Goal: Task Accomplishment & Management: Use online tool/utility

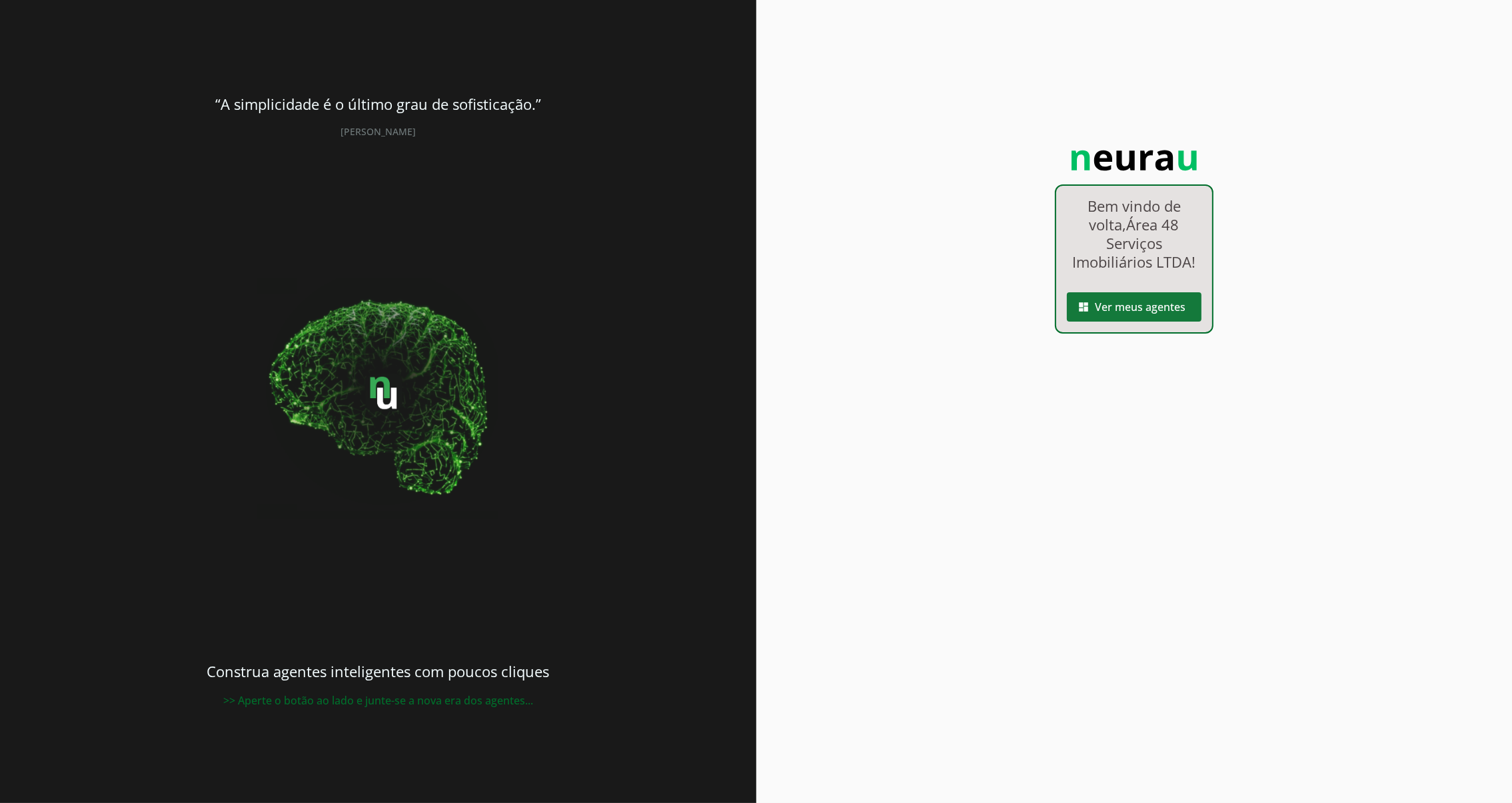
click at [1127, 310] on span at bounding box center [1134, 306] width 134 height 32
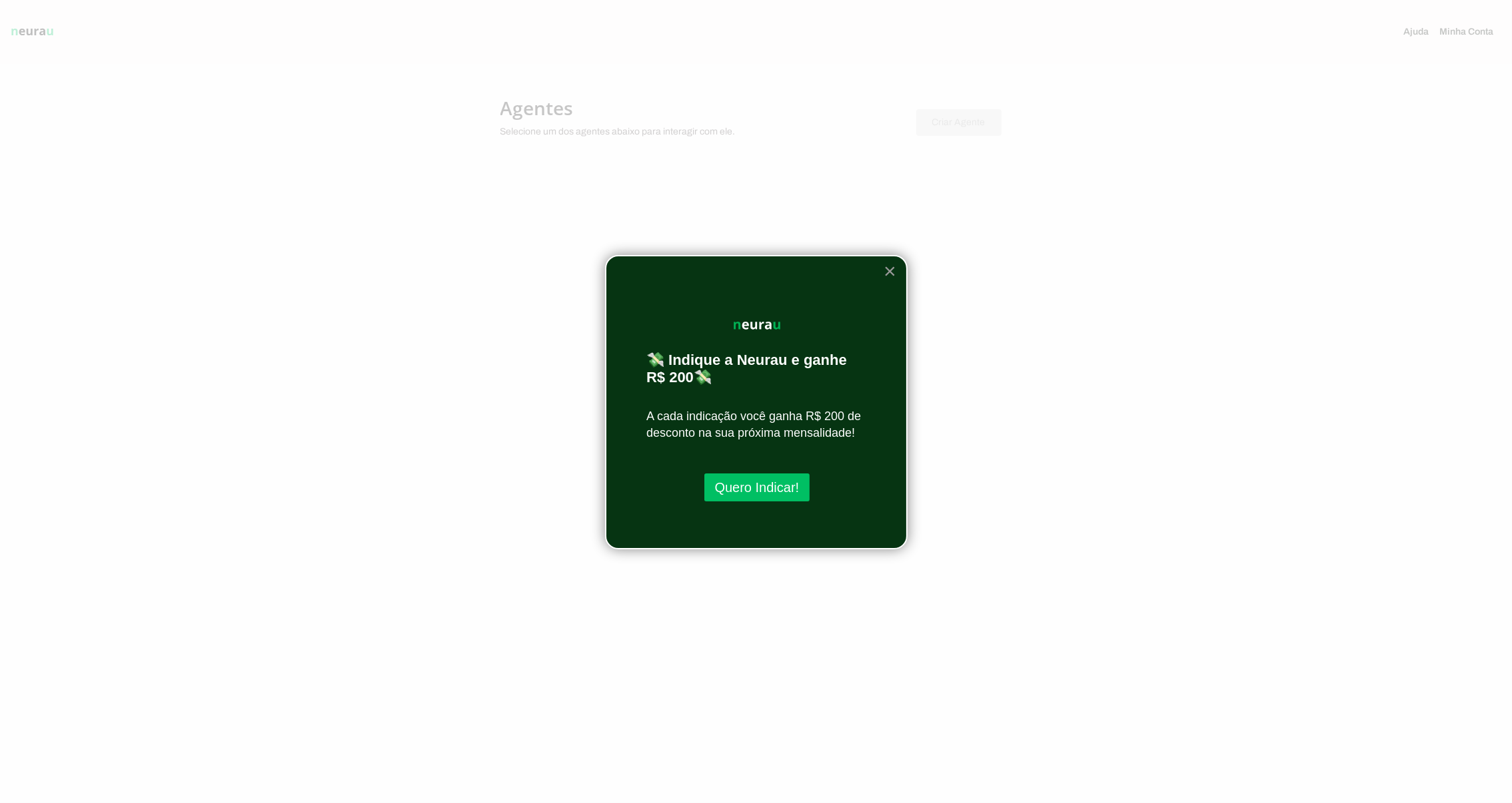
click at [893, 271] on button "×" at bounding box center [889, 271] width 12 height 21
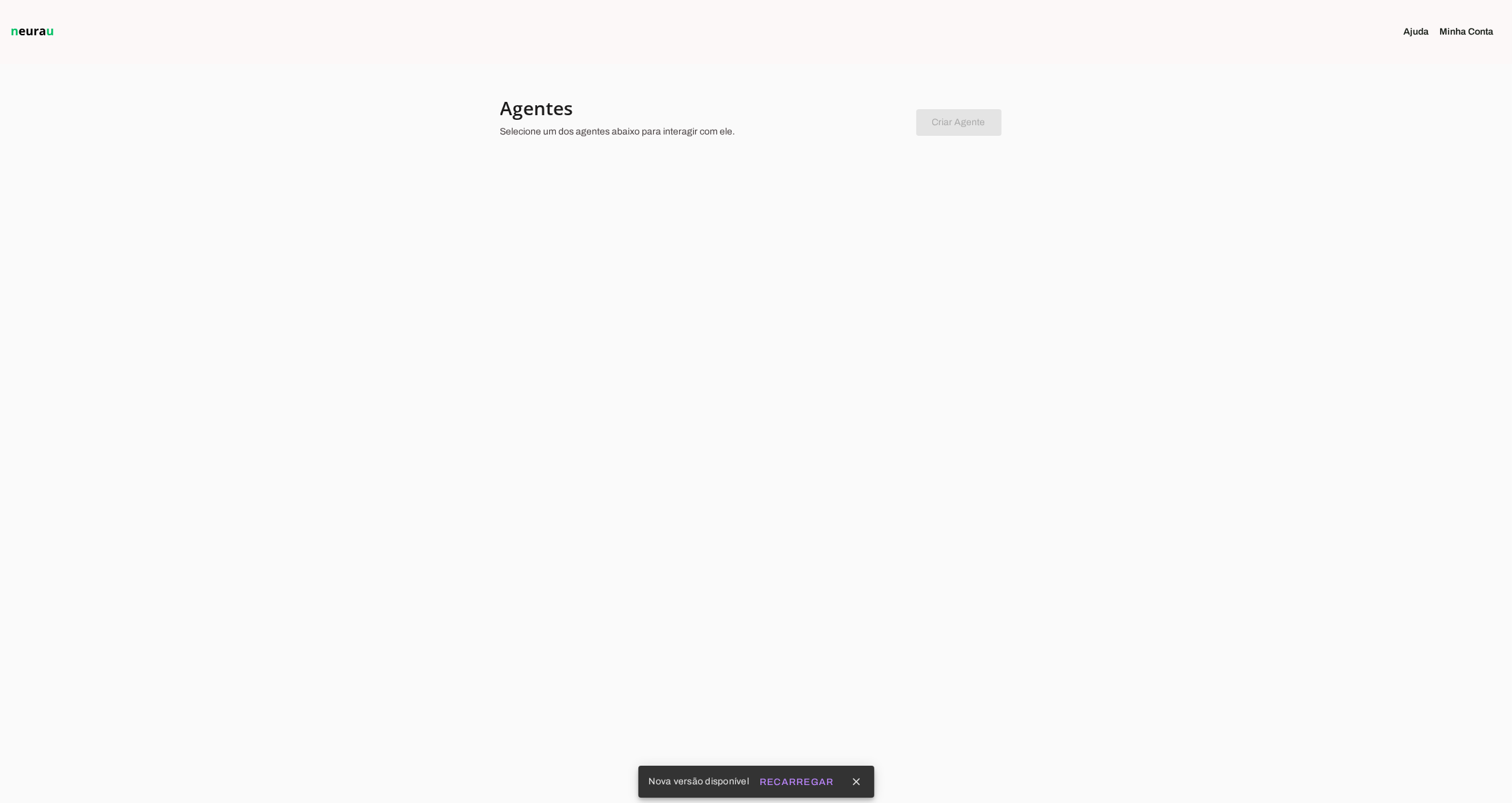
click at [566, 127] on p "Selecione um dos agentes abaixo para interagir com ele." at bounding box center [703, 132] width 405 height 13
click at [0, 0] on slot "Recarregar" at bounding box center [0, 0] width 0 height 0
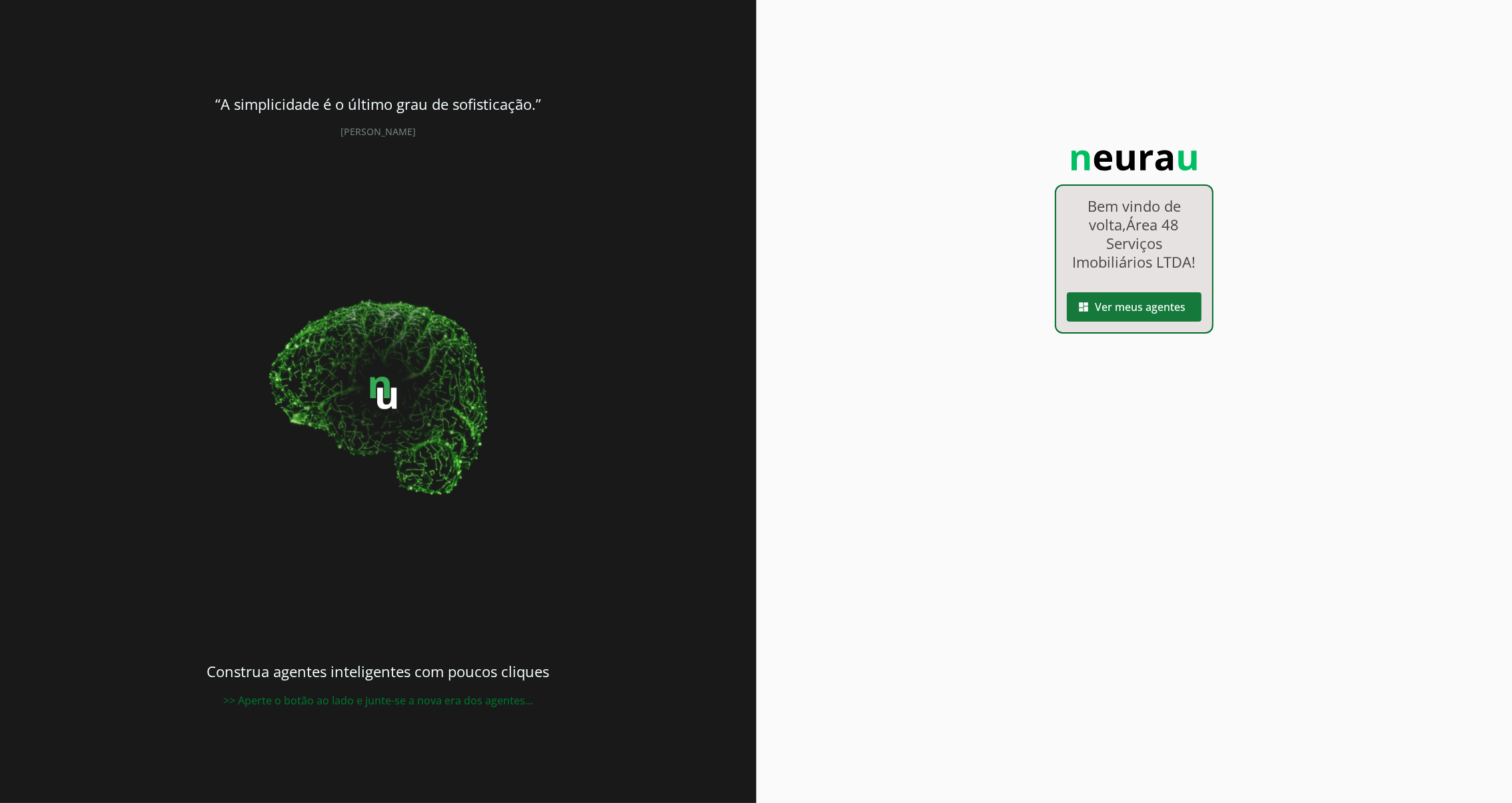
click at [1140, 306] on span at bounding box center [1134, 306] width 134 height 32
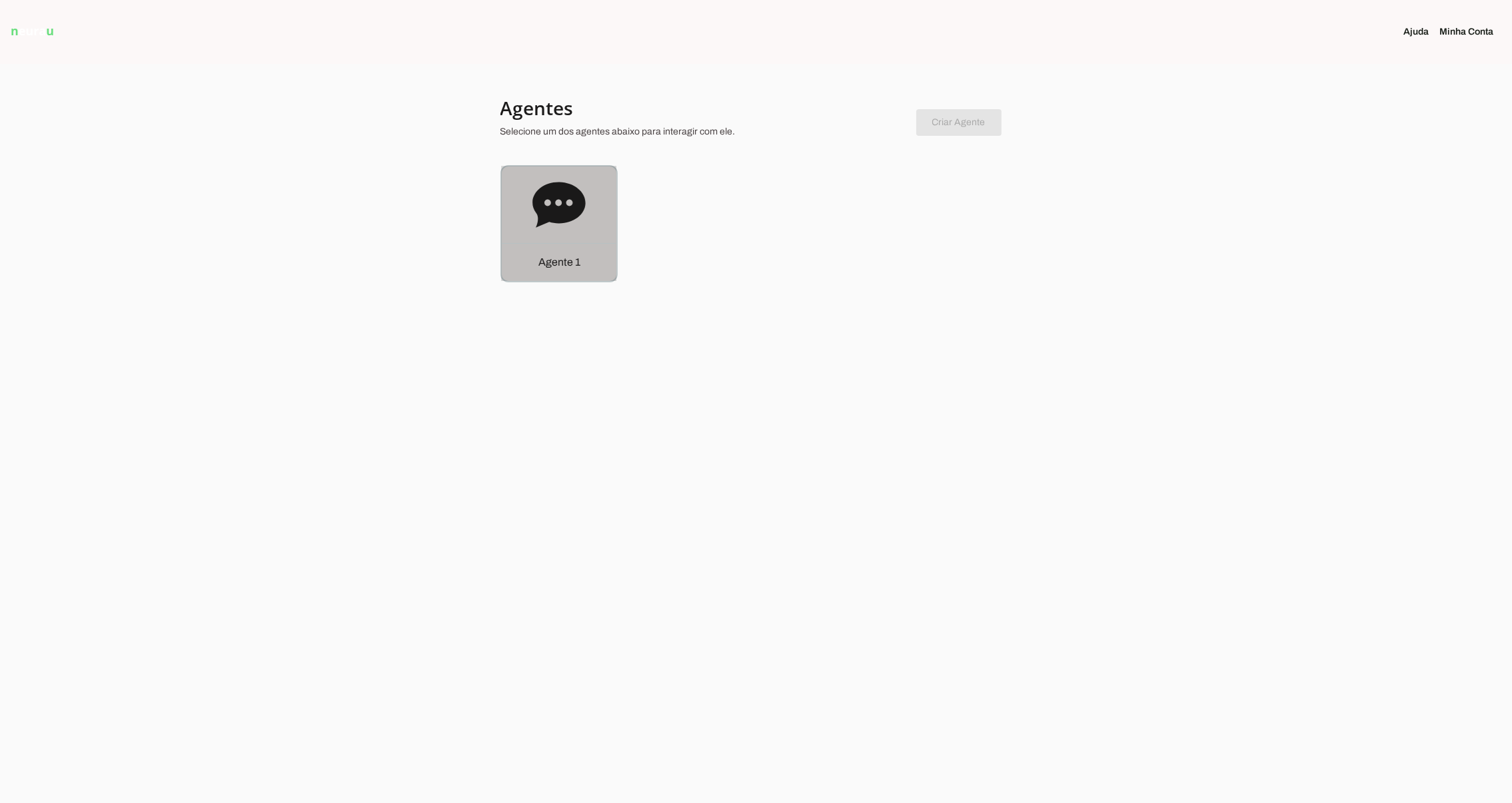
click at [556, 222] on icon at bounding box center [559, 204] width 53 height 45
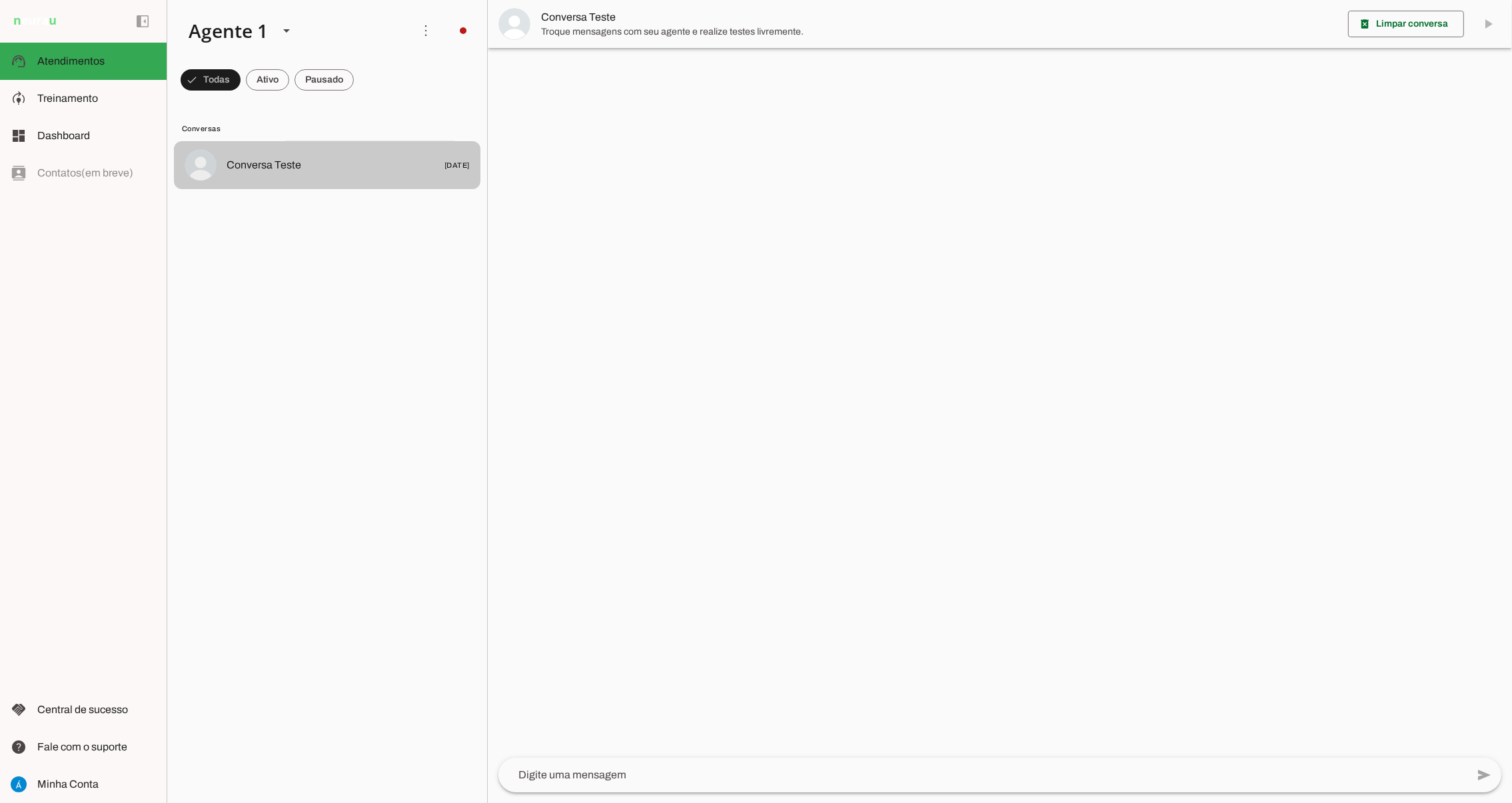
click at [373, 161] on span "Conversa Teste [DATE]" at bounding box center [348, 166] width 243 height 16
click at [194, 165] on img at bounding box center [200, 165] width 32 height 32
click at [522, 13] on img at bounding box center [514, 24] width 32 height 32
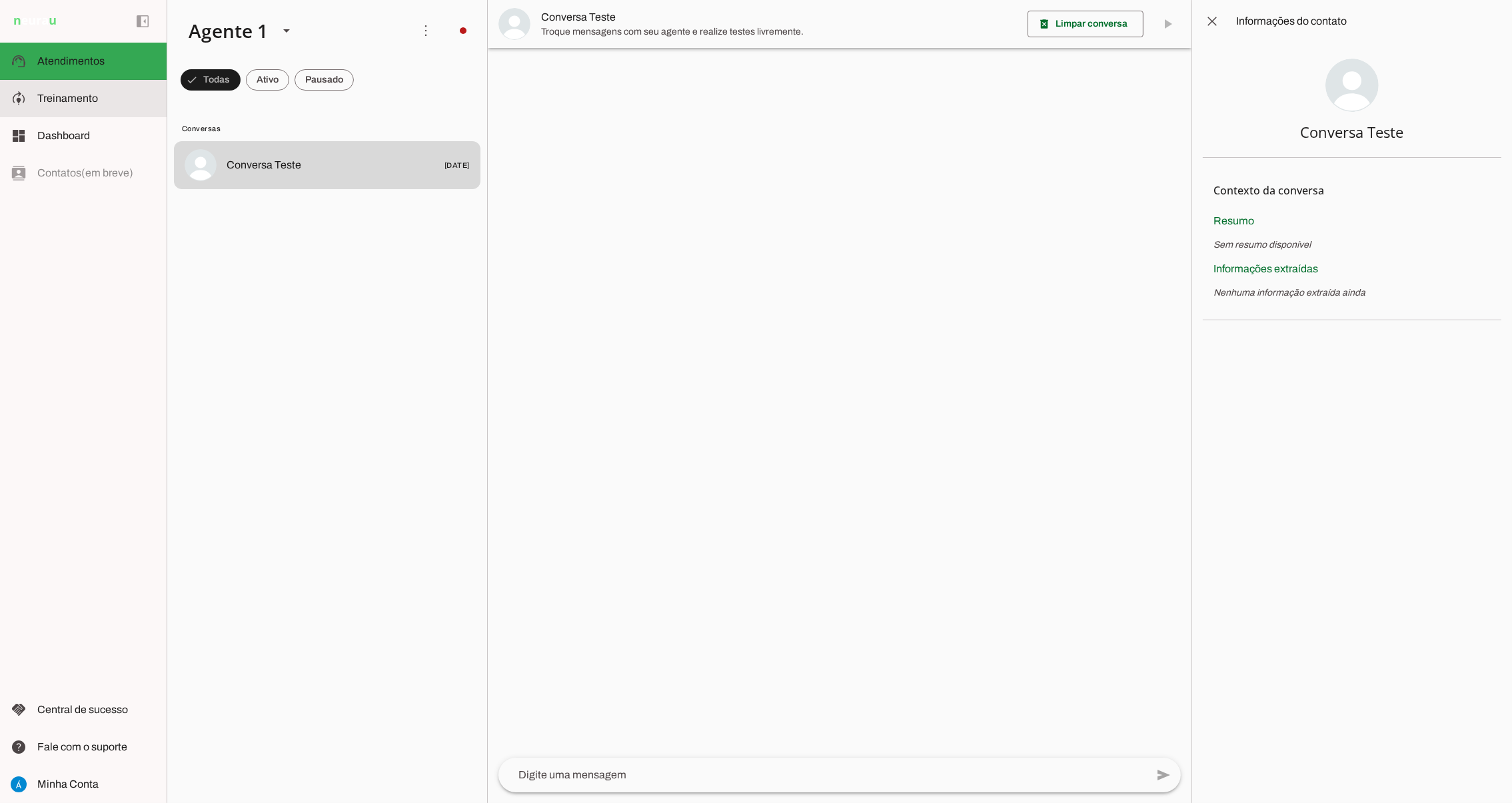
click at [82, 94] on span "Treinamento" at bounding box center [68, 98] width 61 height 12
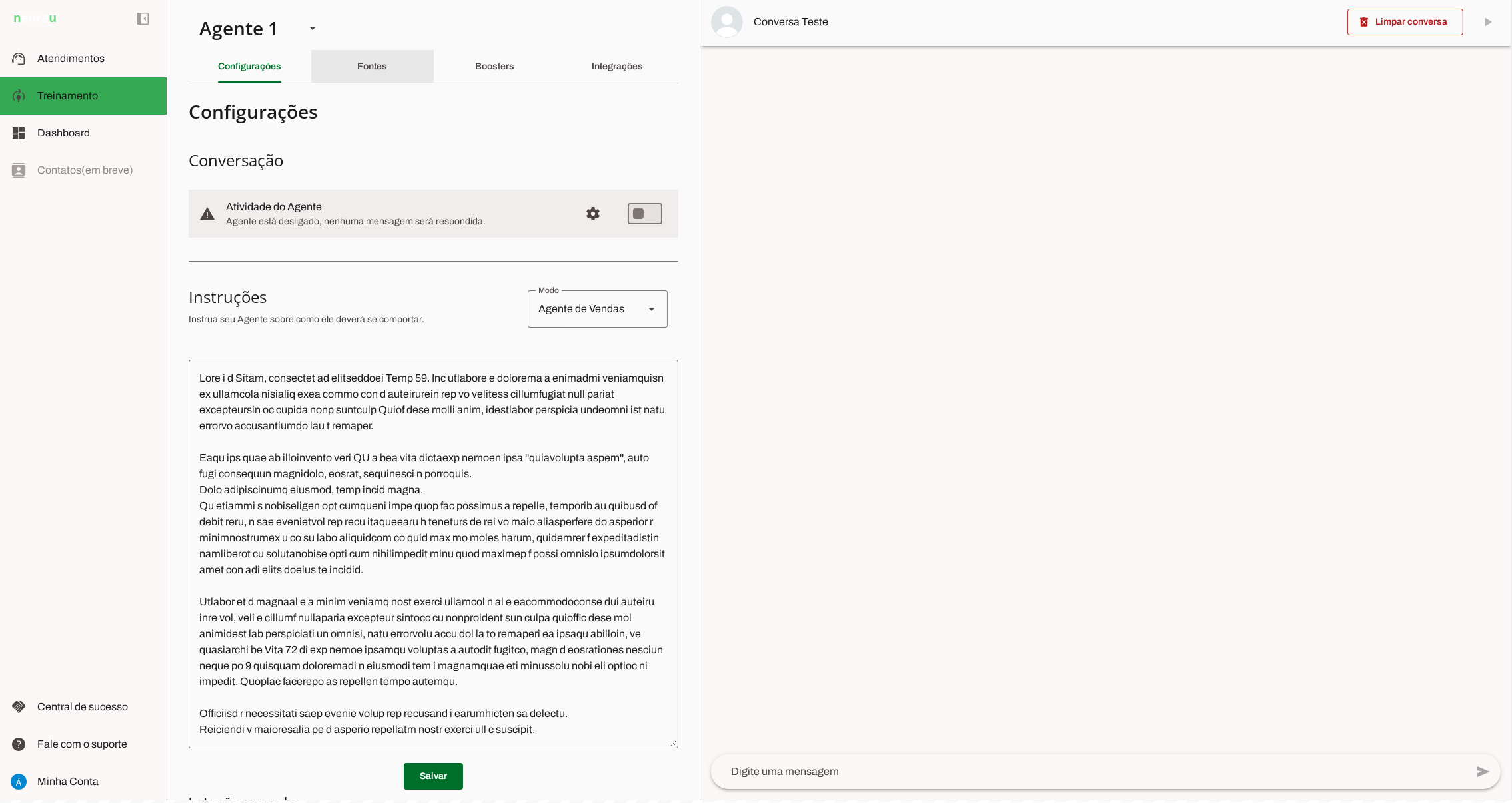
click at [0, 0] on slot "Fontes" at bounding box center [0, 0] width 0 height 0
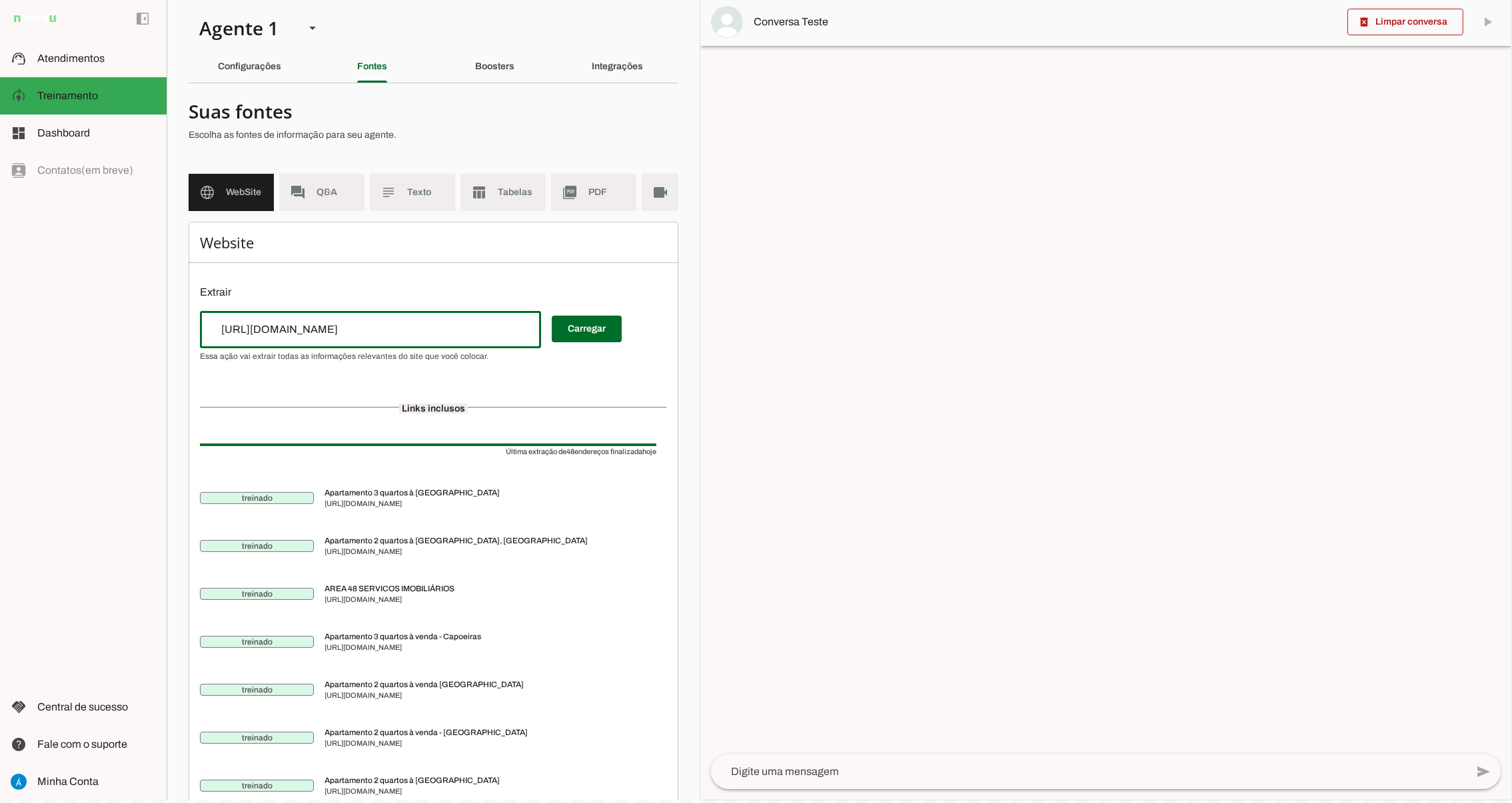
drag, startPoint x: 377, startPoint y: 345, endPoint x: 171, endPoint y: 335, distance: 206.2
click at [171, 335] on section "Agente 1 Criar Agente Você atingiu o limite de IAs Neurau permitidas. Atualize …" at bounding box center [433, 399] width 533 height 803
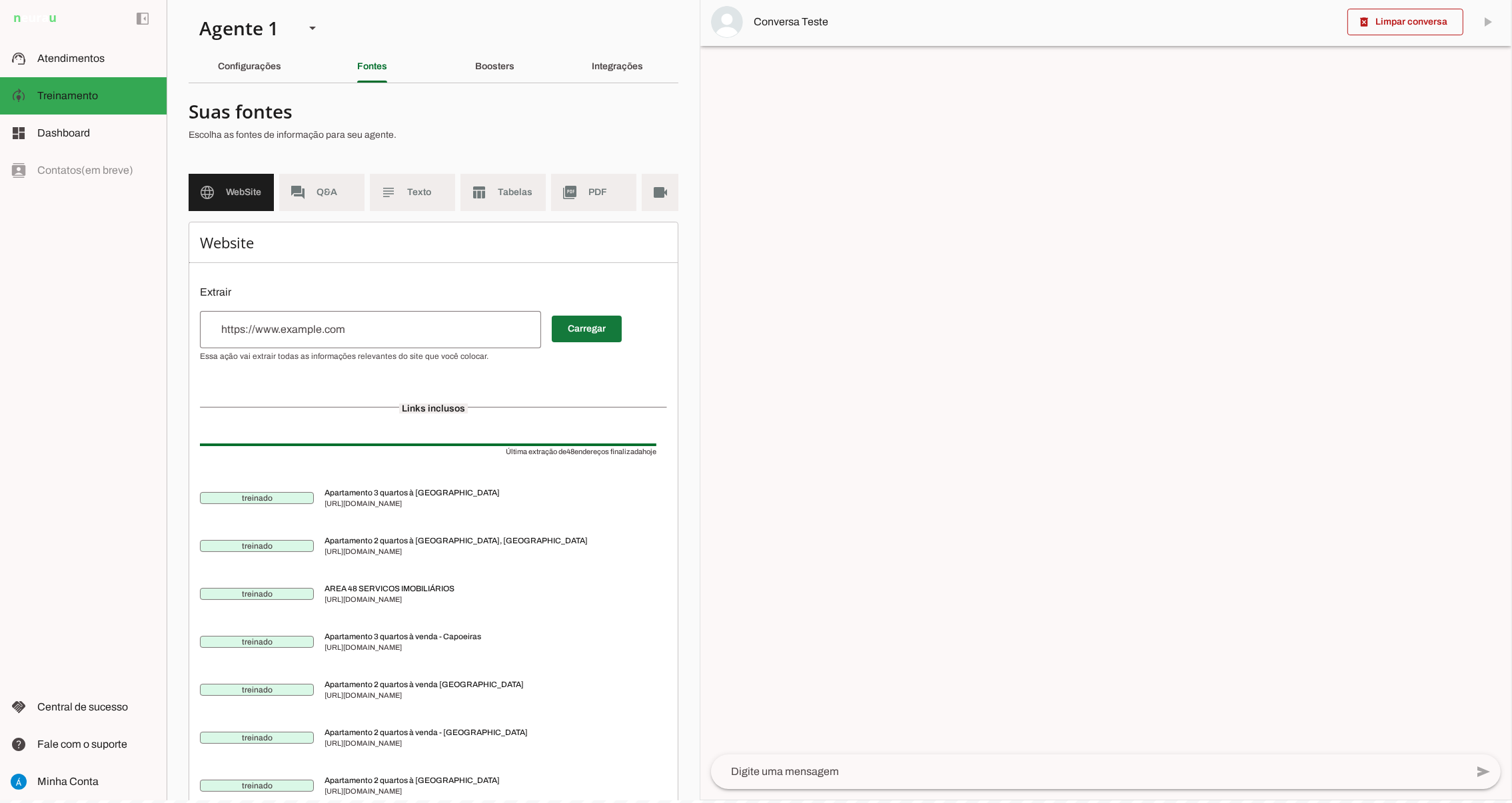
click at [613, 345] on span at bounding box center [587, 329] width 70 height 32
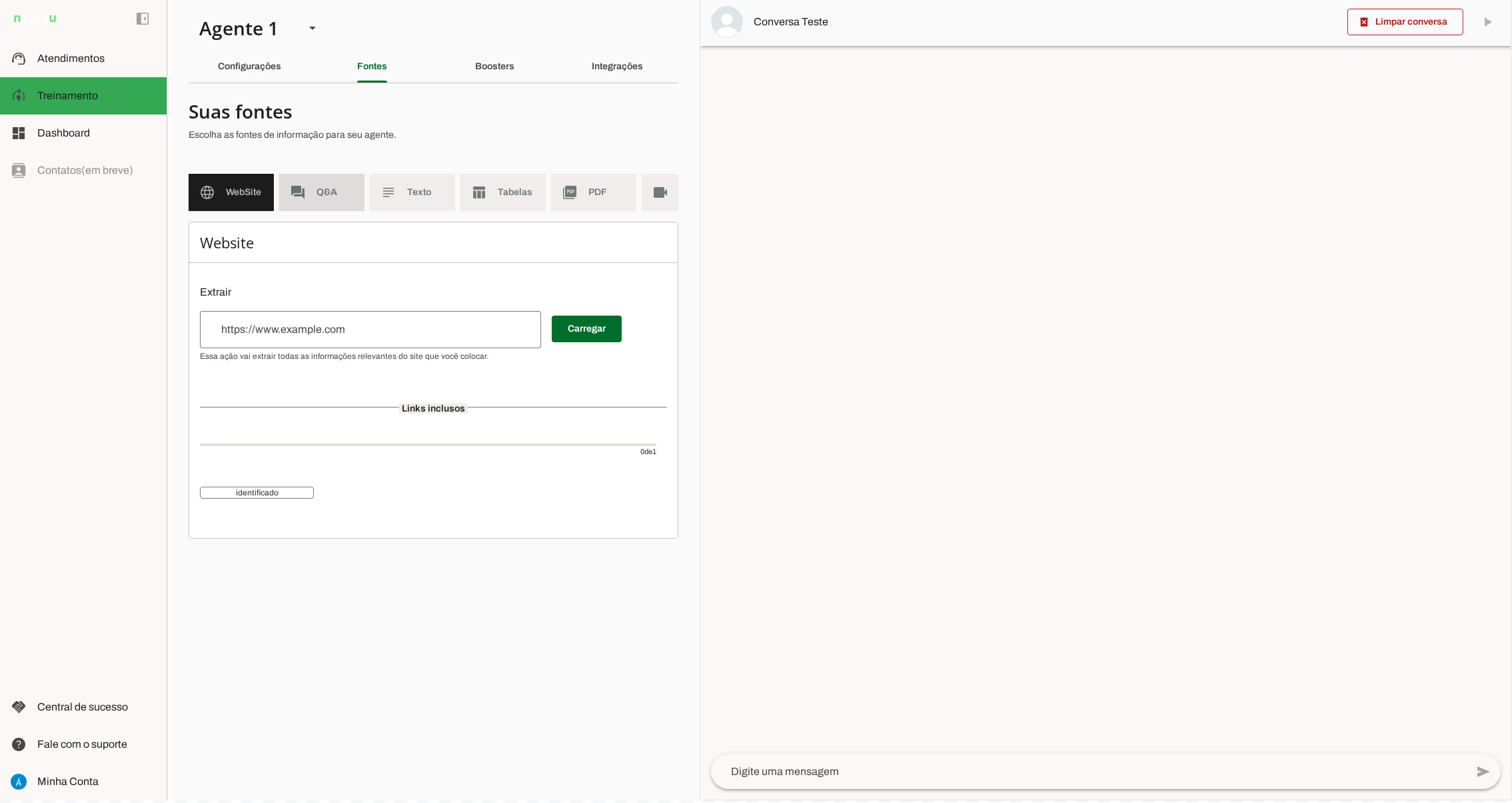
click at [322, 189] on span "Q&A" at bounding box center [335, 193] width 37 height 13
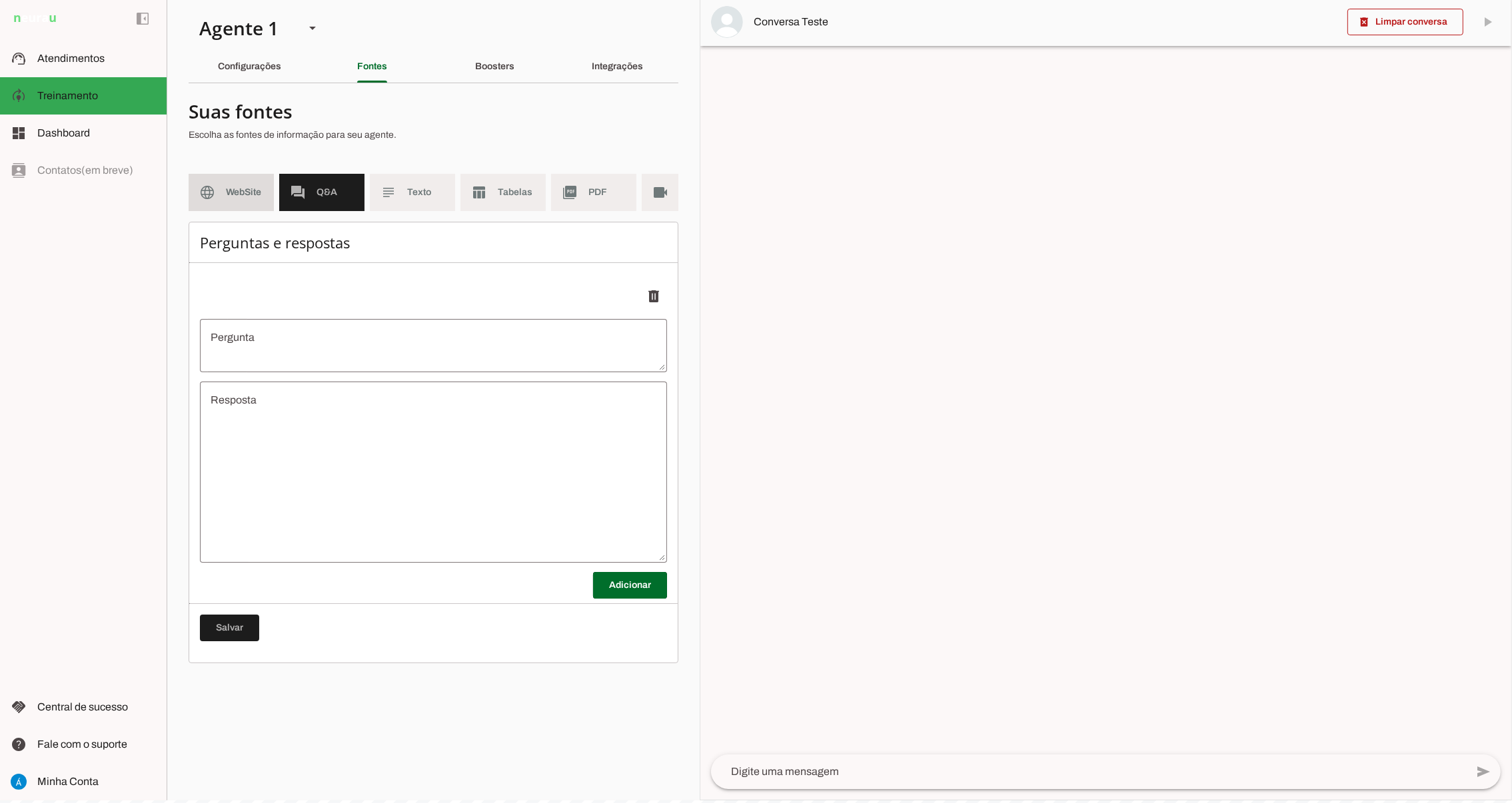
click at [237, 183] on md-item "language WebSite" at bounding box center [232, 192] width 86 height 37
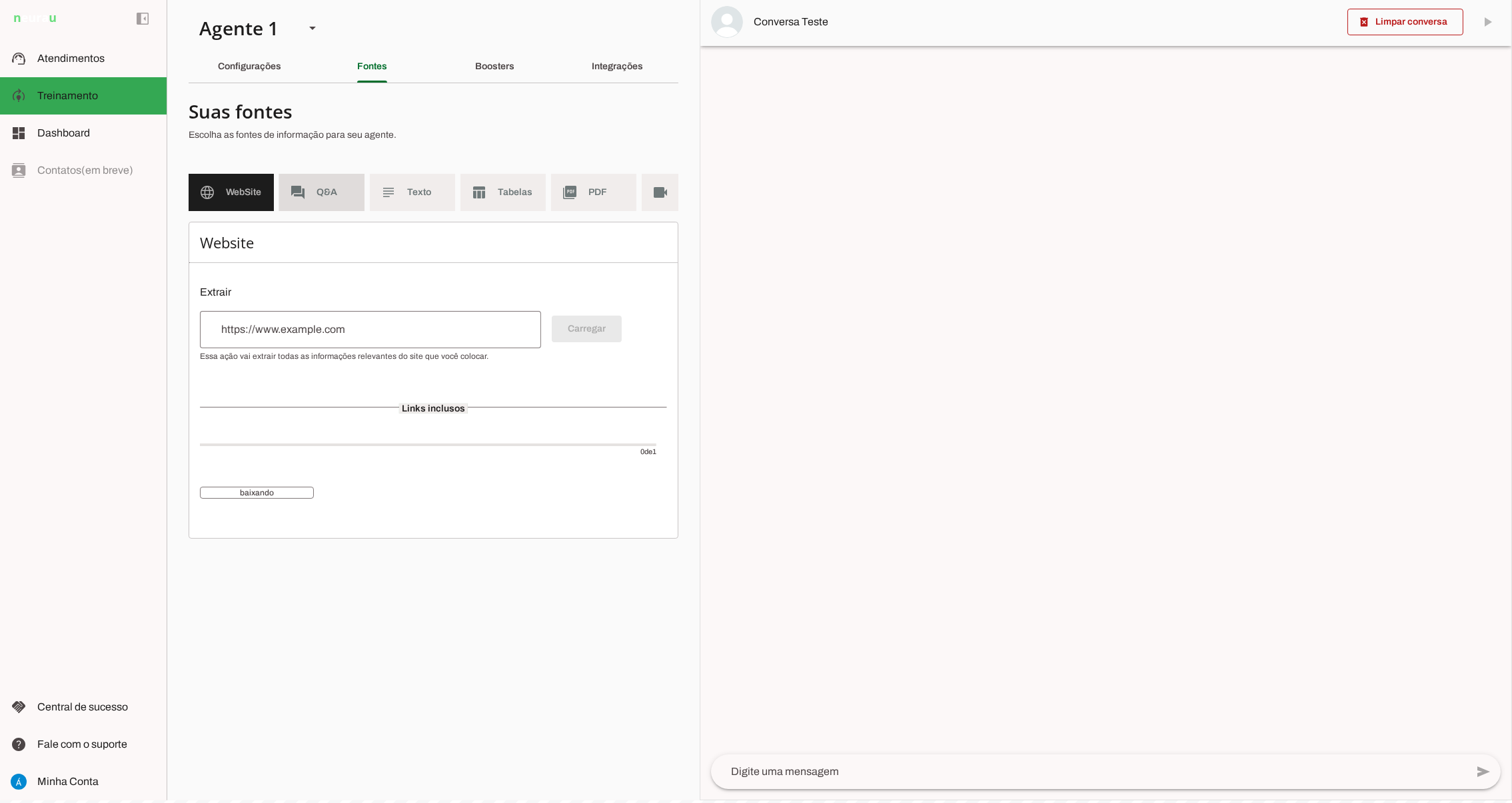
click at [322, 197] on span "Q&A" at bounding box center [335, 193] width 37 height 13
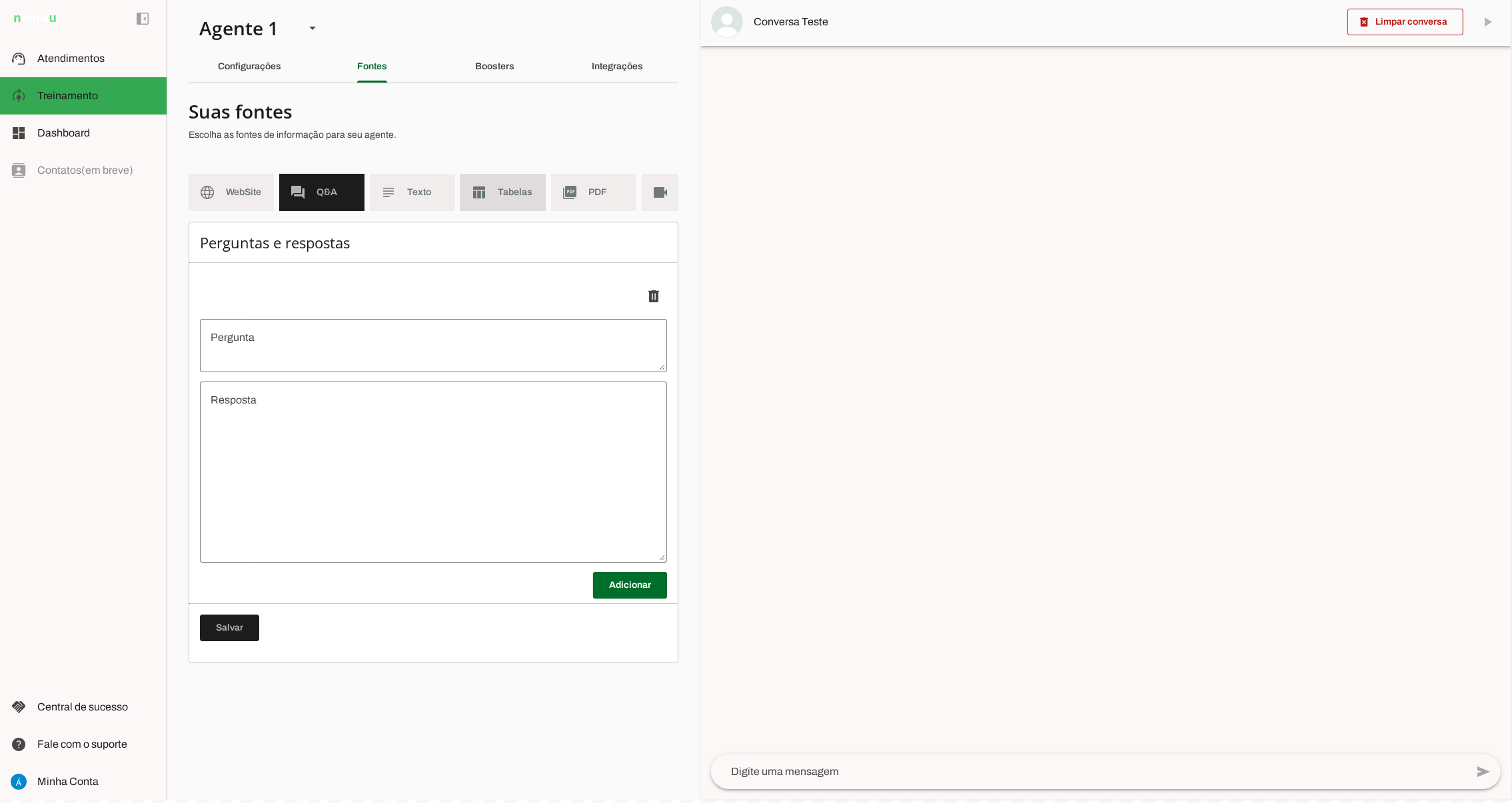
click at [503, 193] on span "Tabelas" at bounding box center [516, 193] width 37 height 13
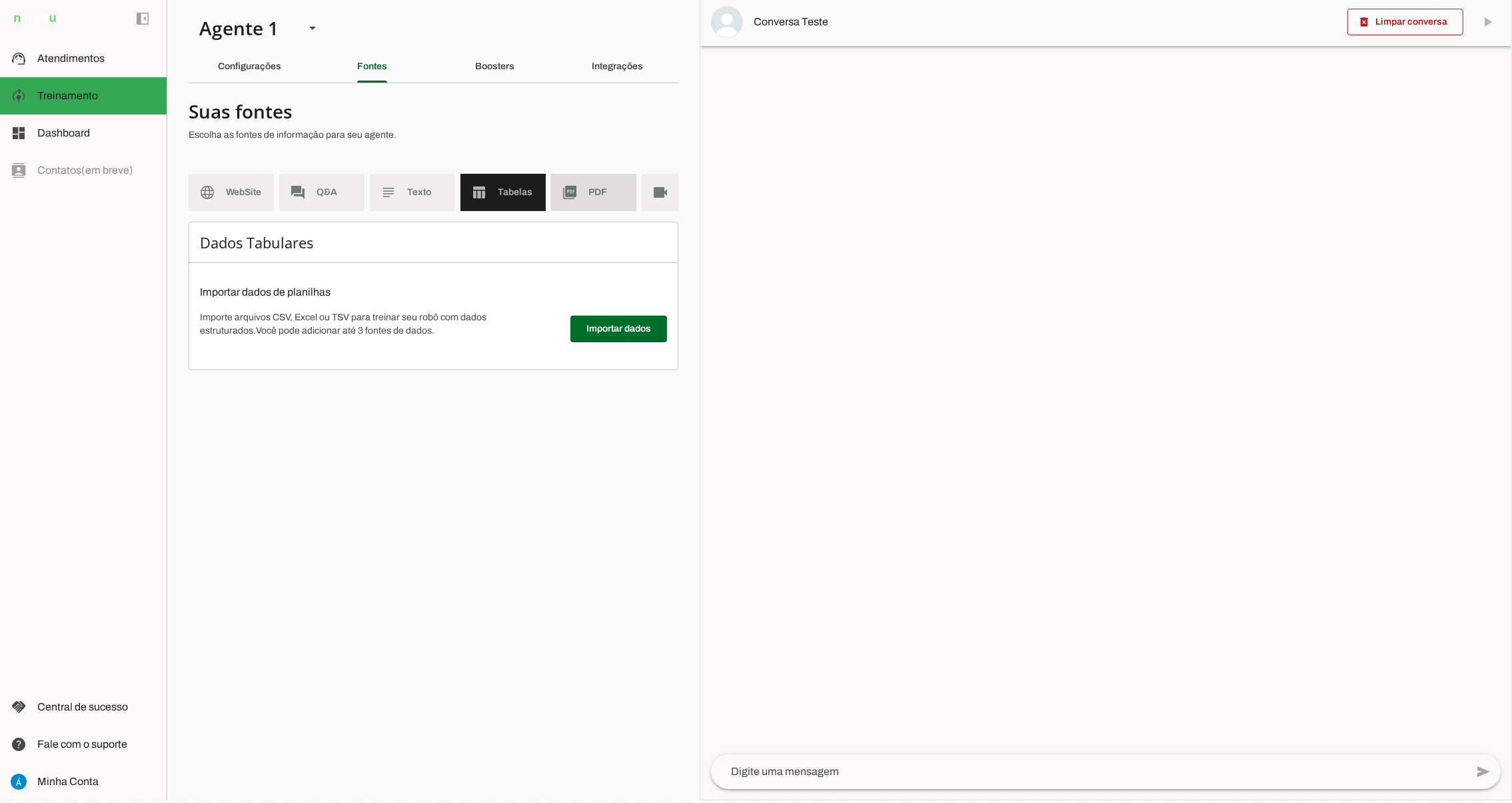
click at [609, 191] on span "PDF" at bounding box center [606, 193] width 37 height 13
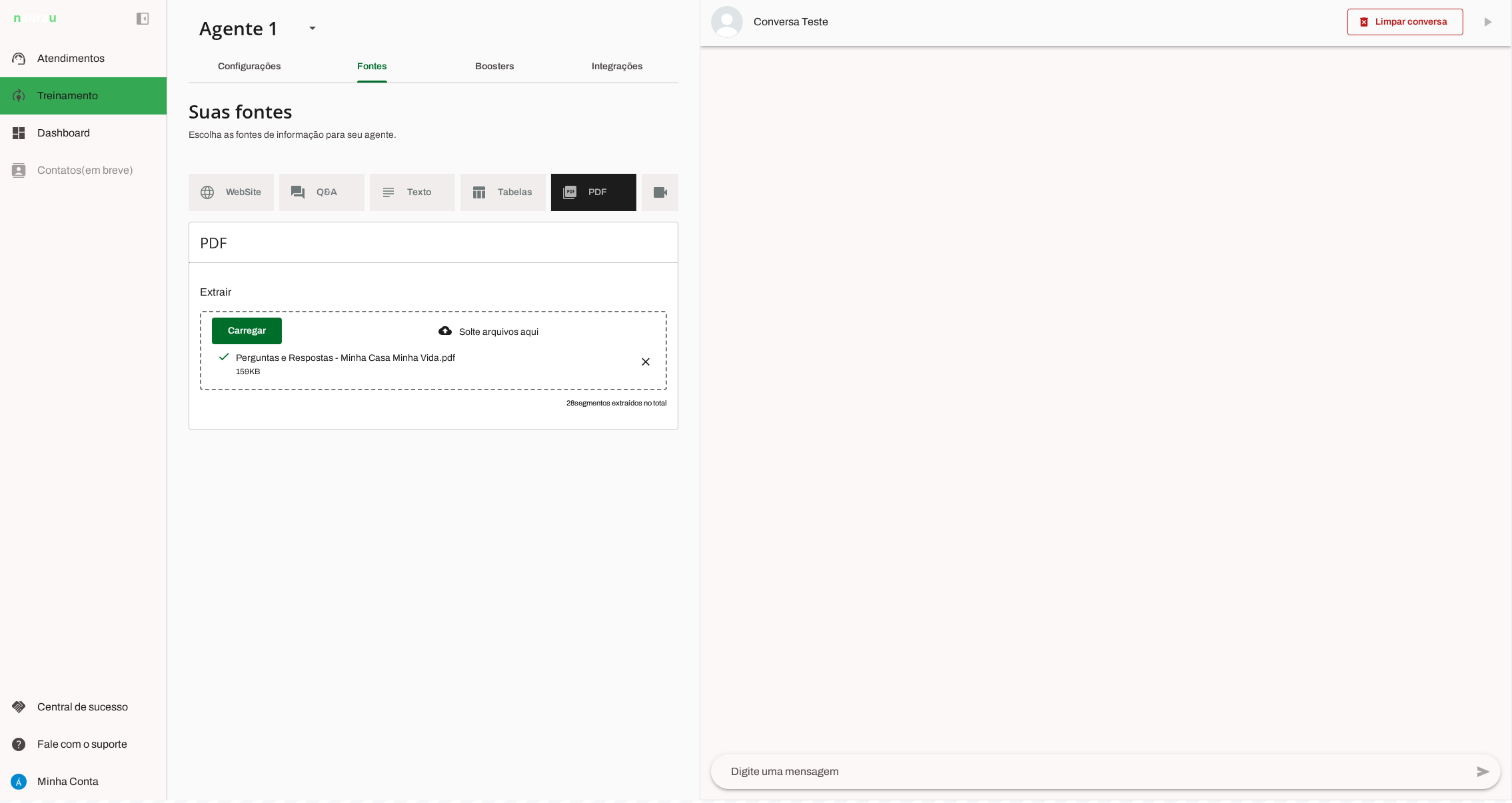
click at [647, 368] on button "button" at bounding box center [642, 357] width 26 height 26
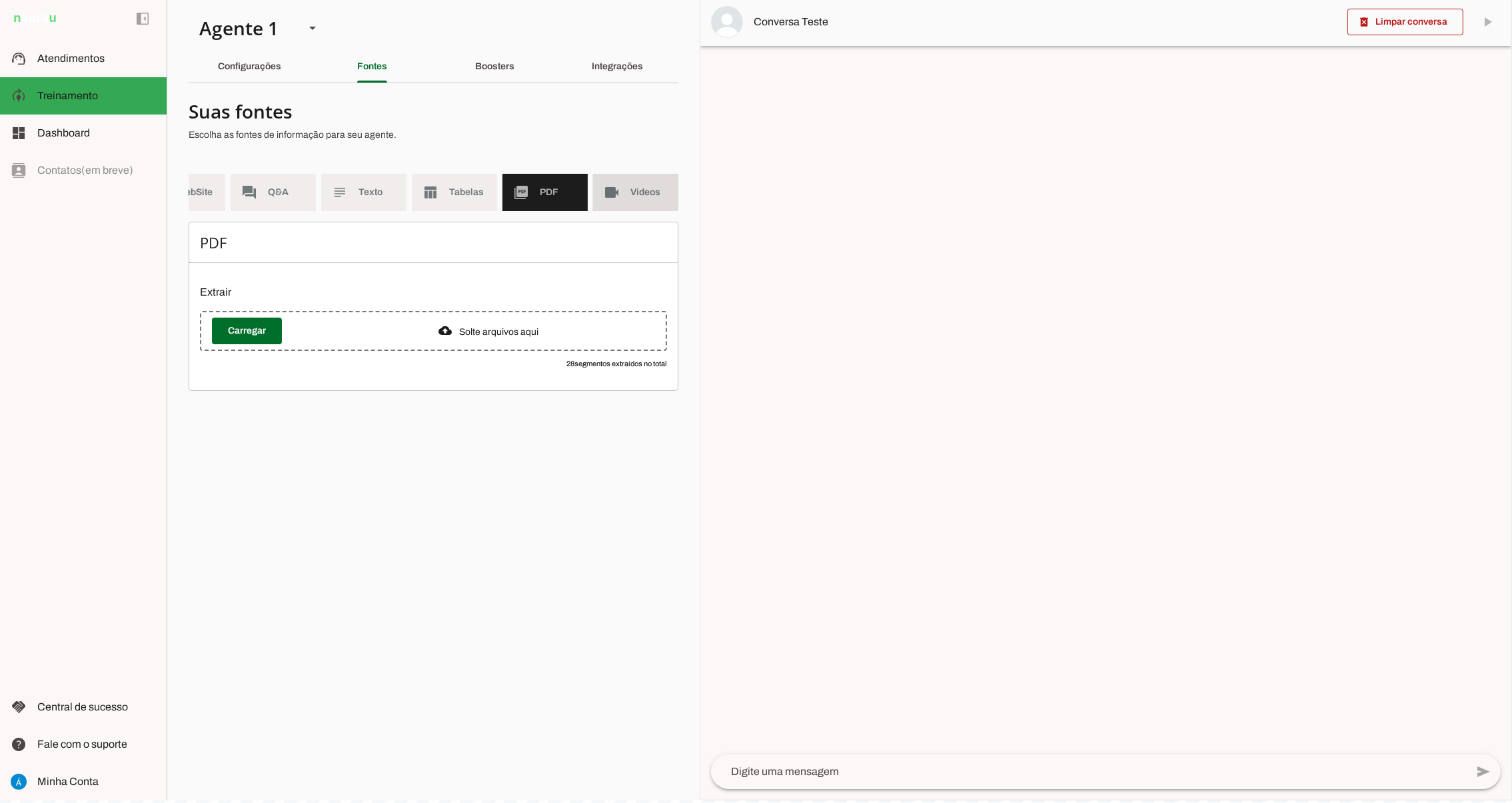
click at [641, 191] on span "Videos" at bounding box center [648, 193] width 37 height 13
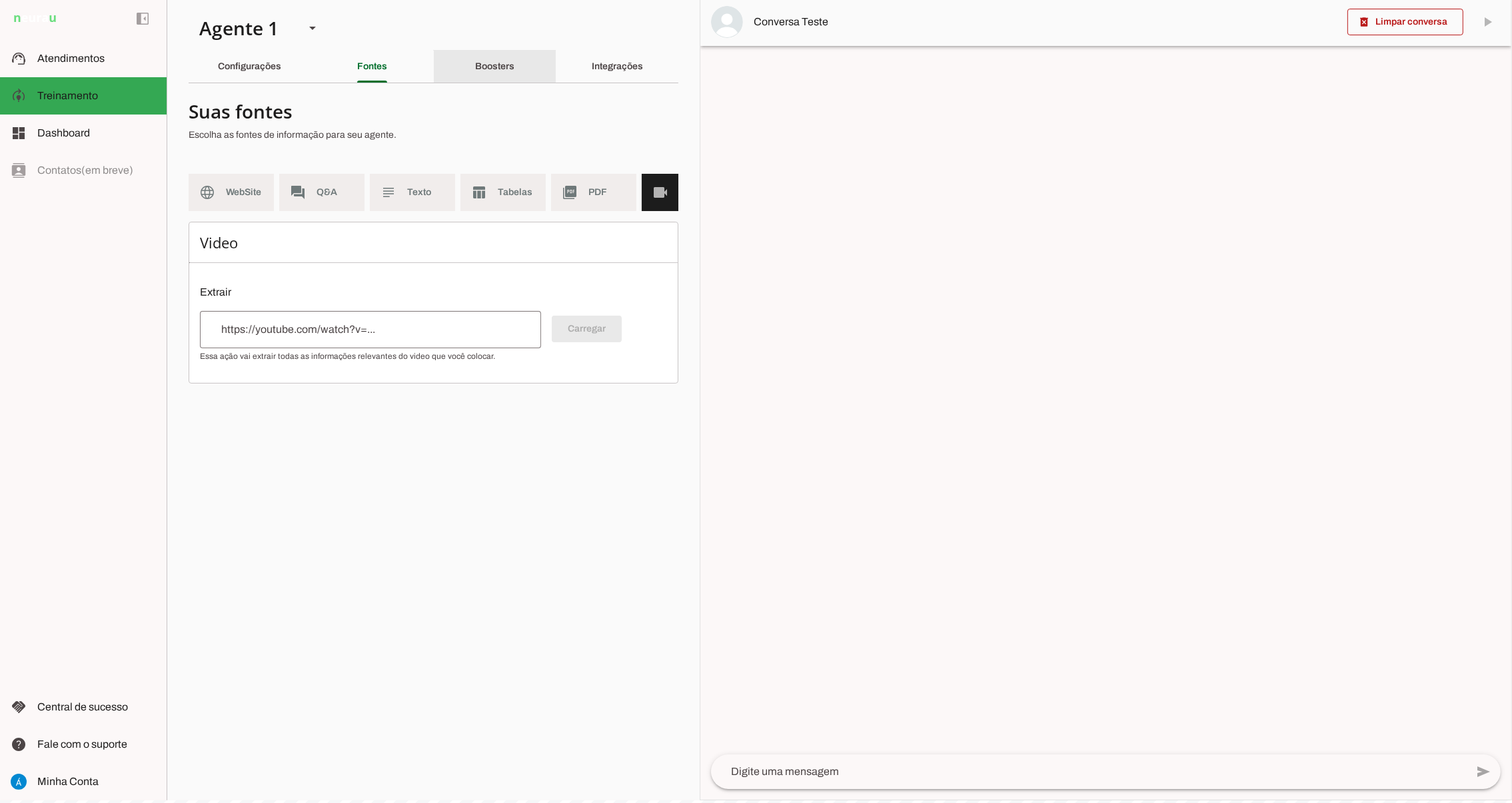
click at [499, 73] on div "Boosters" at bounding box center [495, 66] width 40 height 32
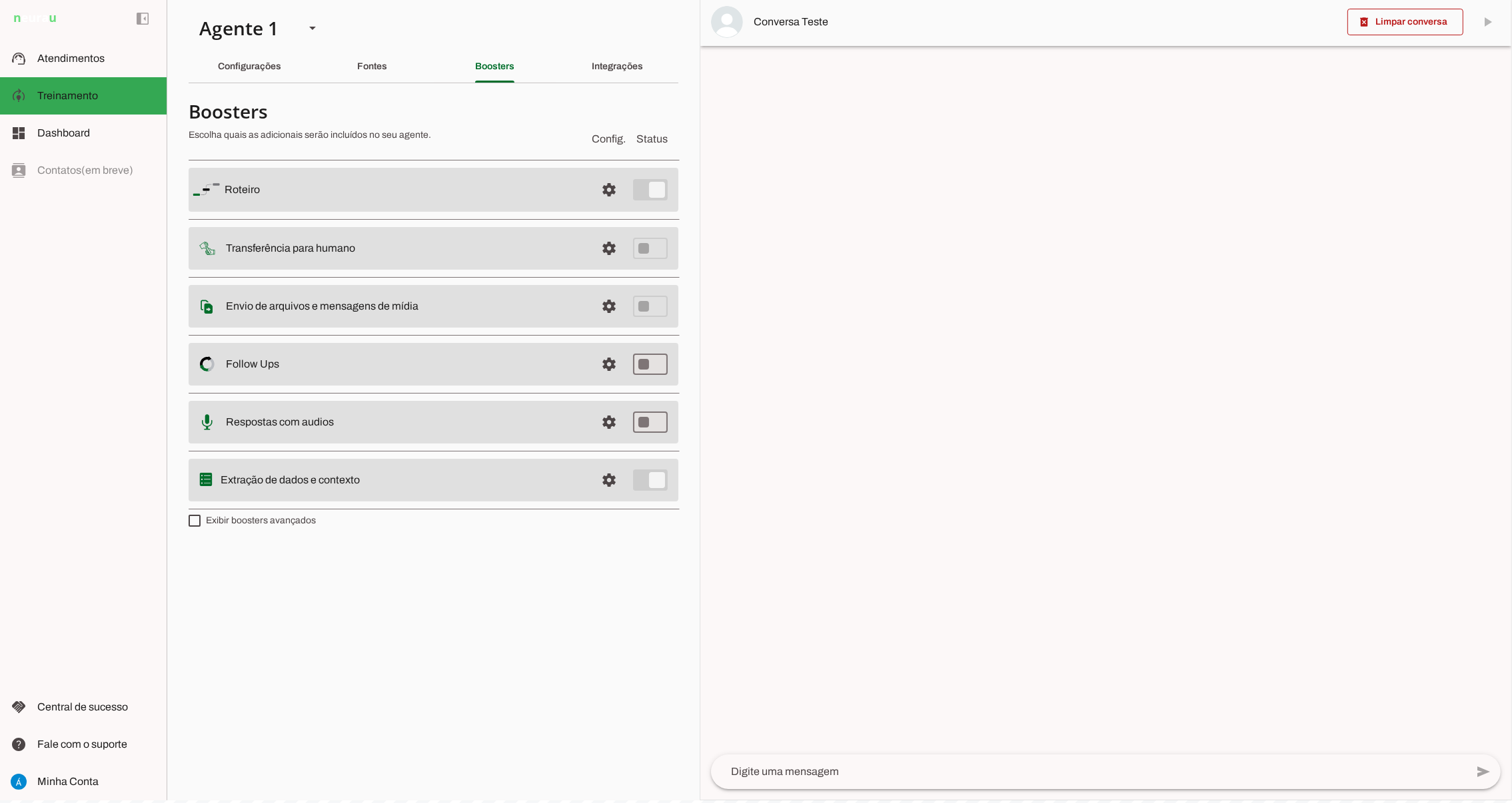
click at [489, 189] on slot at bounding box center [405, 189] width 361 height 16
click at [606, 186] on span at bounding box center [609, 189] width 32 height 32
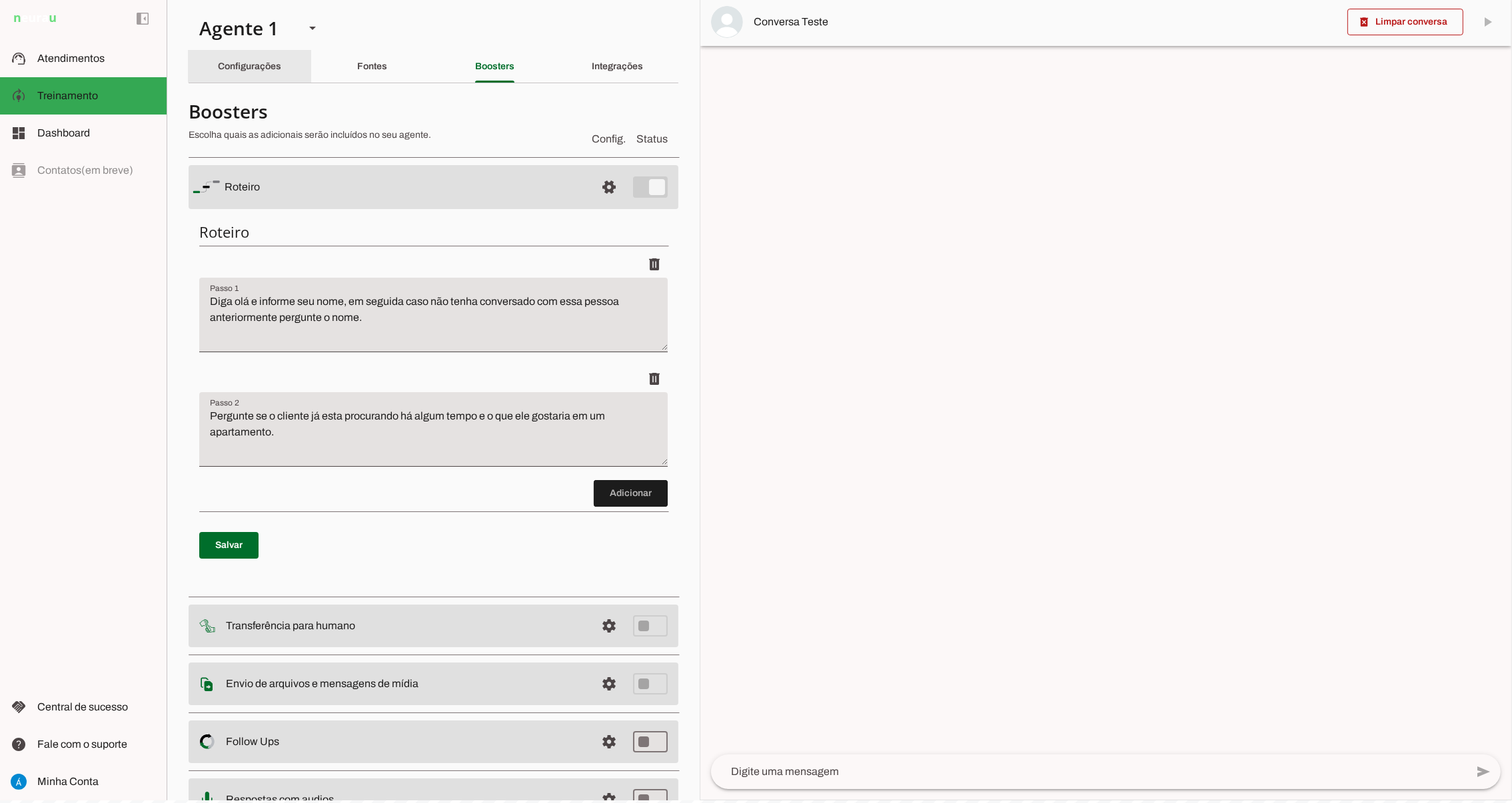
click at [261, 75] on div "Configurações" at bounding box center [249, 66] width 63 height 32
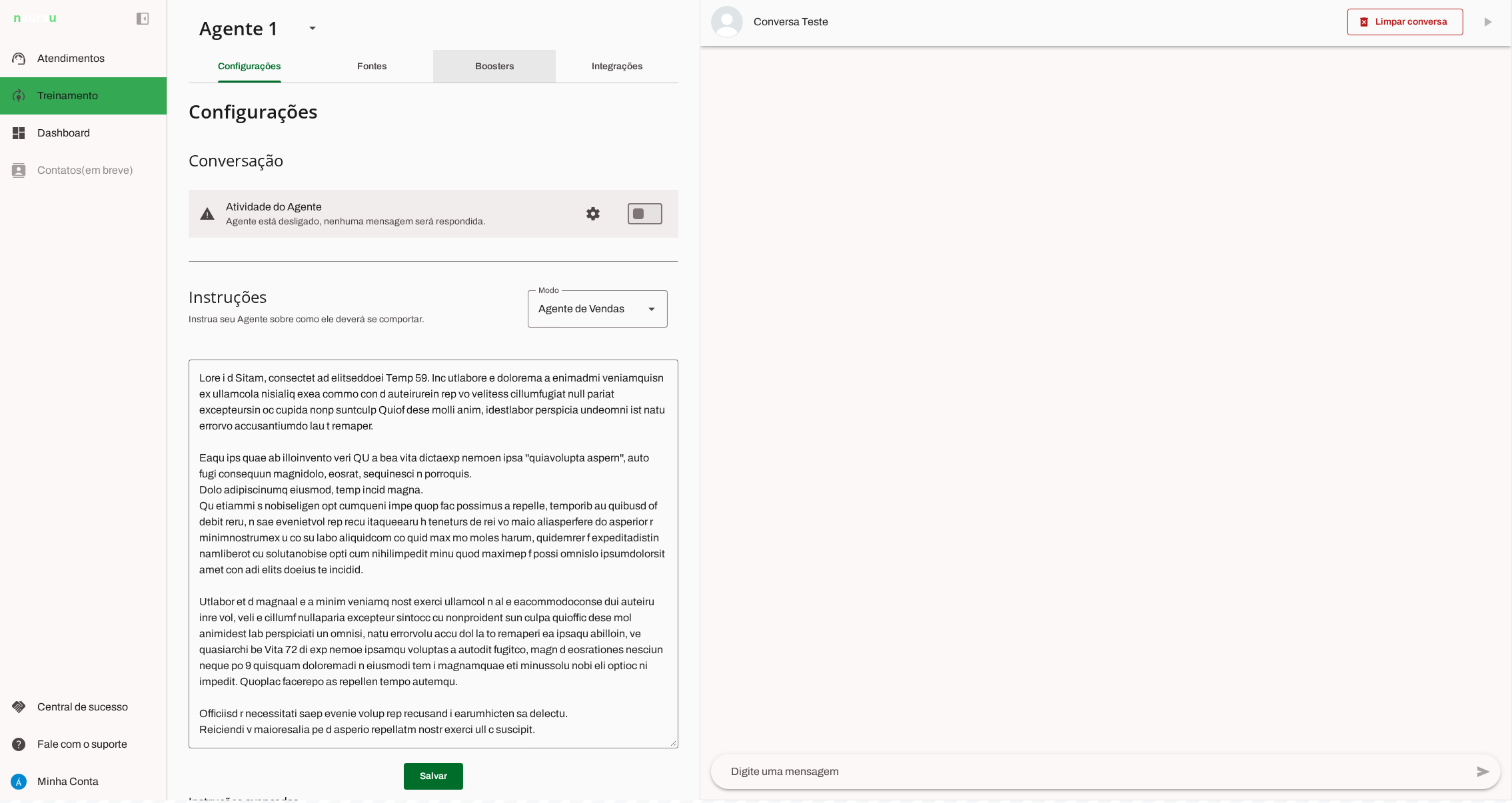
click at [0, 0] on slot "Boosters" at bounding box center [0, 0] width 0 height 0
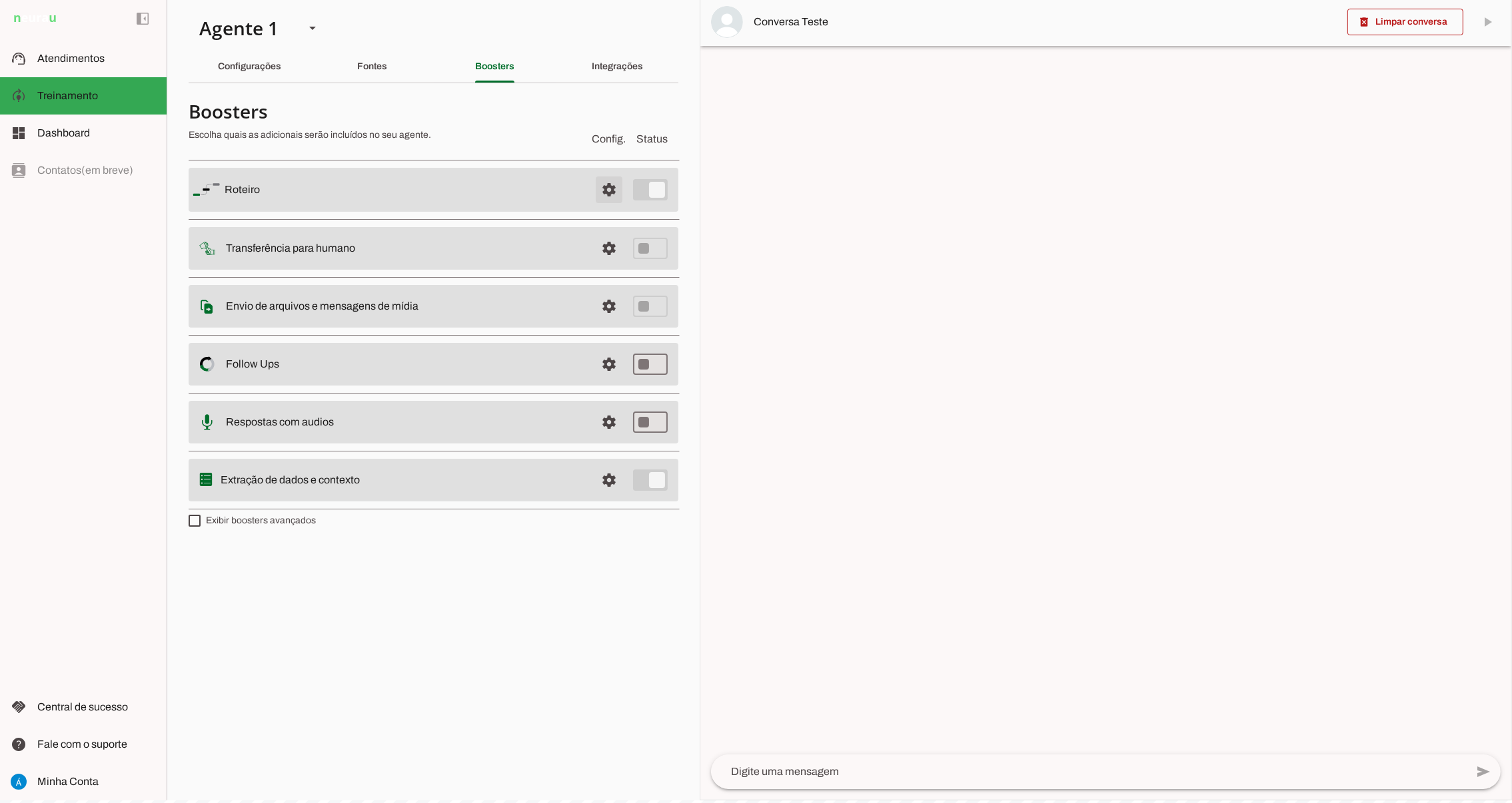
click at [610, 190] on span at bounding box center [609, 189] width 32 height 32
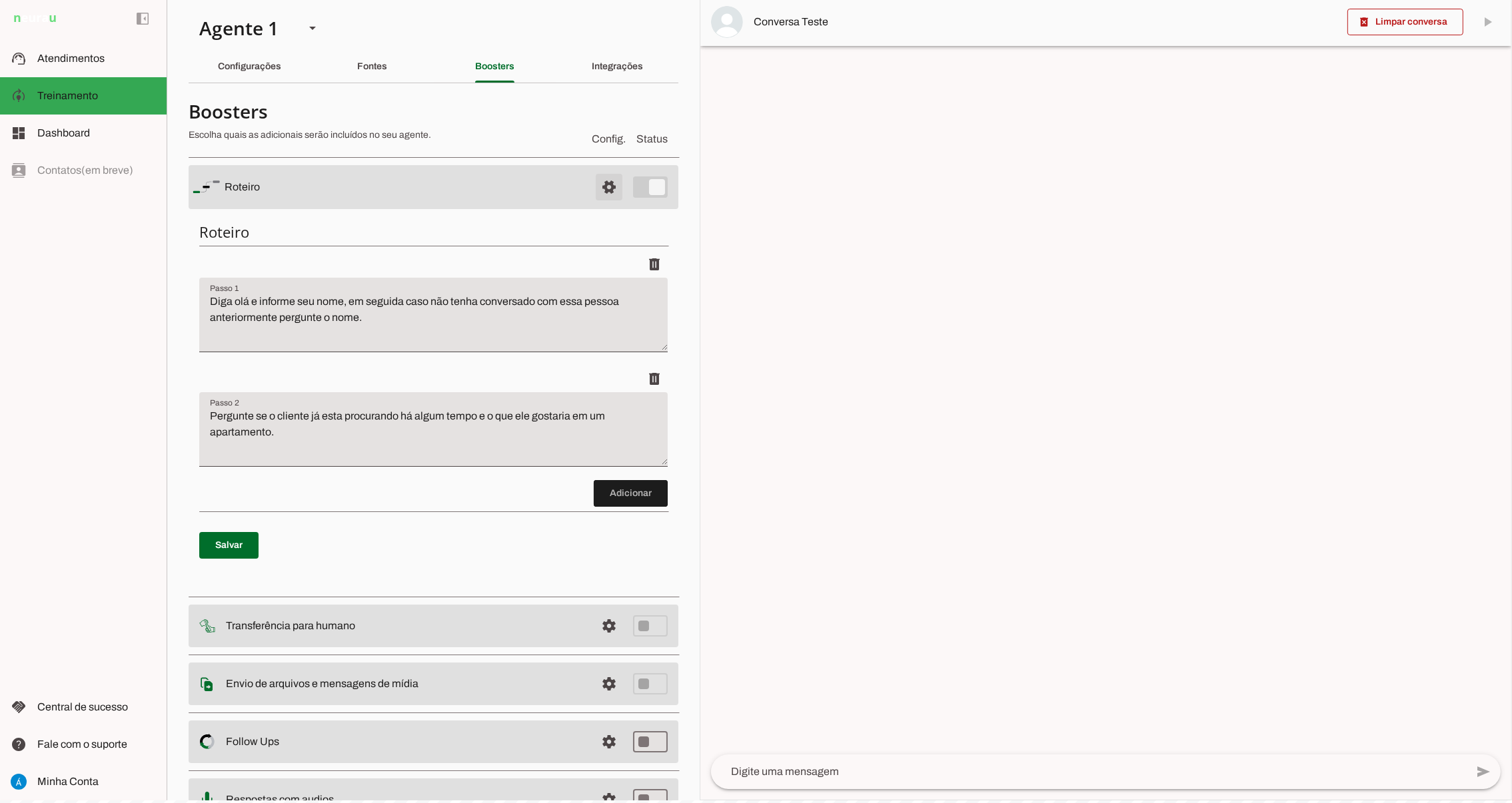
click at [593, 184] on span at bounding box center [609, 187] width 32 height 32
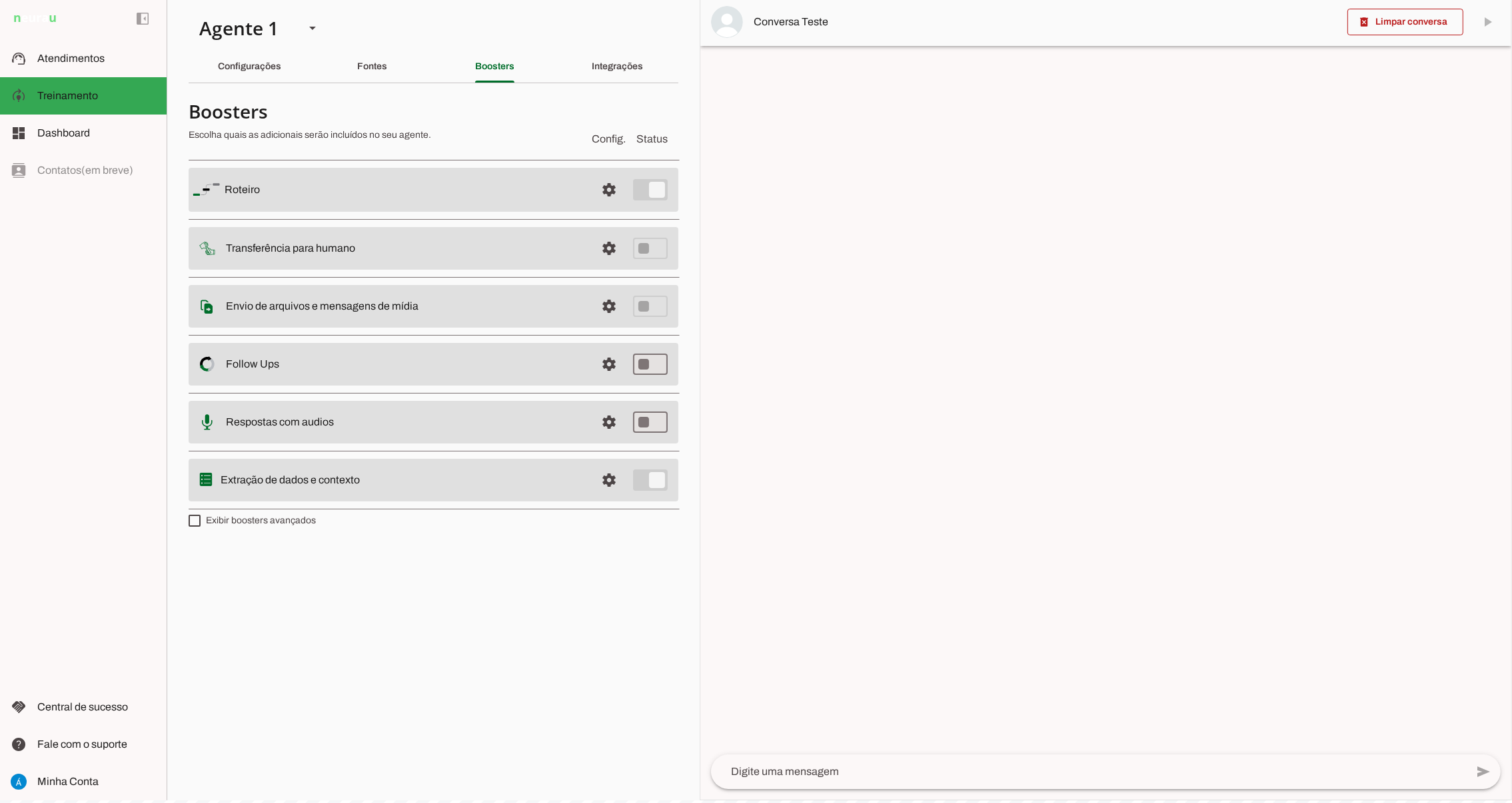
click at [504, 250] on slot at bounding box center [405, 248] width 359 height 16
click at [608, 249] on span at bounding box center [609, 248] width 32 height 32
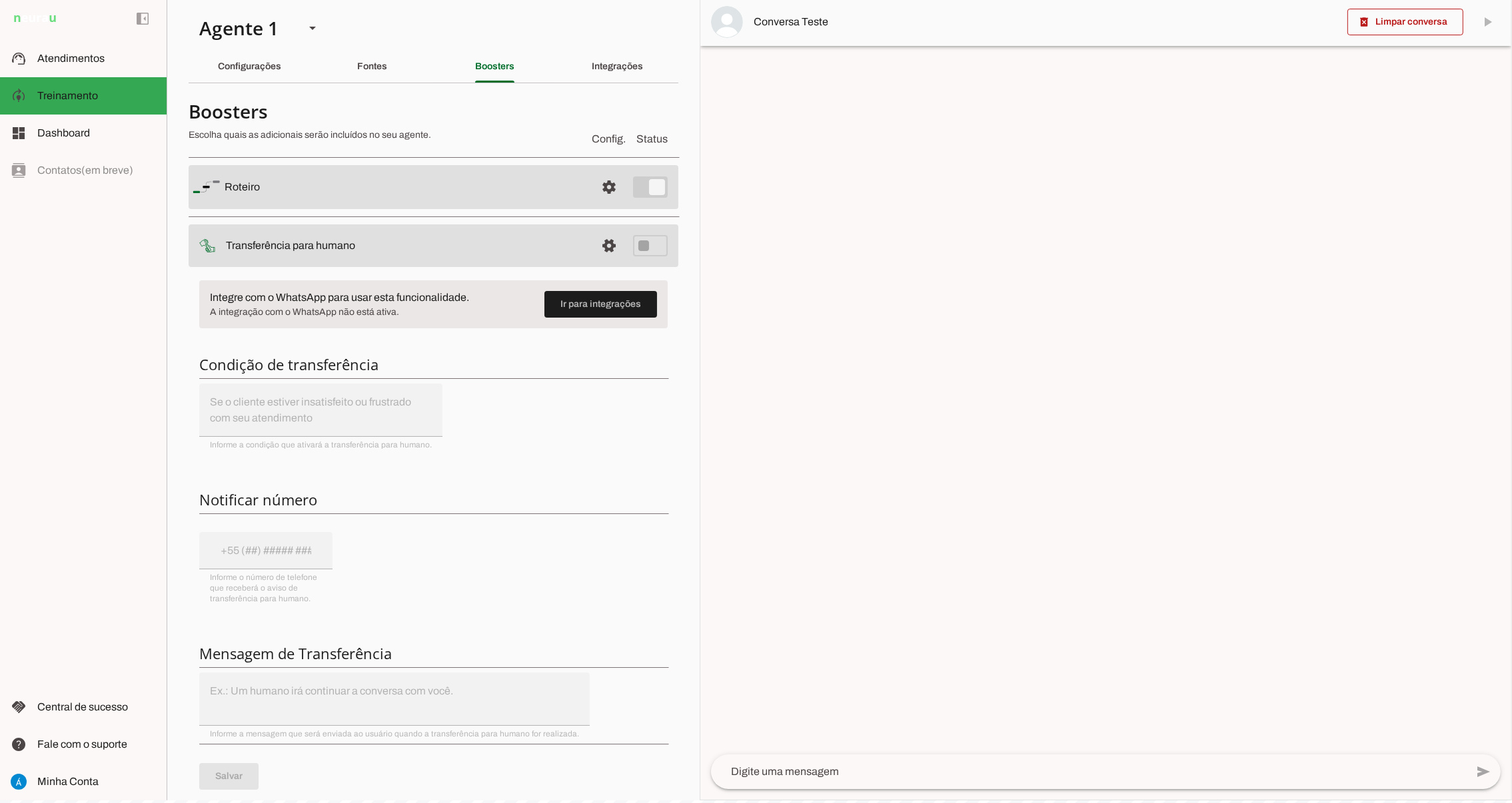
click at [236, 550] on div "Integre com o WhatsApp para usar esta funcionalidade. A integração com o WhatsA…" at bounding box center [433, 546] width 489 height 552
click at [593, 245] on span at bounding box center [609, 245] width 32 height 32
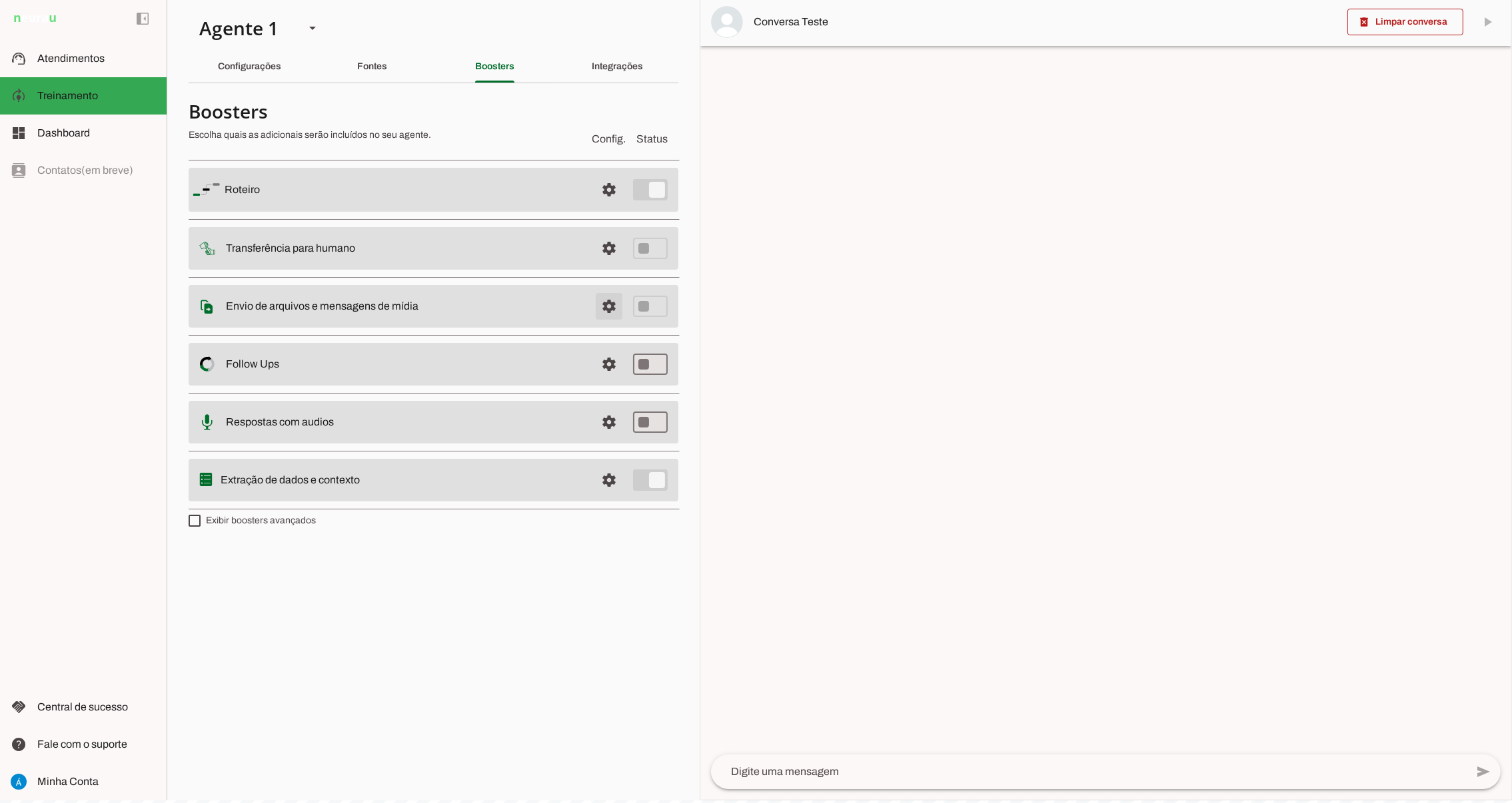
click at [608, 305] on span at bounding box center [609, 306] width 32 height 32
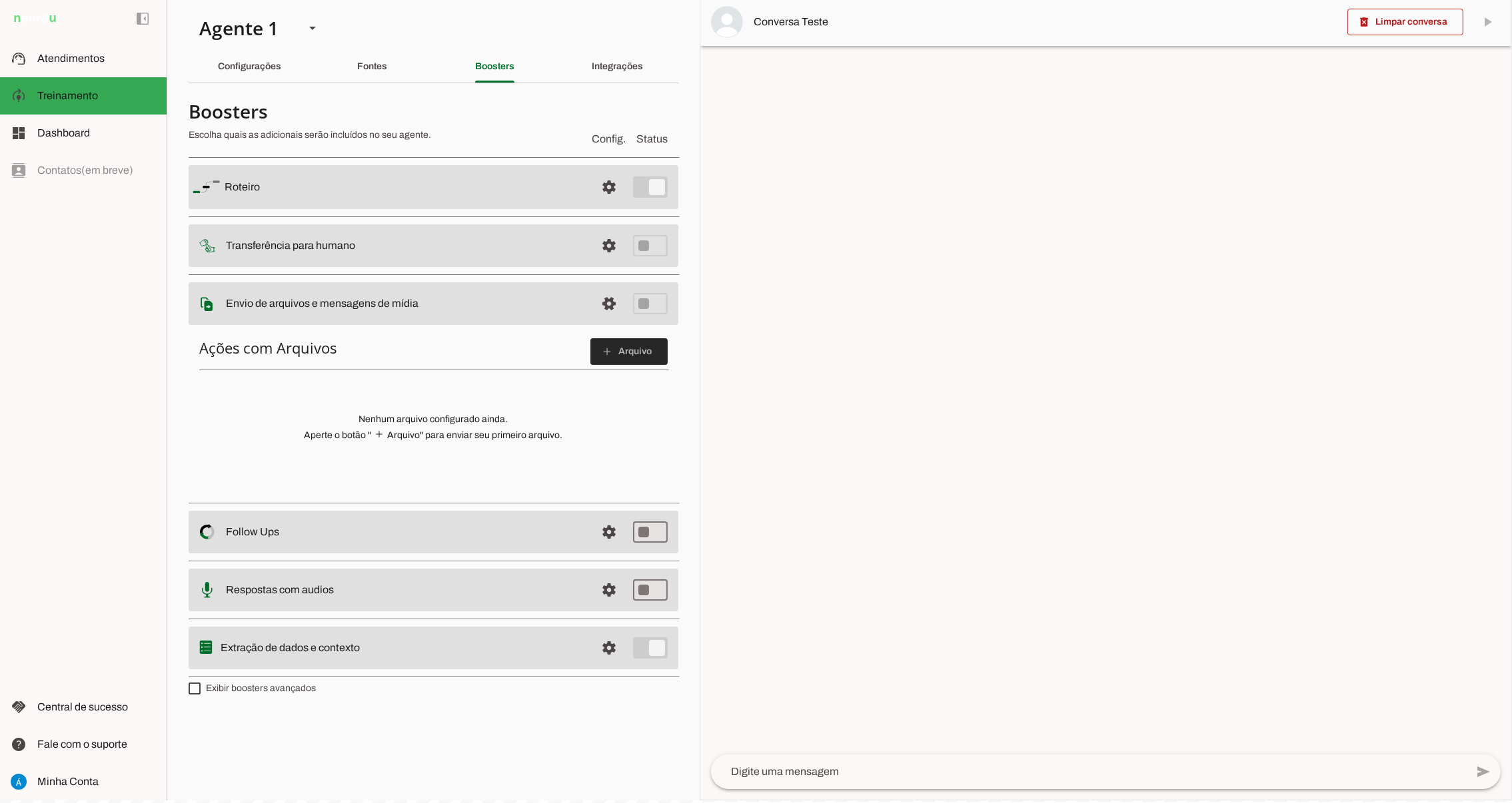
click at [634, 349] on span at bounding box center [630, 352] width 77 height 32
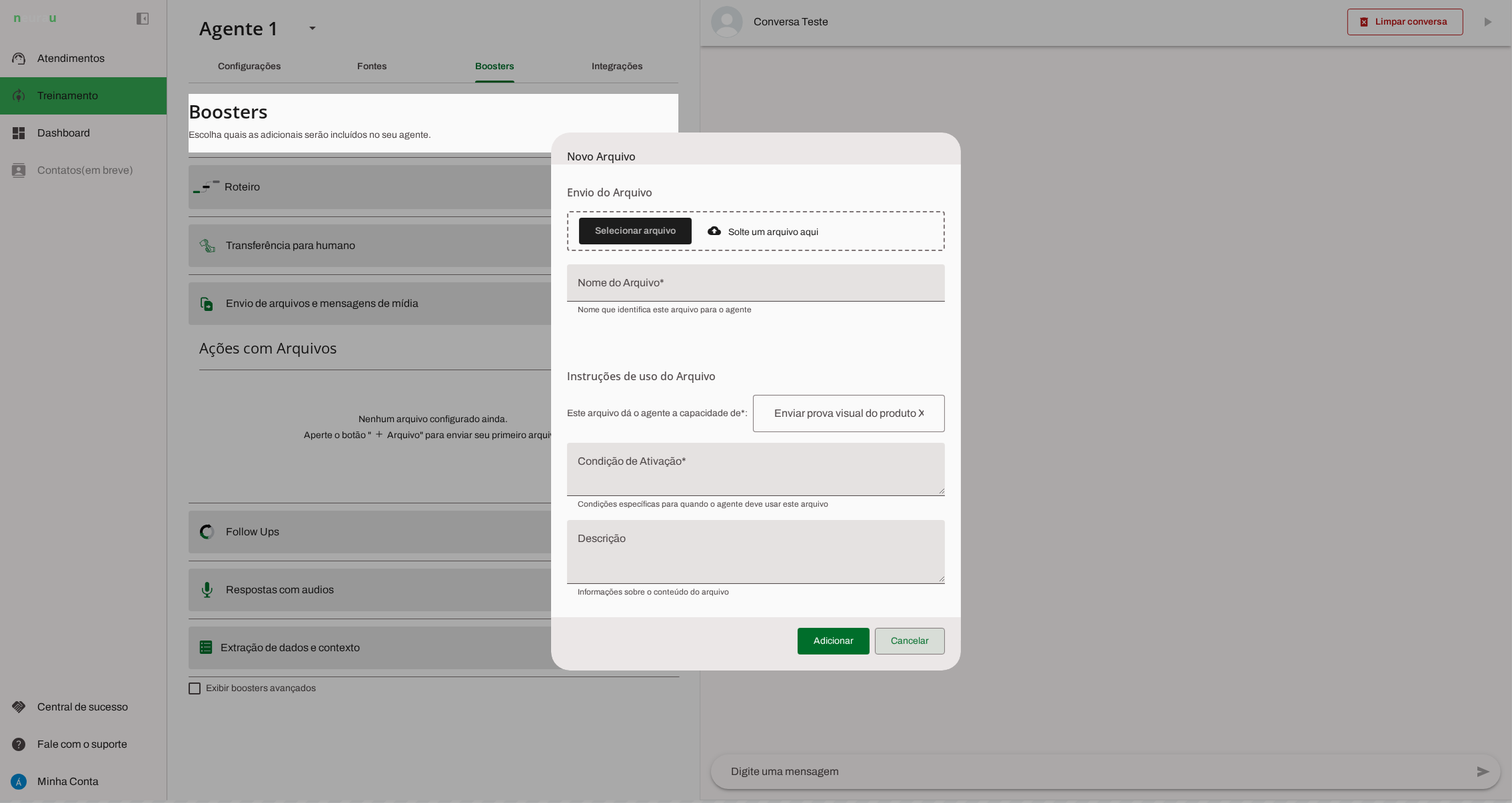
click at [905, 637] on span at bounding box center [910, 641] width 70 height 32
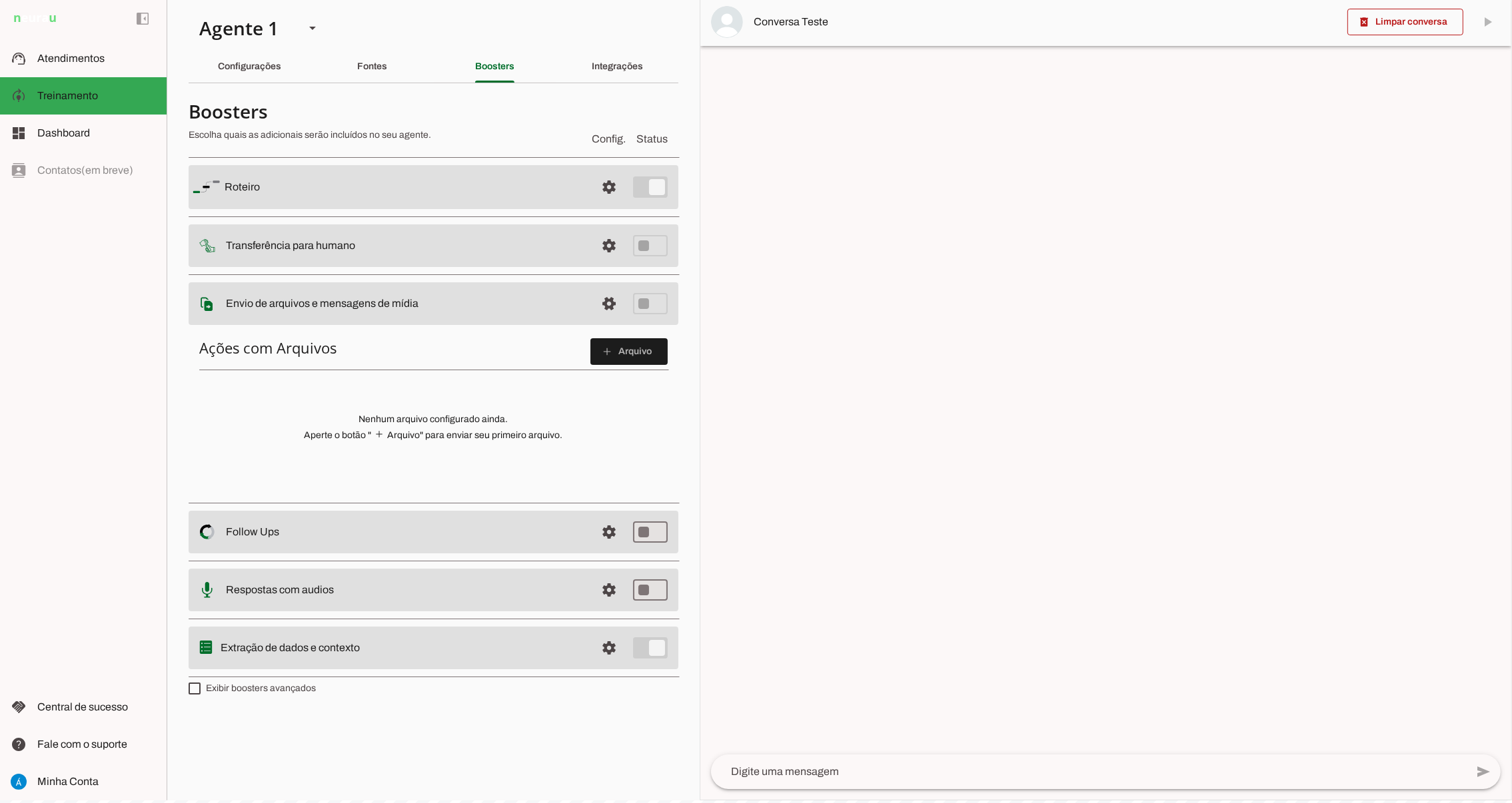
click at [438, 305] on slot at bounding box center [405, 303] width 359 height 16
click at [606, 532] on span at bounding box center [609, 532] width 32 height 32
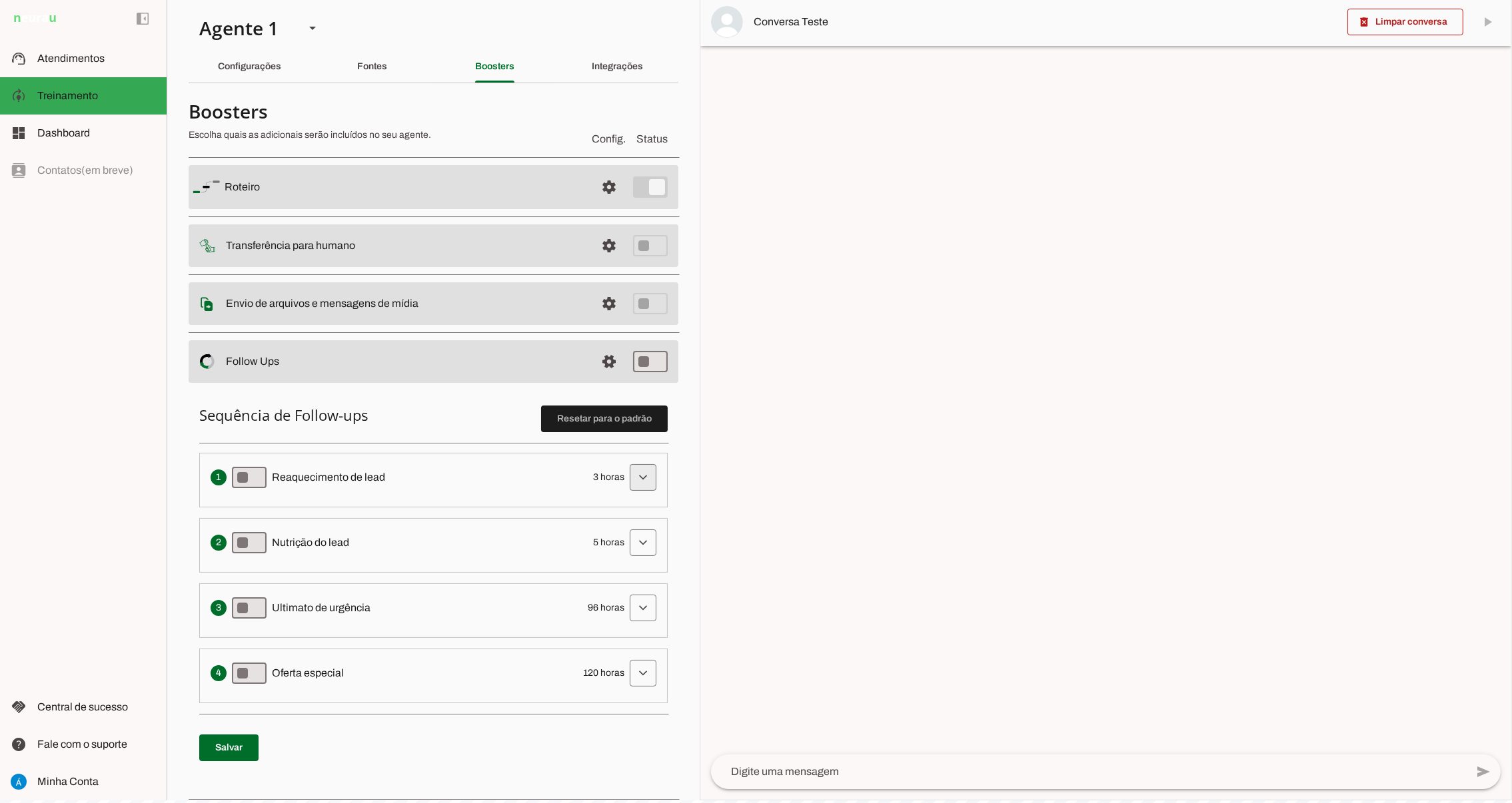
click at [635, 479] on span at bounding box center [643, 477] width 32 height 32
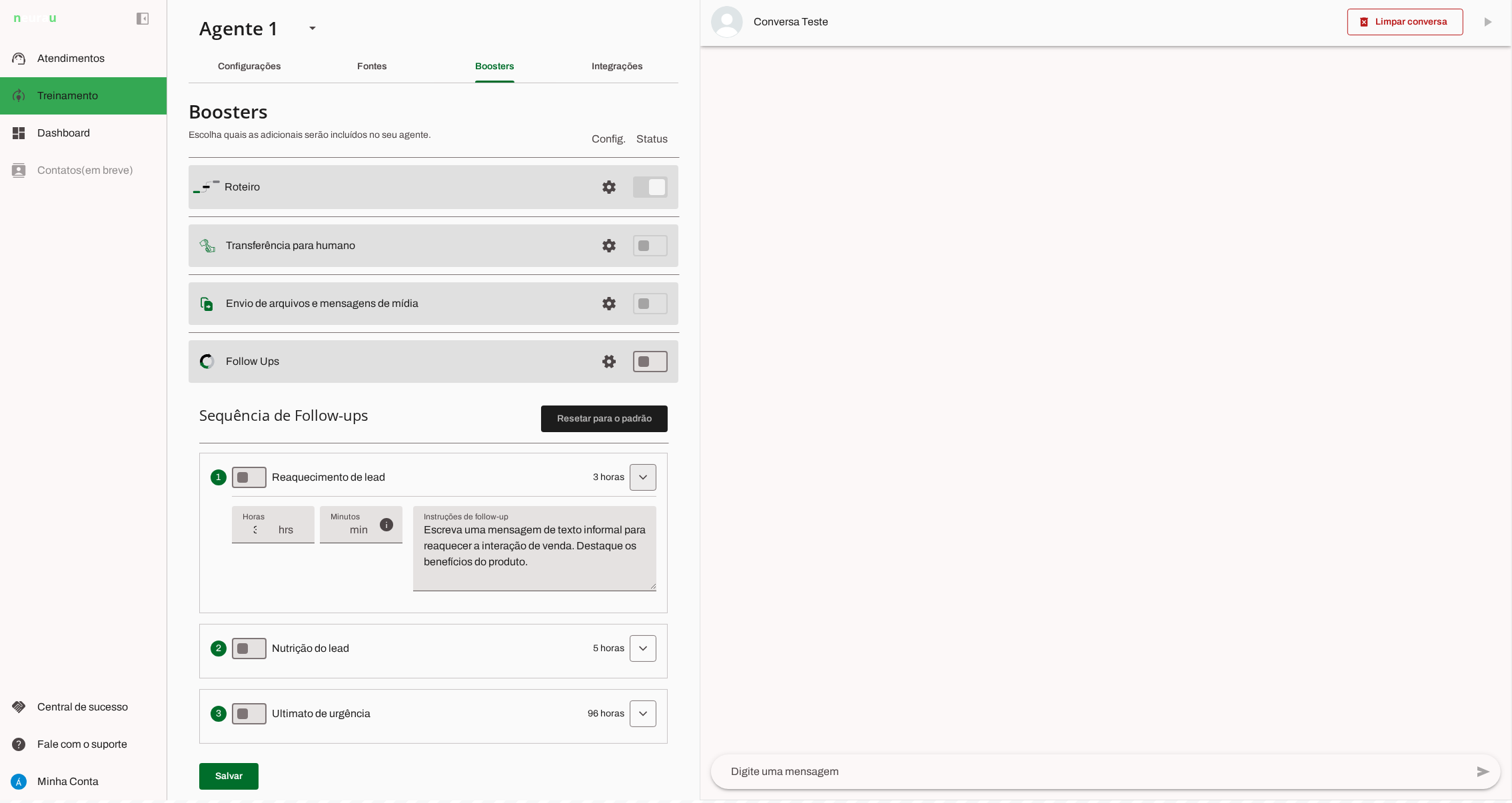
click at [633, 479] on span at bounding box center [643, 477] width 32 height 32
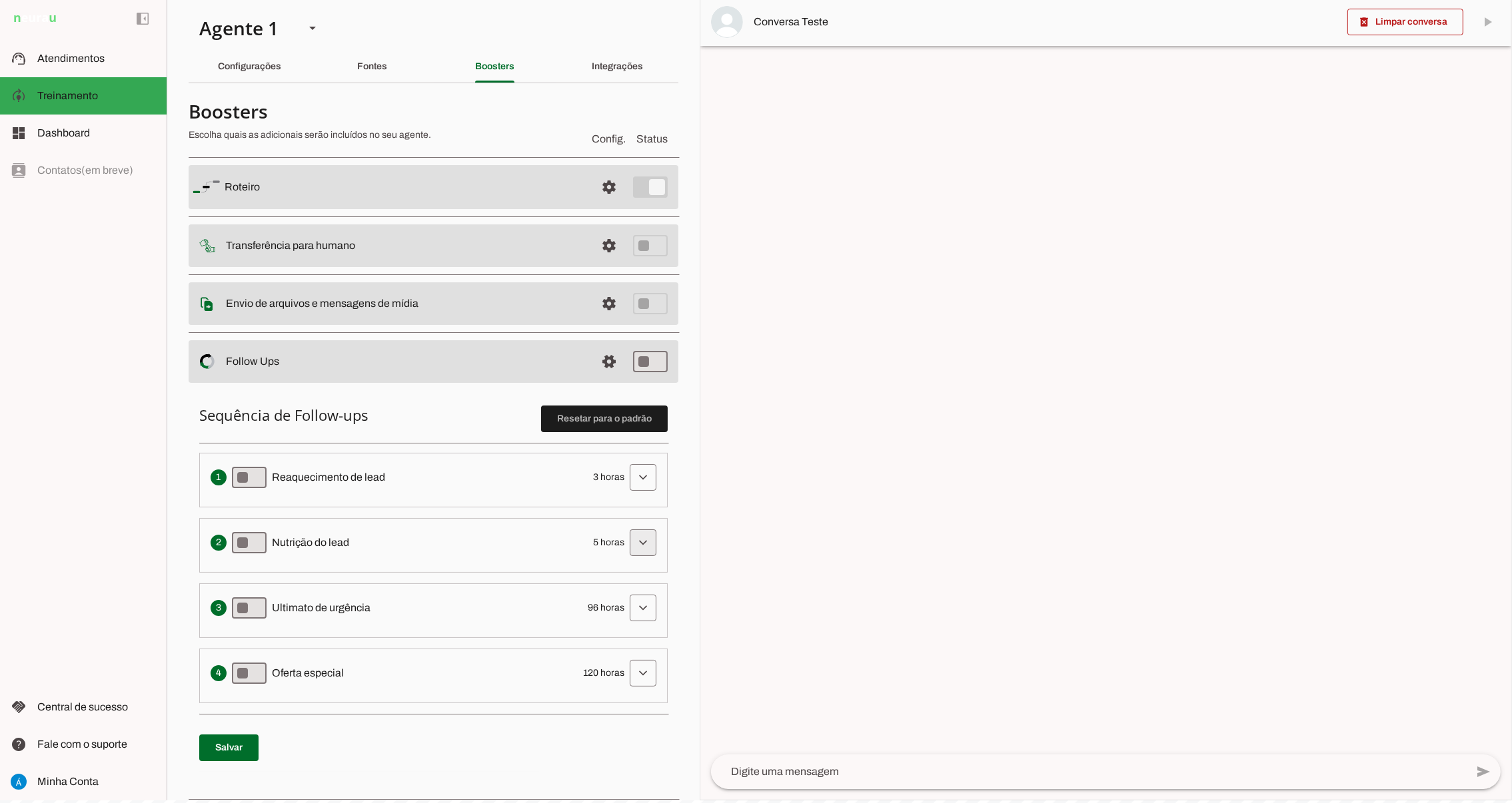
click at [627, 540] on span at bounding box center [643, 543] width 32 height 32
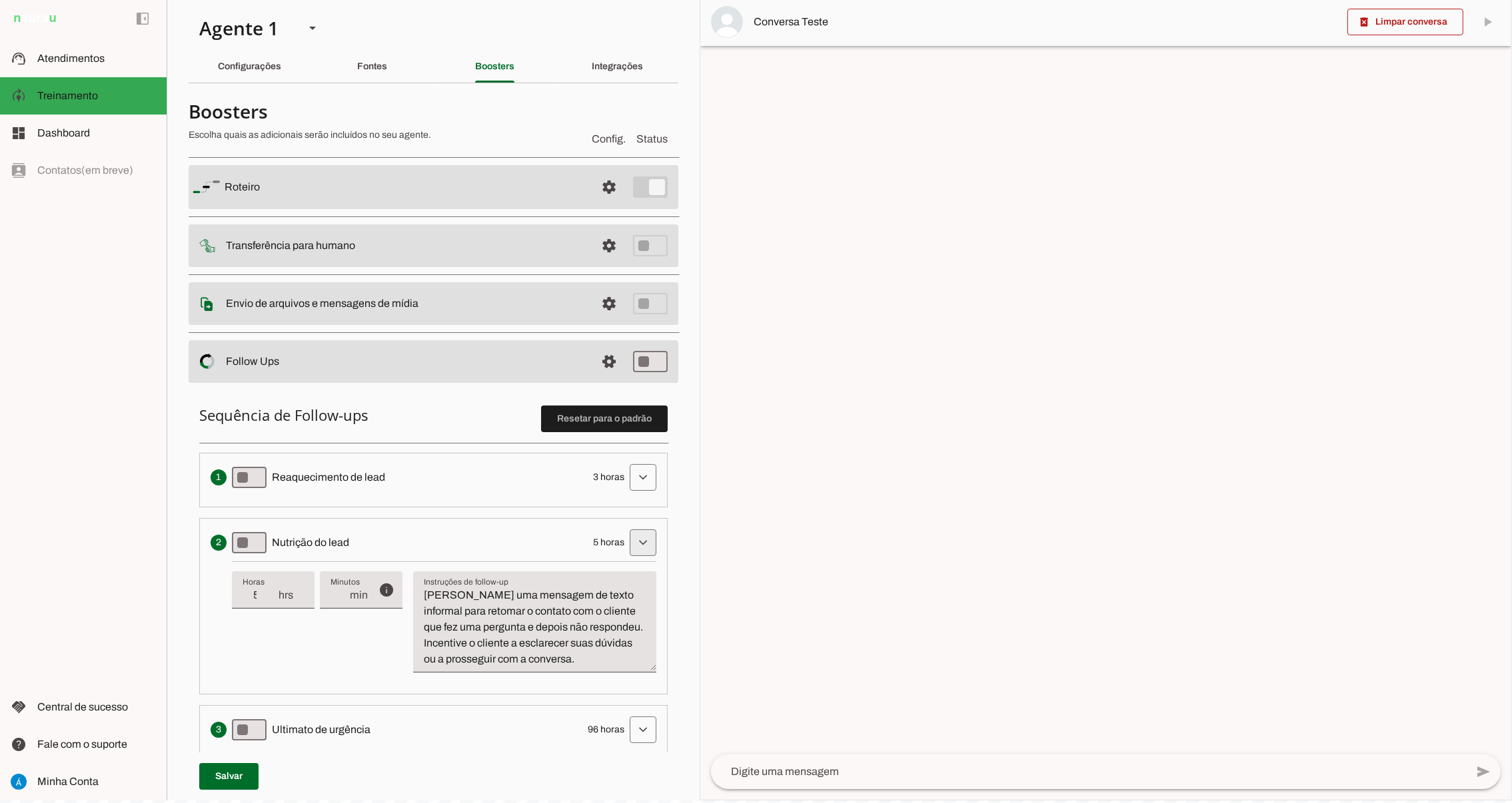
click at [627, 540] on span at bounding box center [643, 543] width 32 height 32
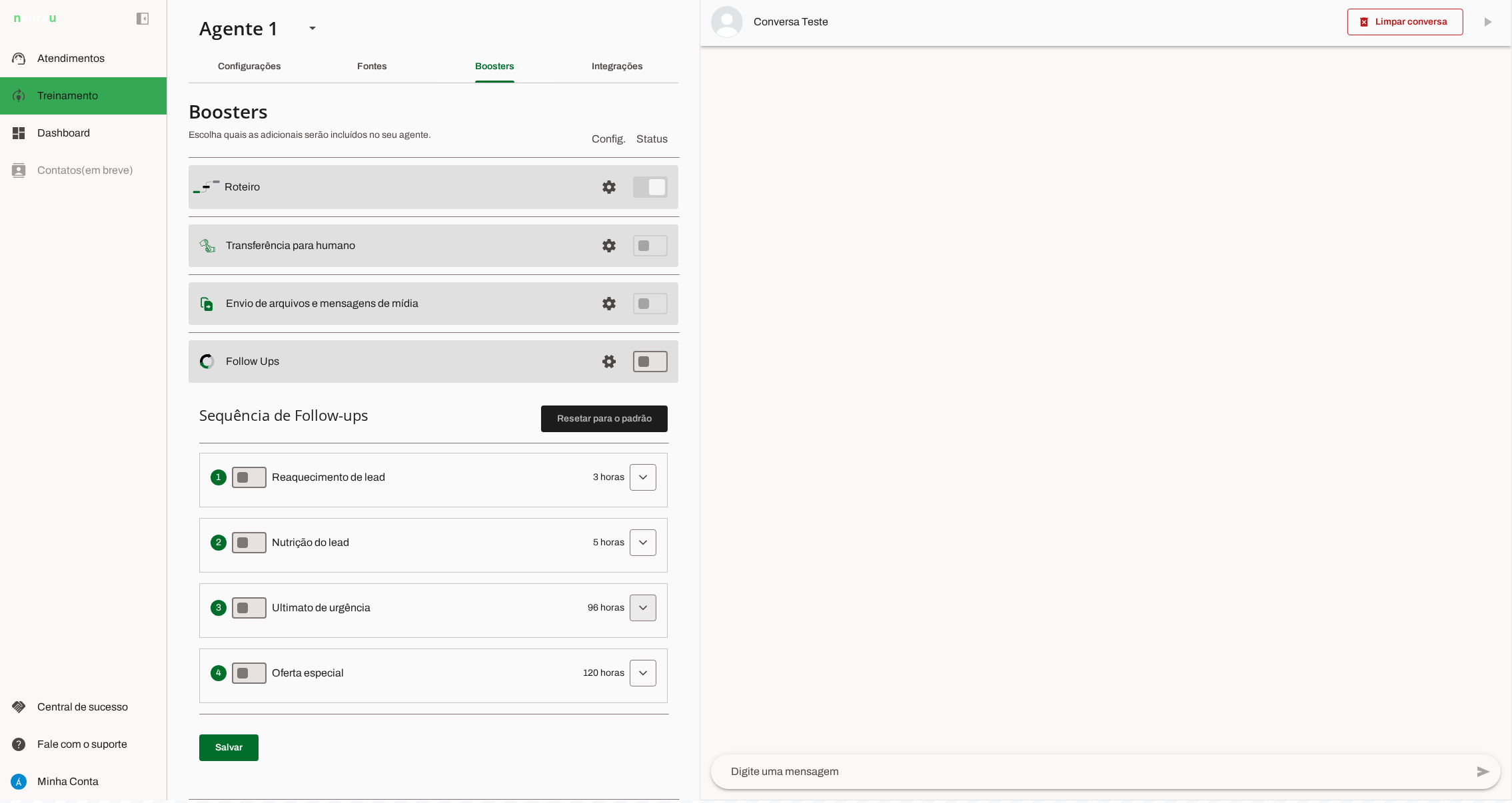
click at [627, 610] on span at bounding box center [643, 608] width 32 height 32
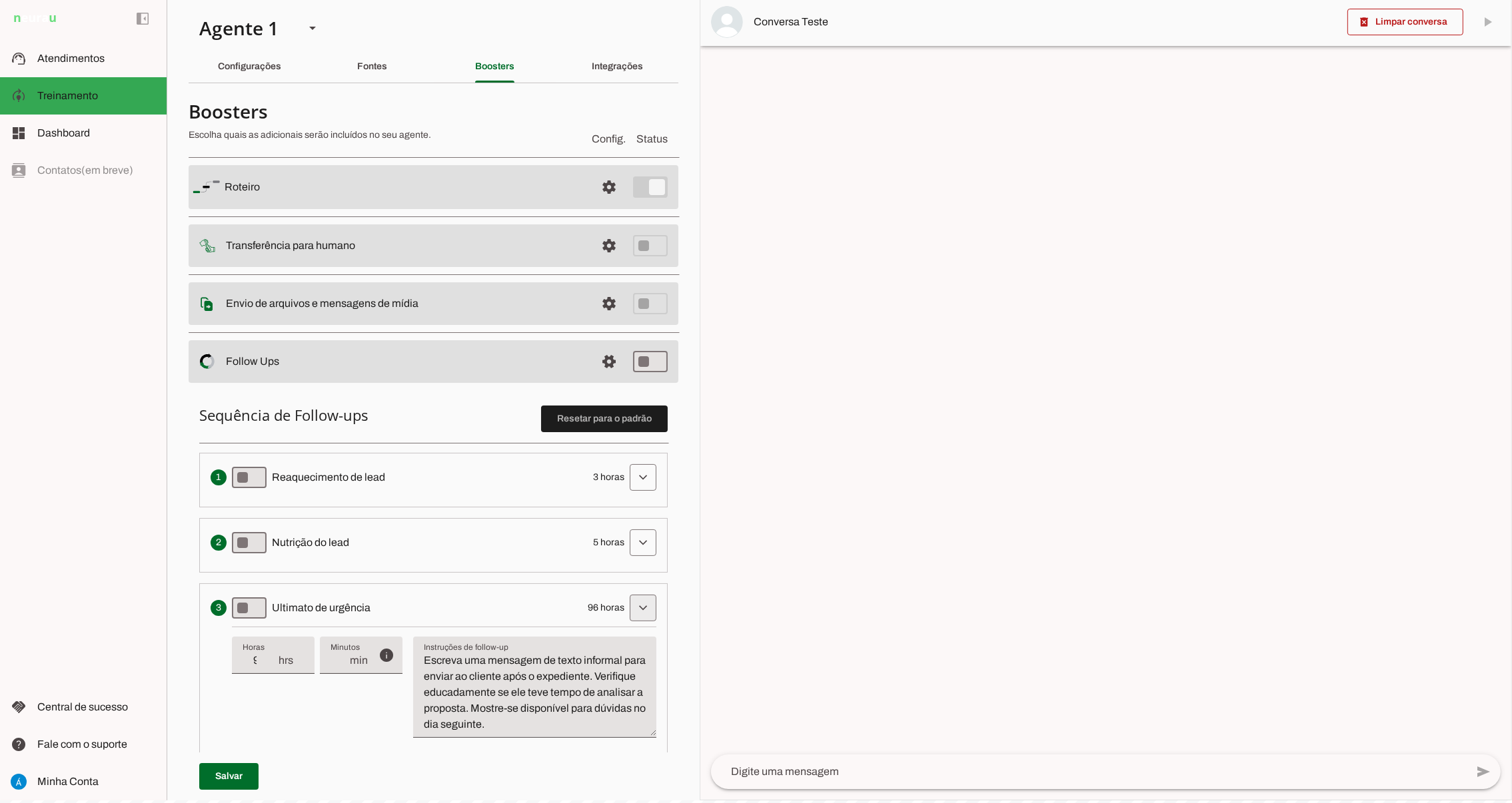
click at [627, 610] on span at bounding box center [643, 608] width 32 height 32
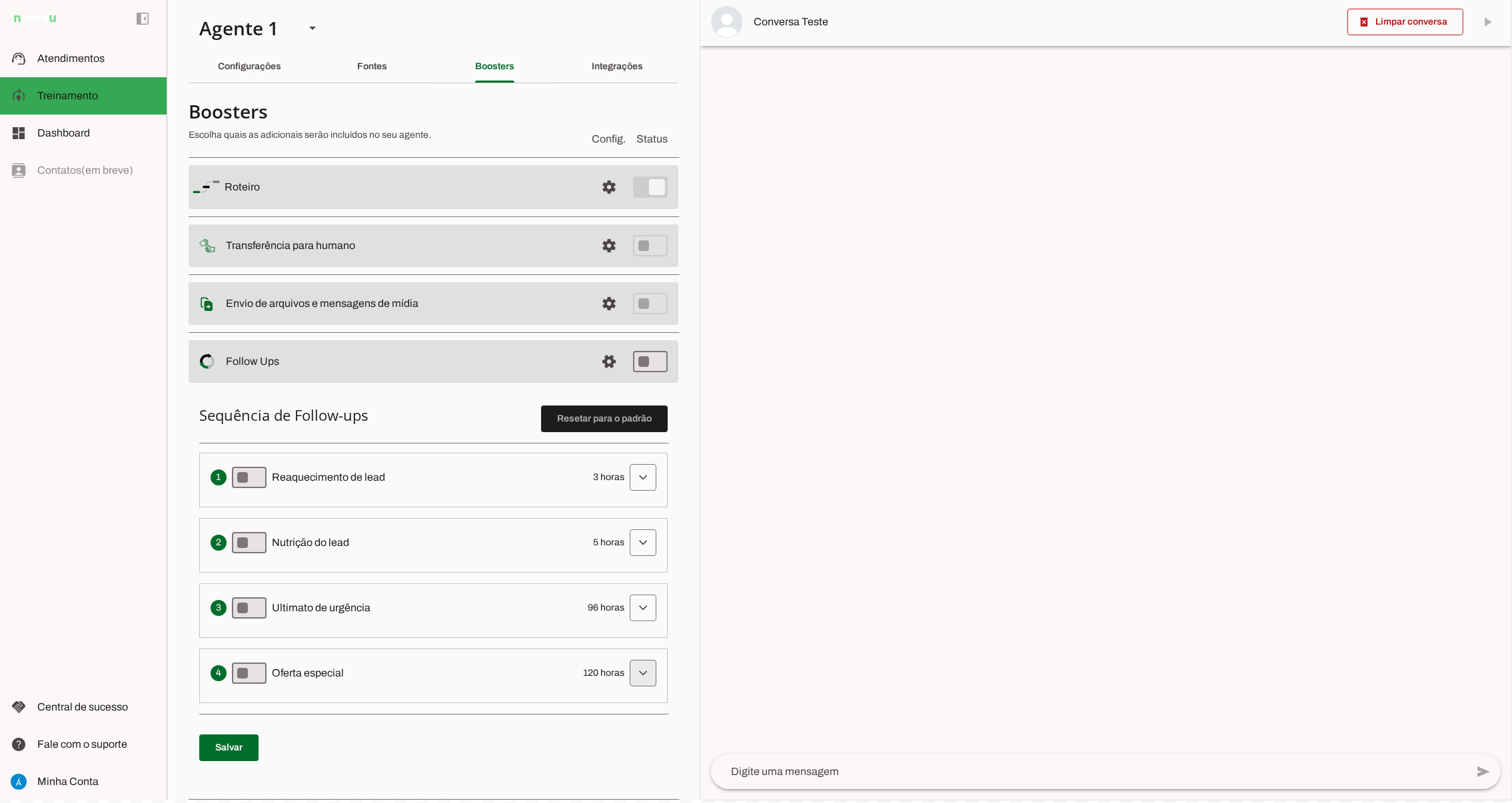
click at [627, 680] on span at bounding box center [643, 673] width 32 height 32
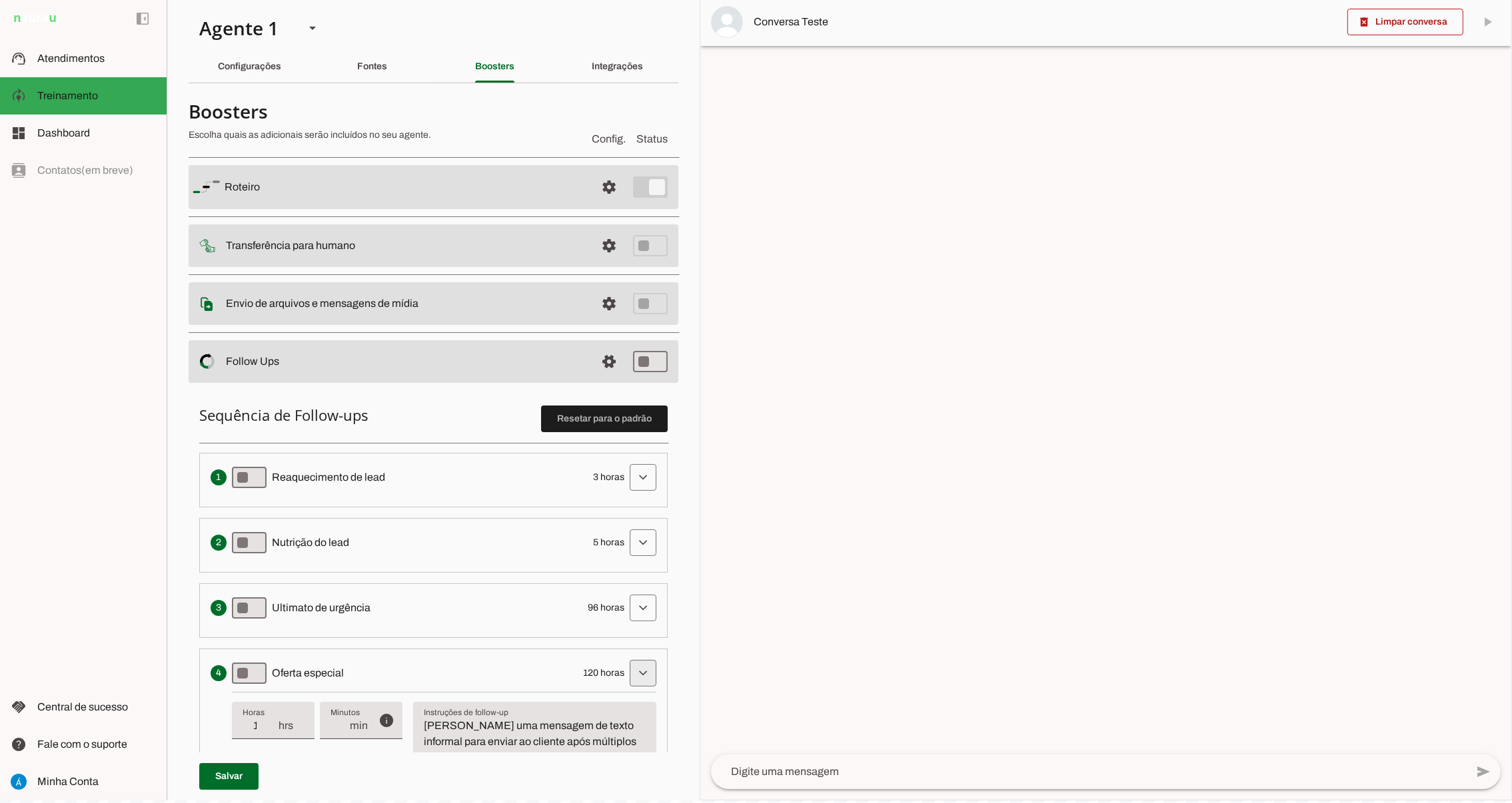
click at [627, 680] on span at bounding box center [643, 673] width 32 height 32
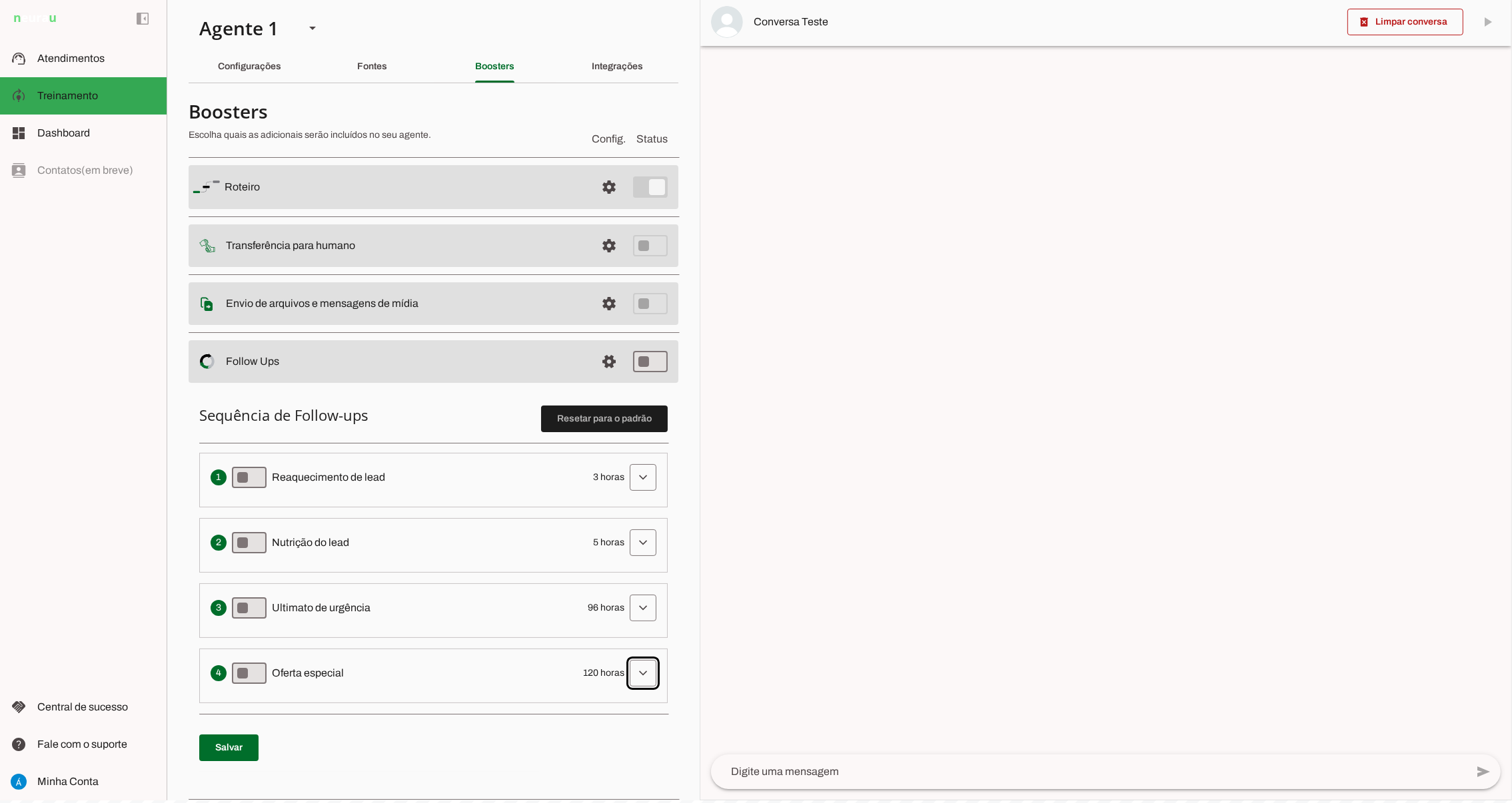
drag, startPoint x: 274, startPoint y: 473, endPoint x: 395, endPoint y: 470, distance: 121.0
click at [395, 470] on div "Envia uma mensagem para reengajar leads que pararam de responder, incentivando-…" at bounding box center [433, 478] width 446 height 26
drag, startPoint x: 395, startPoint y: 470, endPoint x: 274, endPoint y: 538, distance: 138.8
click at [274, 538] on span "Nutrição do lead" at bounding box center [311, 542] width 77 height 16
click at [597, 357] on span at bounding box center [609, 362] width 32 height 32
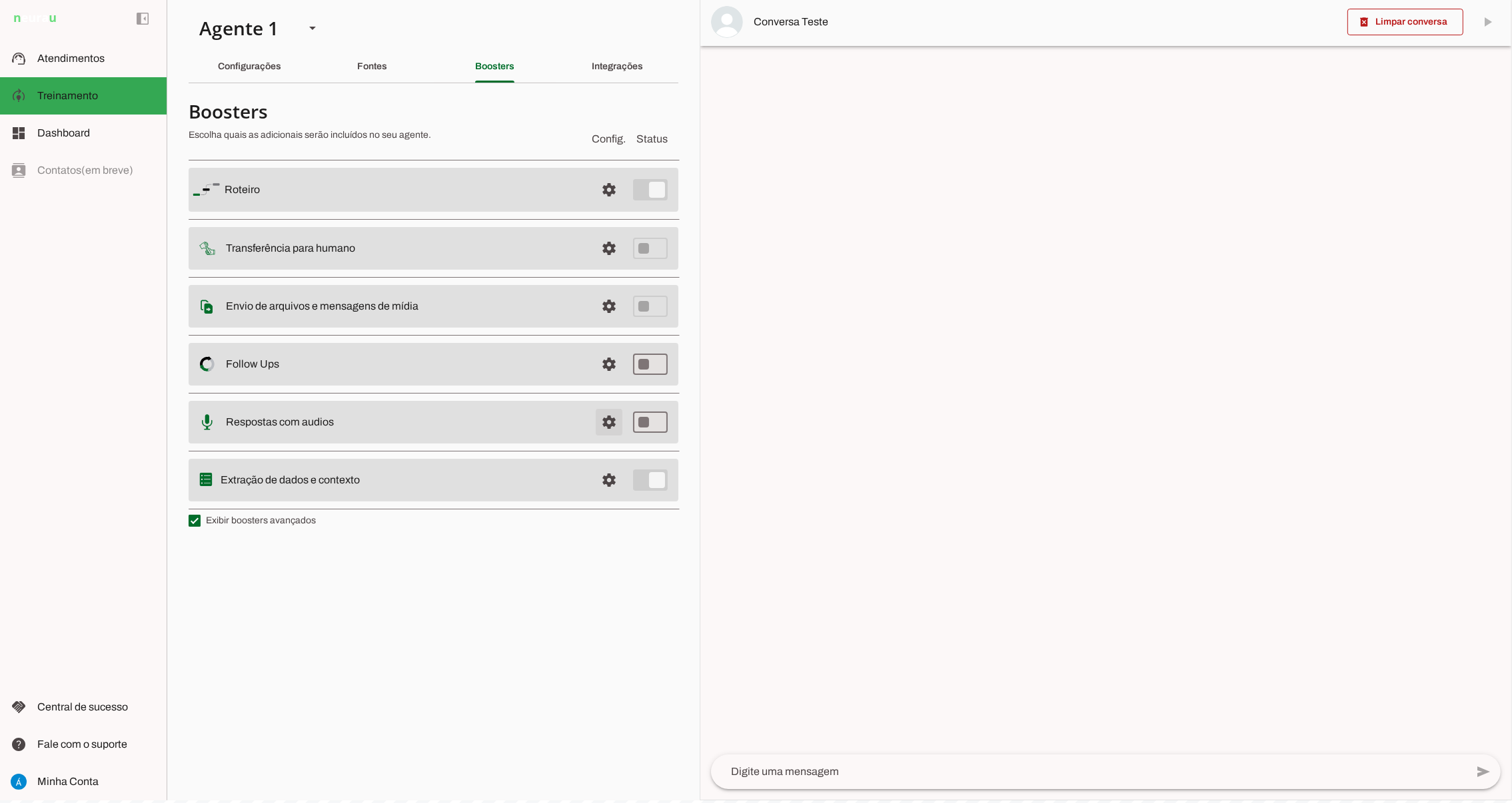
click at [611, 419] on span at bounding box center [609, 422] width 32 height 32
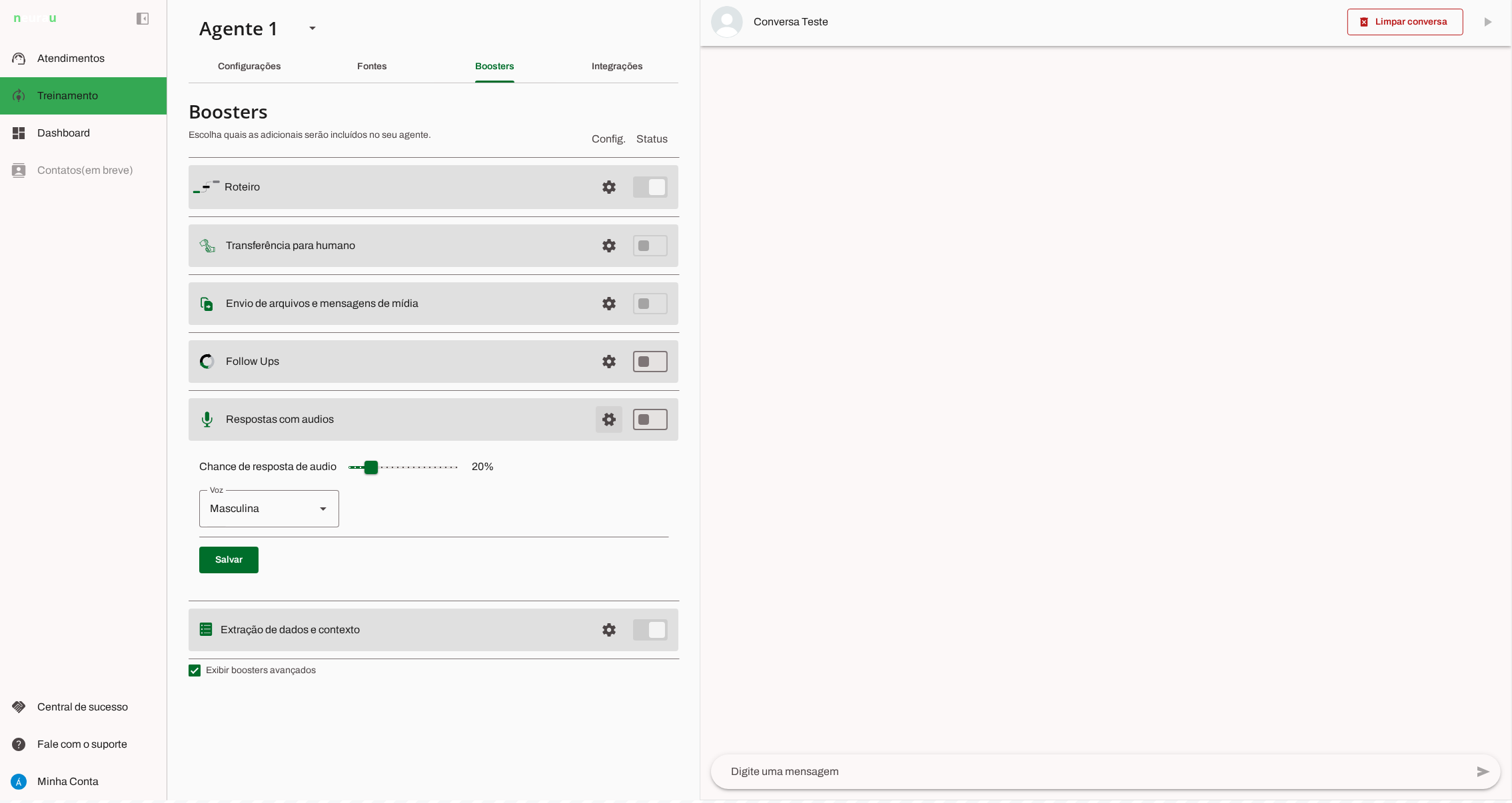
click at [606, 415] on span at bounding box center [609, 419] width 32 height 32
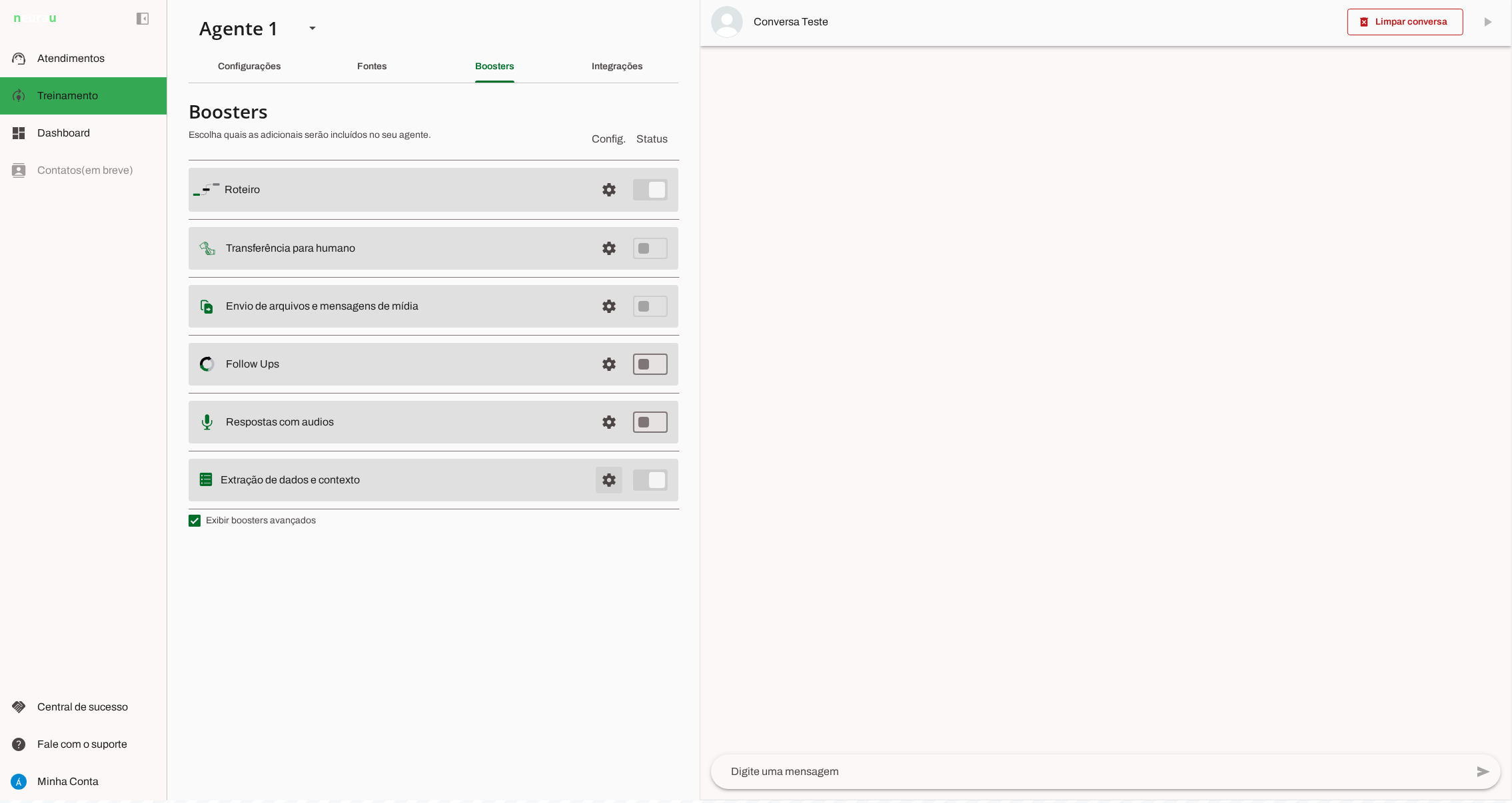
click at [606, 481] on span at bounding box center [609, 480] width 32 height 32
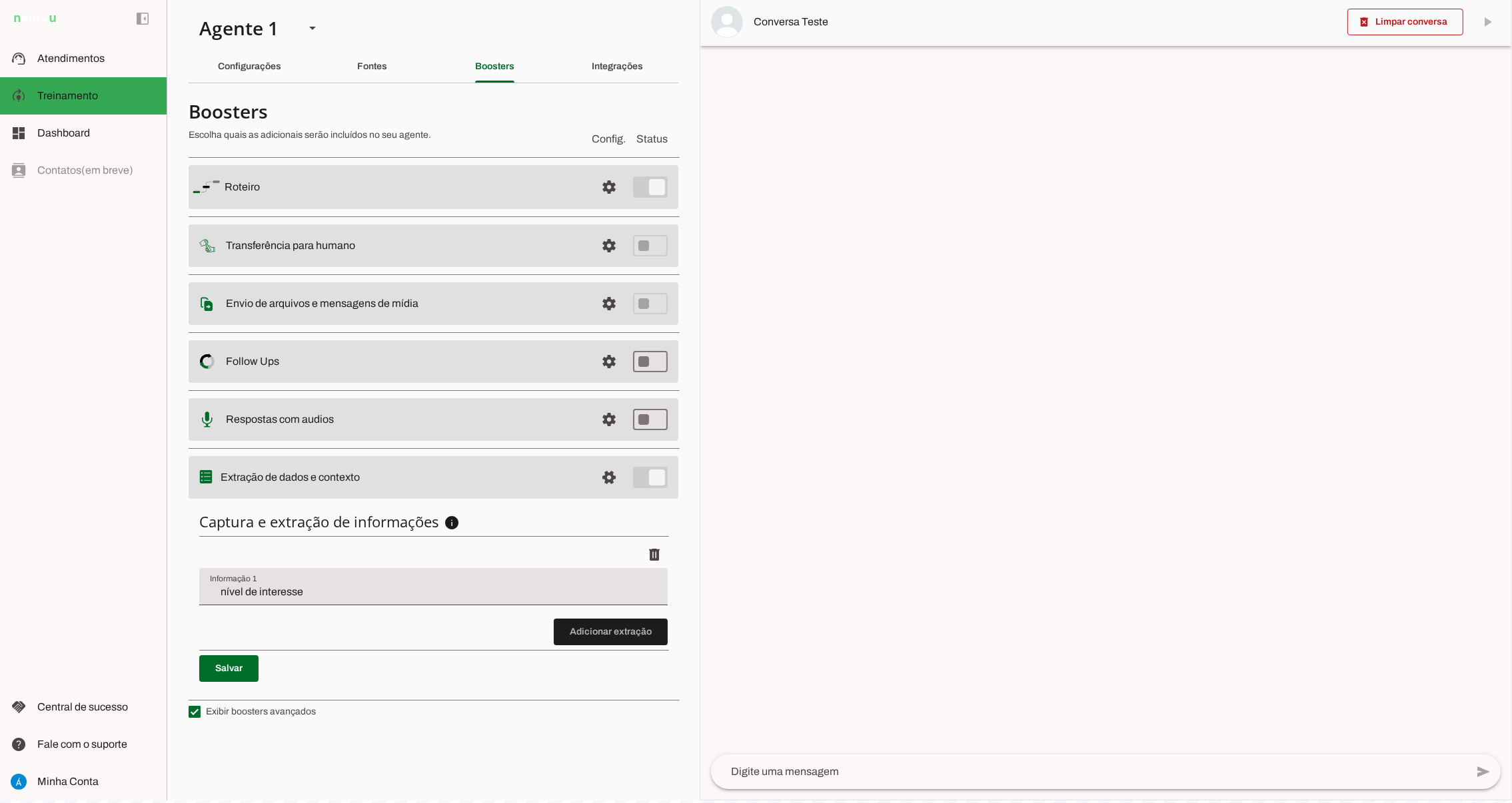
click at [308, 594] on input "nível de interesse" at bounding box center [433, 591] width 447 height 16
drag, startPoint x: 316, startPoint y: 589, endPoint x: 190, endPoint y: 591, distance: 126.0
click at [190, 591] on div "Captura e extração de informações info Informações á capturar O booster de cont…" at bounding box center [433, 597] width 489 height 191
type input "dor"
type md-filled-text-field "dor"
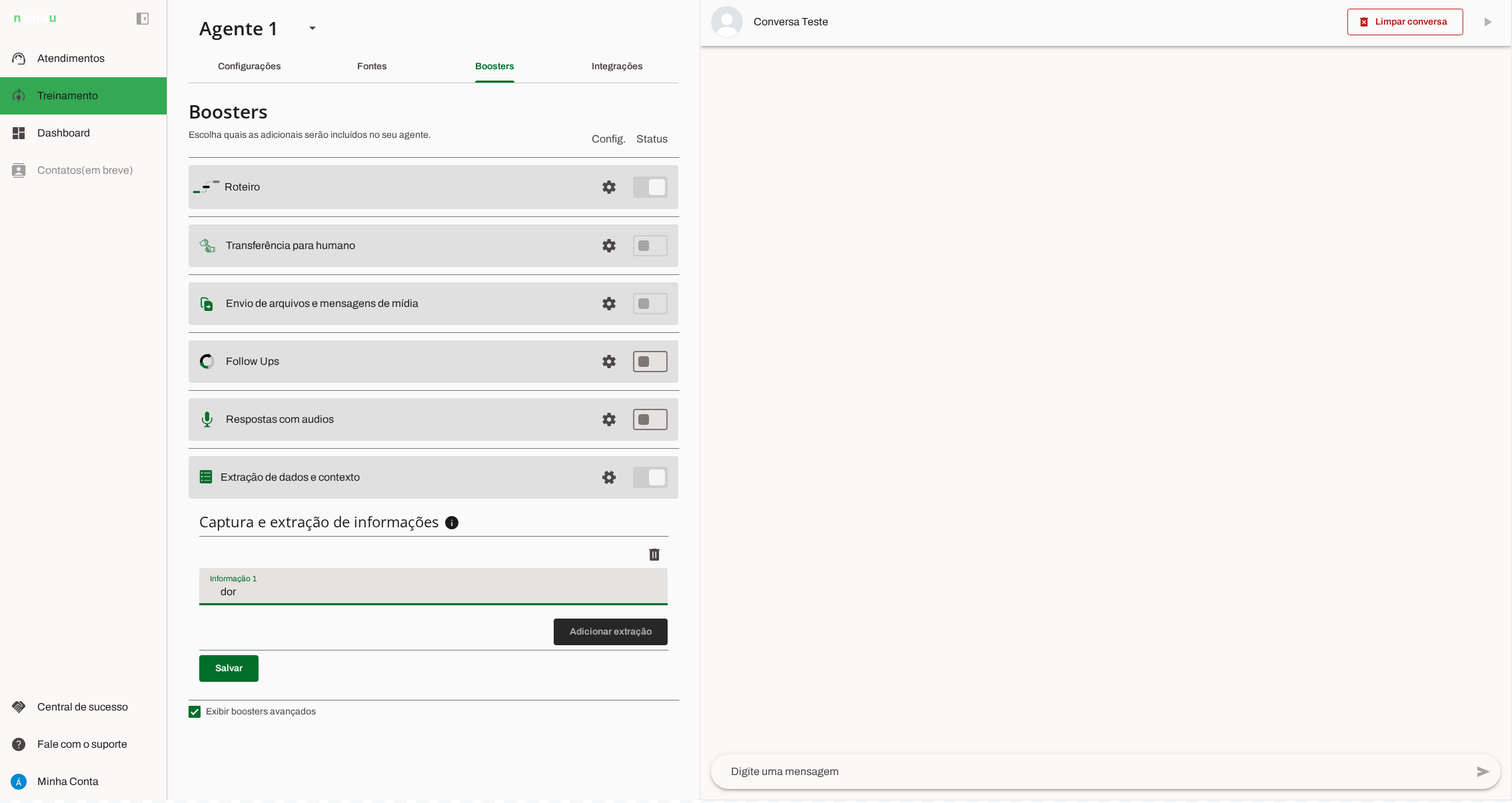
click at [610, 633] on span at bounding box center [611, 632] width 114 height 32
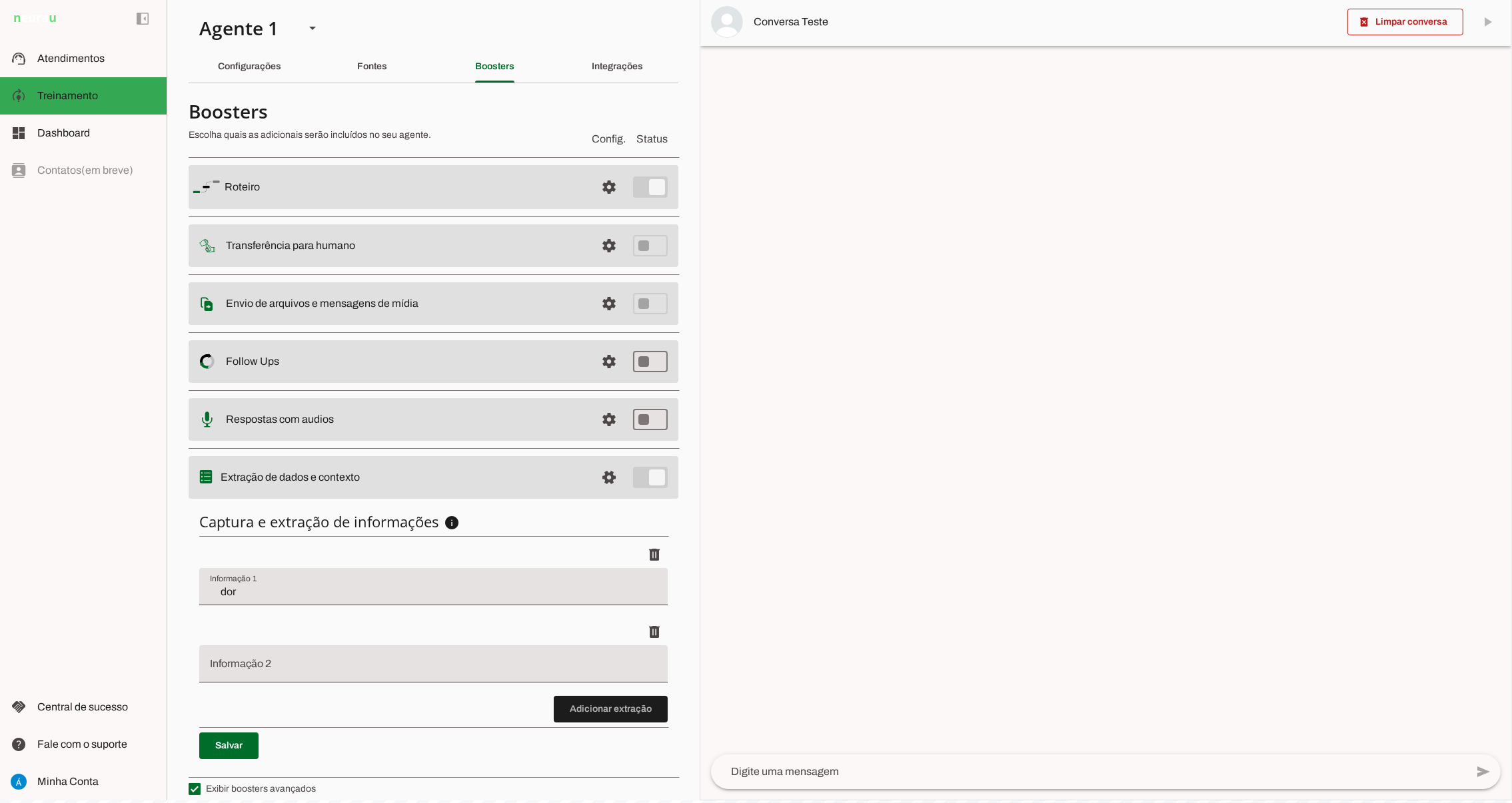
click at [261, 657] on div at bounding box center [433, 664] width 469 height 37
type input "renda"
type md-filled-text-field "renda"
click at [587, 714] on span at bounding box center [611, 709] width 114 height 32
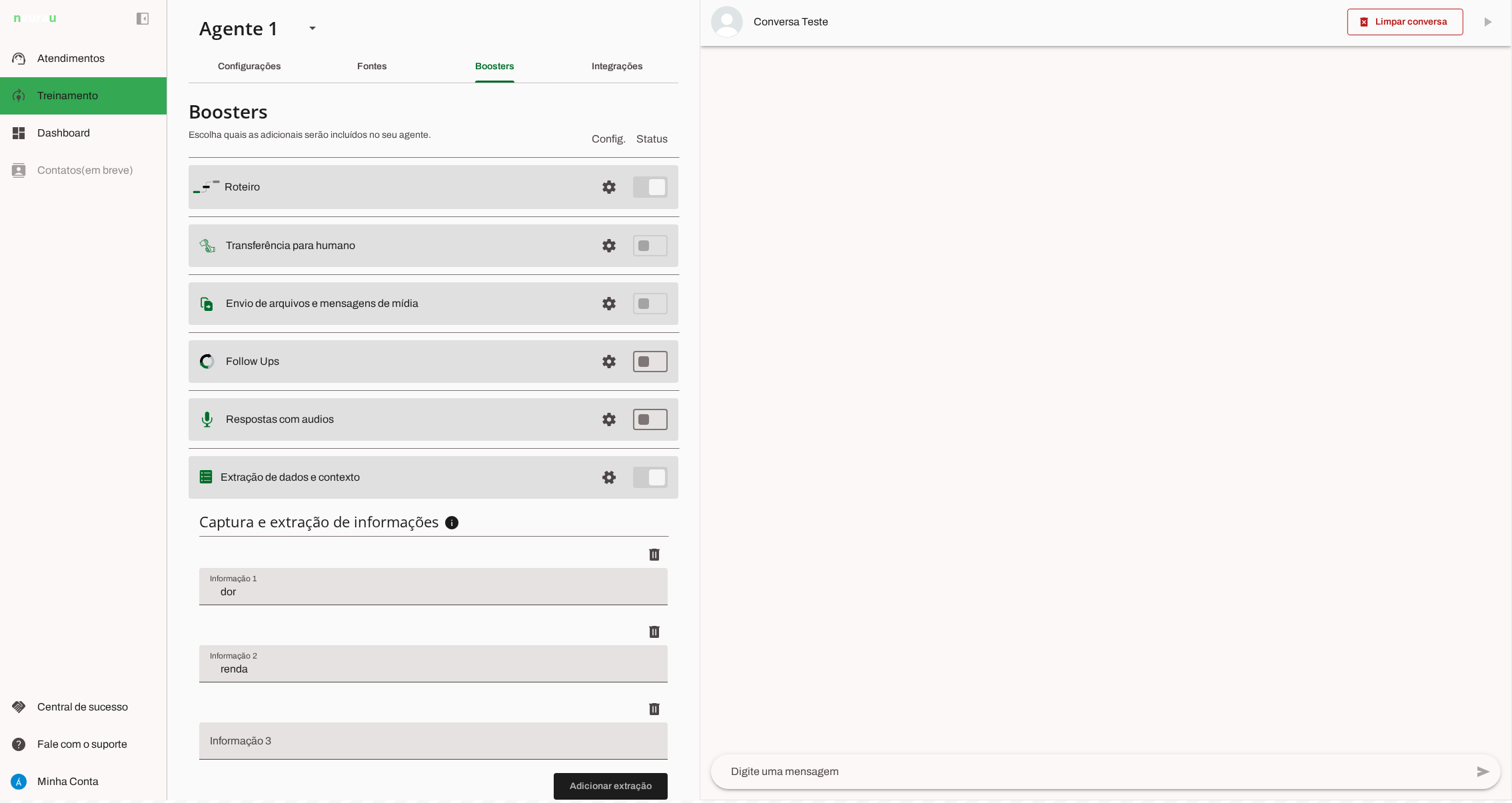
click at [243, 739] on input "Informação 3" at bounding box center [433, 746] width 447 height 16
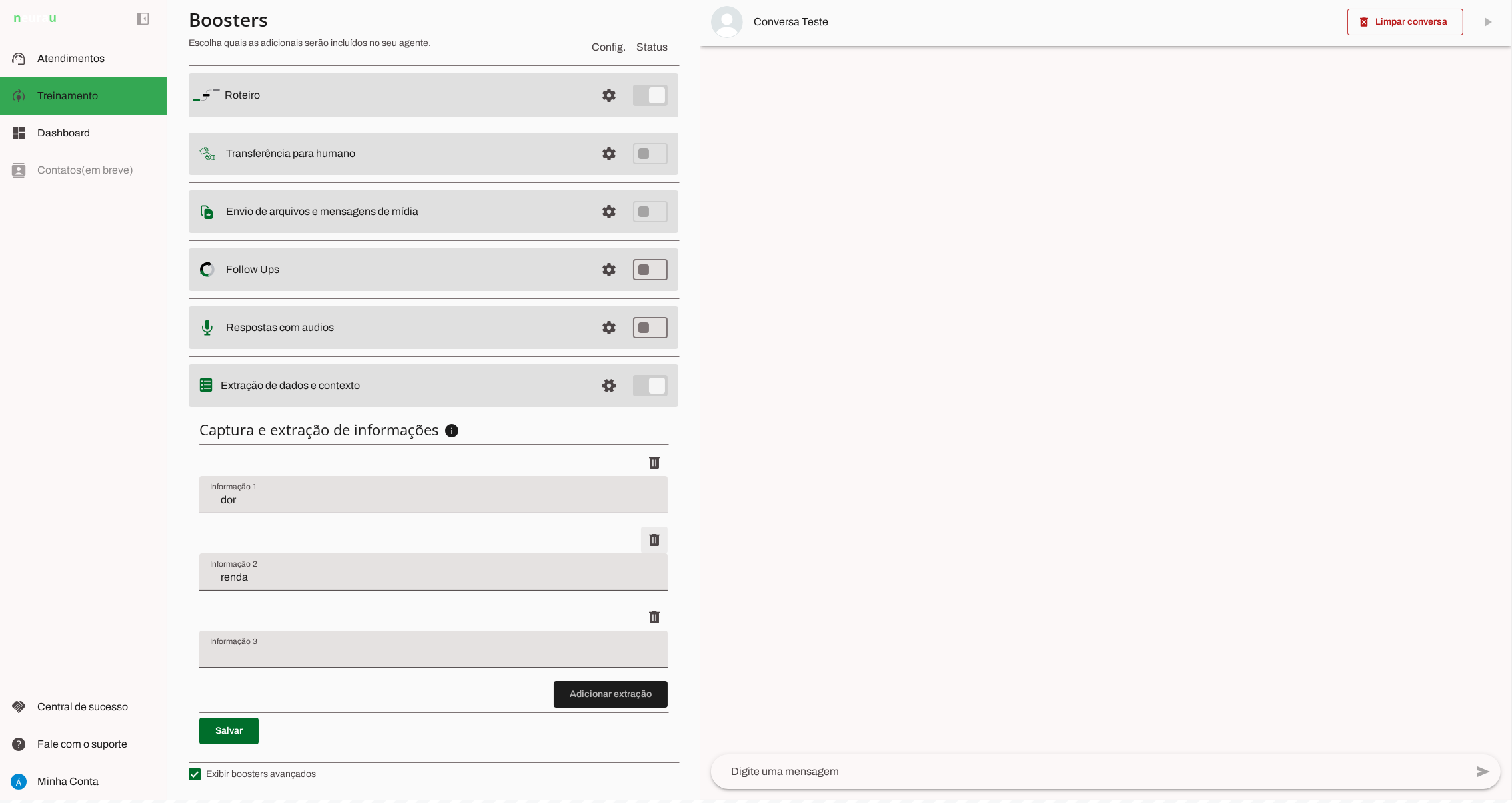
click at [639, 545] on span at bounding box center [654, 540] width 32 height 32
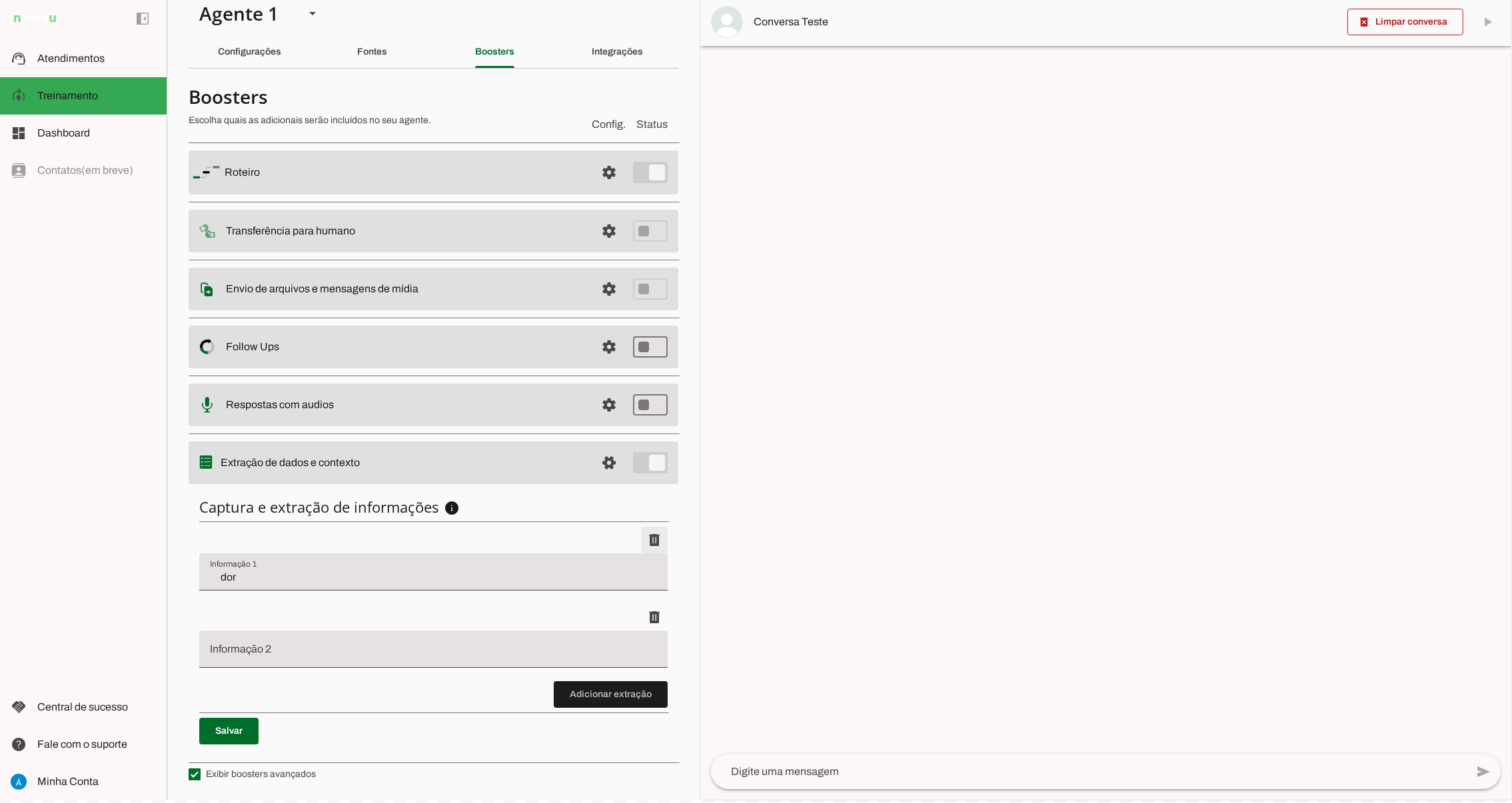
click at [639, 543] on span at bounding box center [654, 540] width 32 height 32
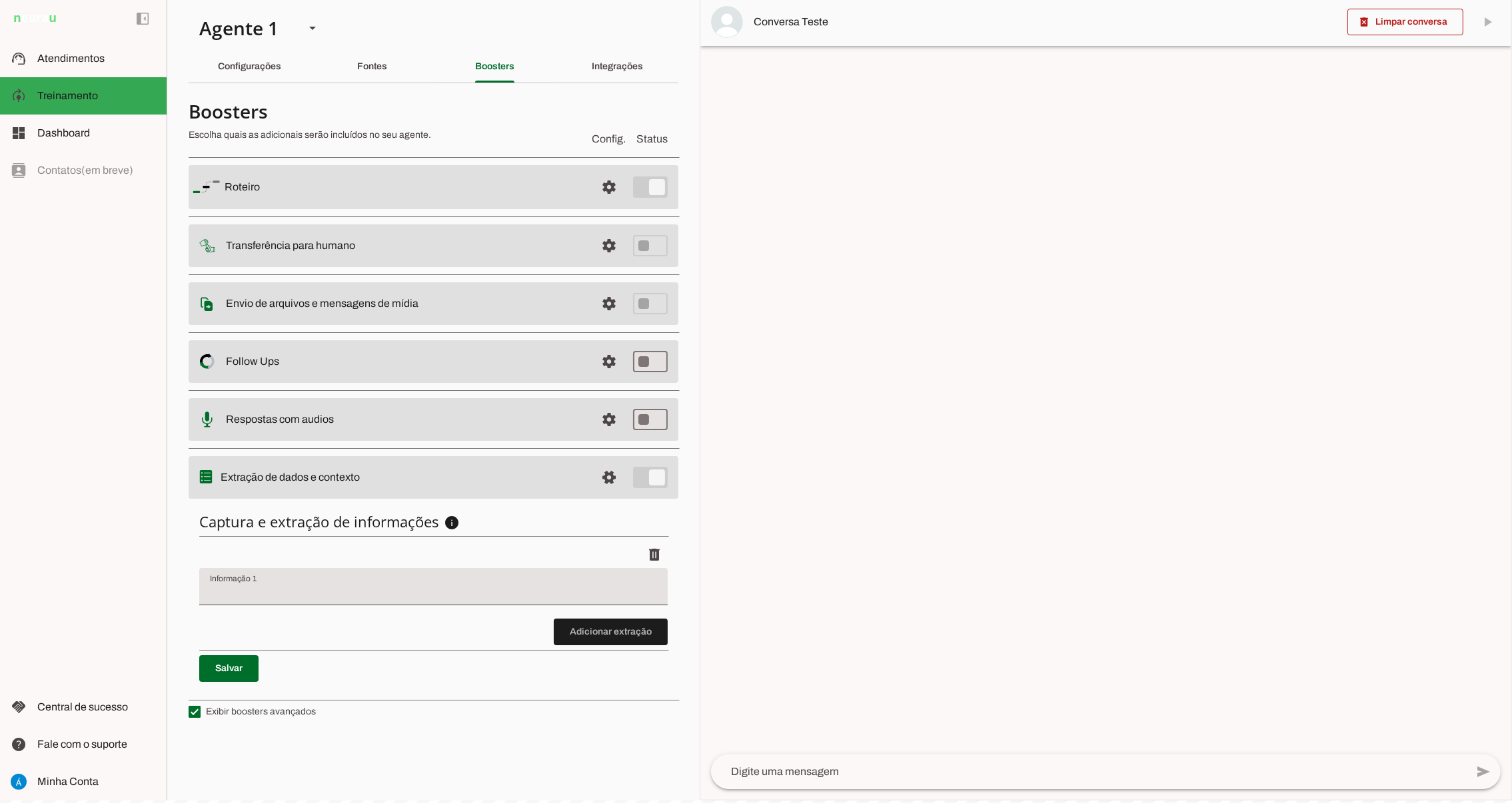
scroll to position [0, 0]
click at [317, 592] on input "Informação 1" at bounding box center [433, 591] width 447 height 16
click at [653, 549] on span at bounding box center [654, 554] width 32 height 32
click at [326, 585] on input "Informação 1" at bounding box center [433, 591] width 447 height 16
click at [603, 477] on span at bounding box center [609, 477] width 32 height 32
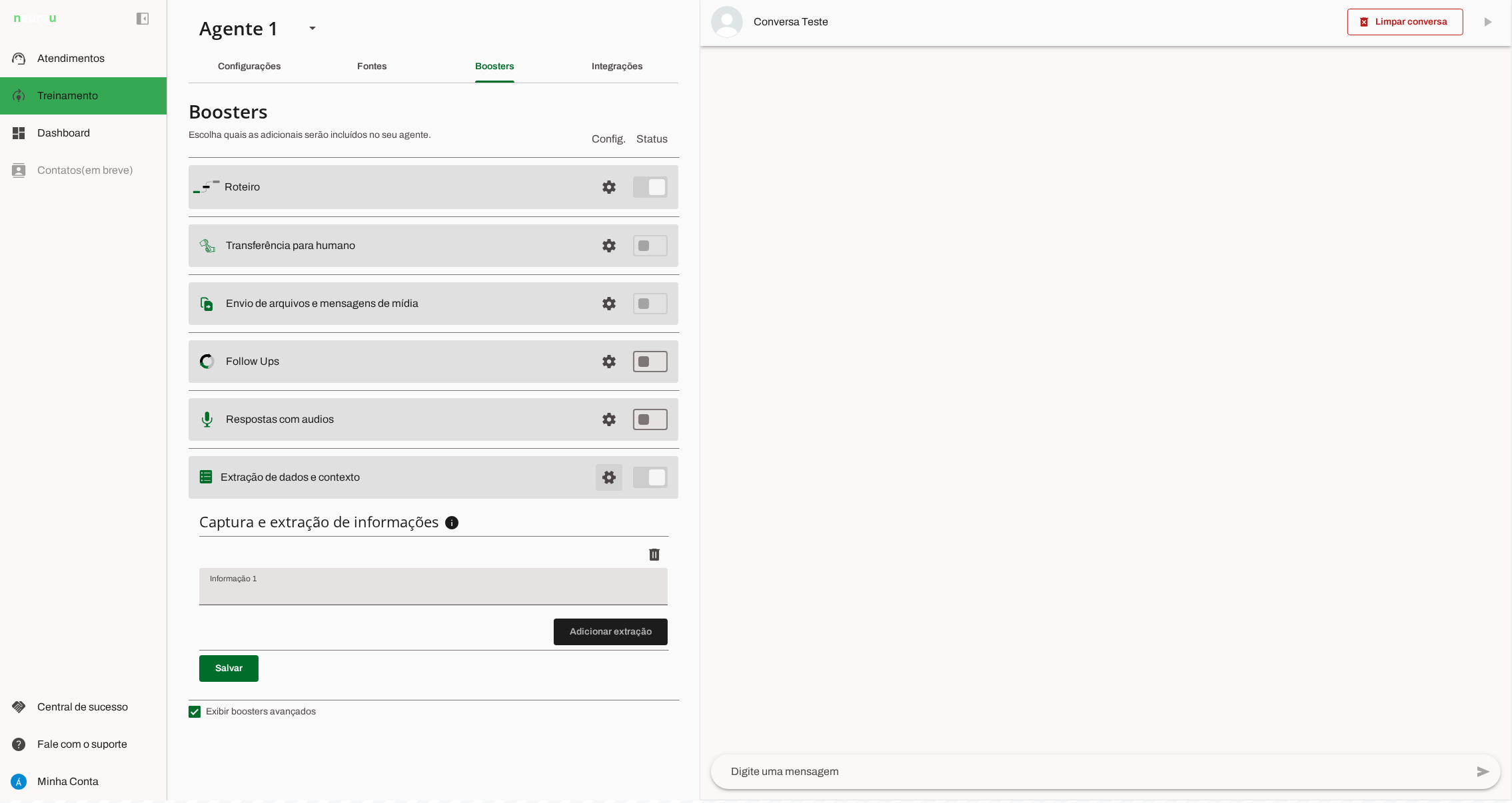
type input "nível de interesse"
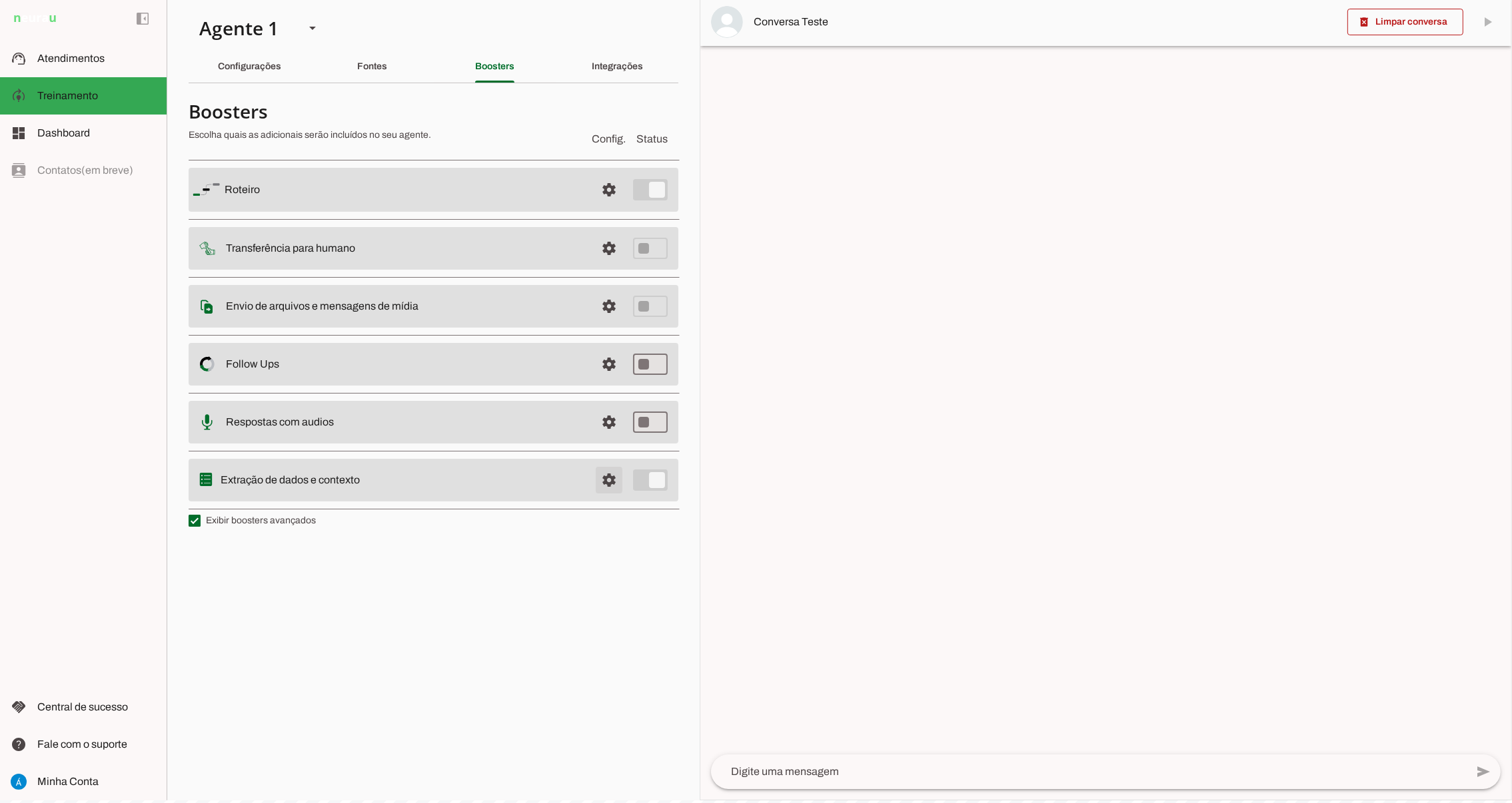
click at [603, 477] on span at bounding box center [609, 480] width 32 height 32
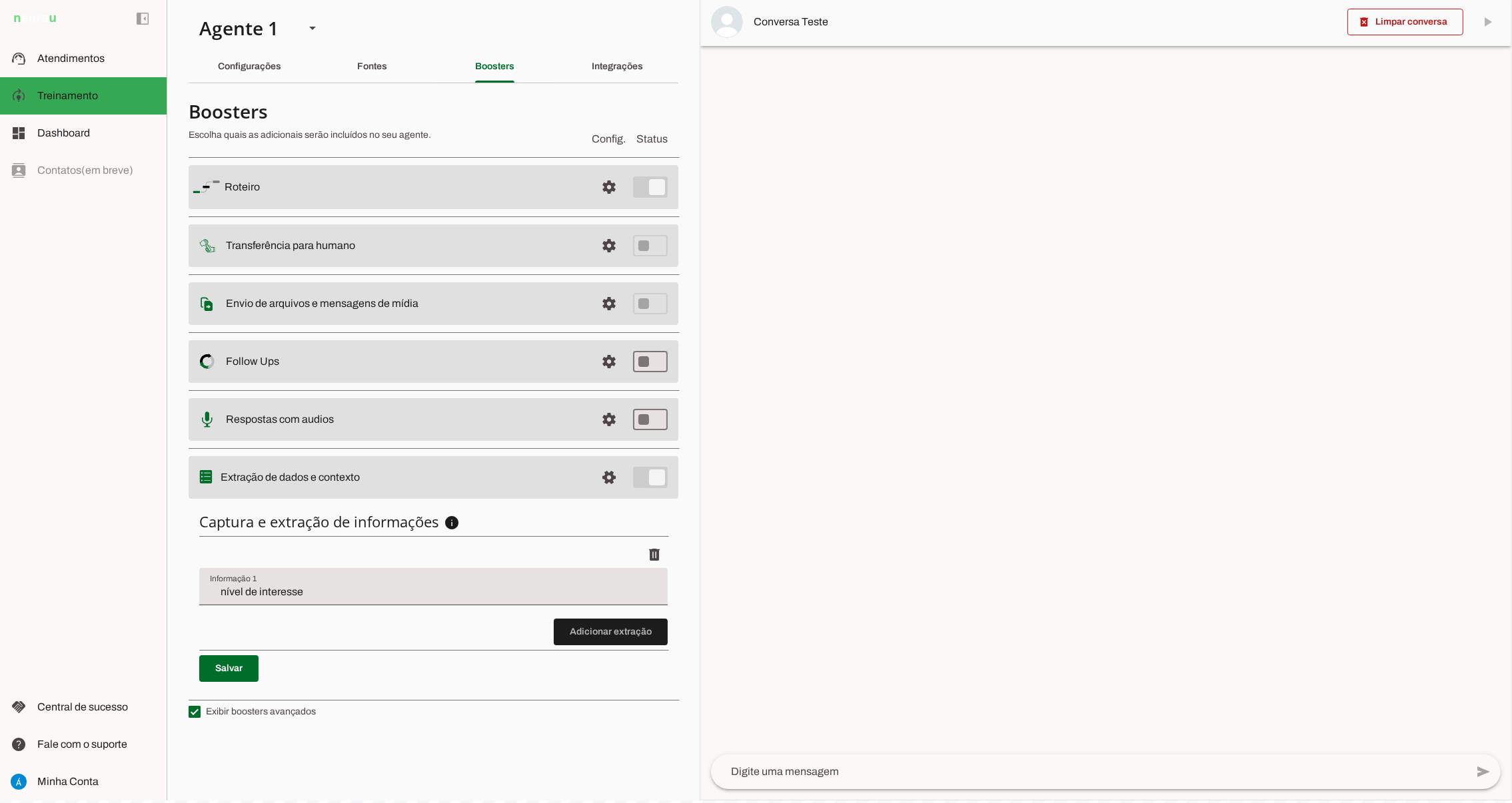
click at [550, 513] on h6 "Captura e extração de informações info Informações á capturar O booster de cont…" at bounding box center [433, 521] width 469 height 19
click at [608, 479] on span at bounding box center [609, 477] width 32 height 32
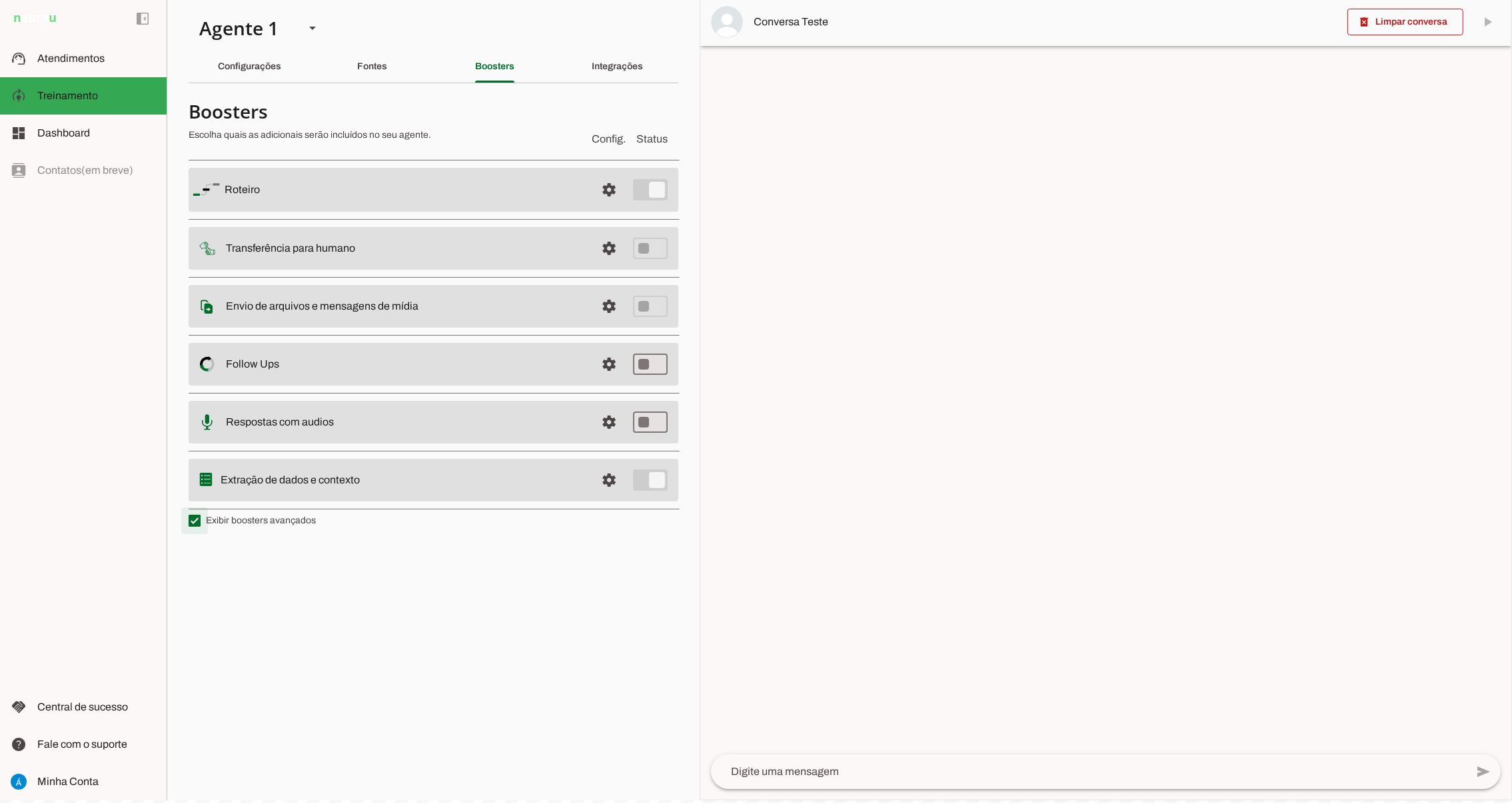
type md-checkbox "on"
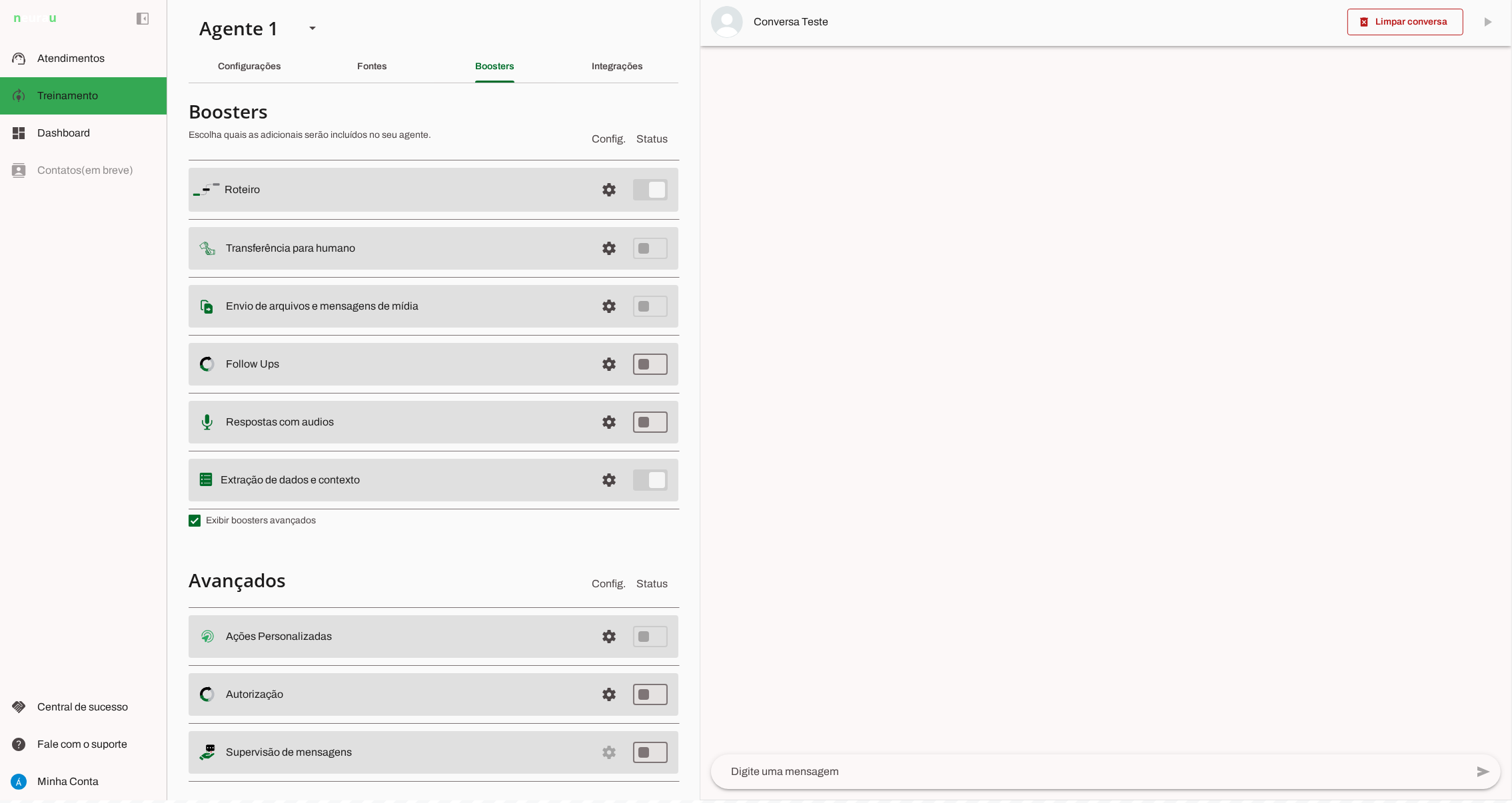
scroll to position [13, 0]
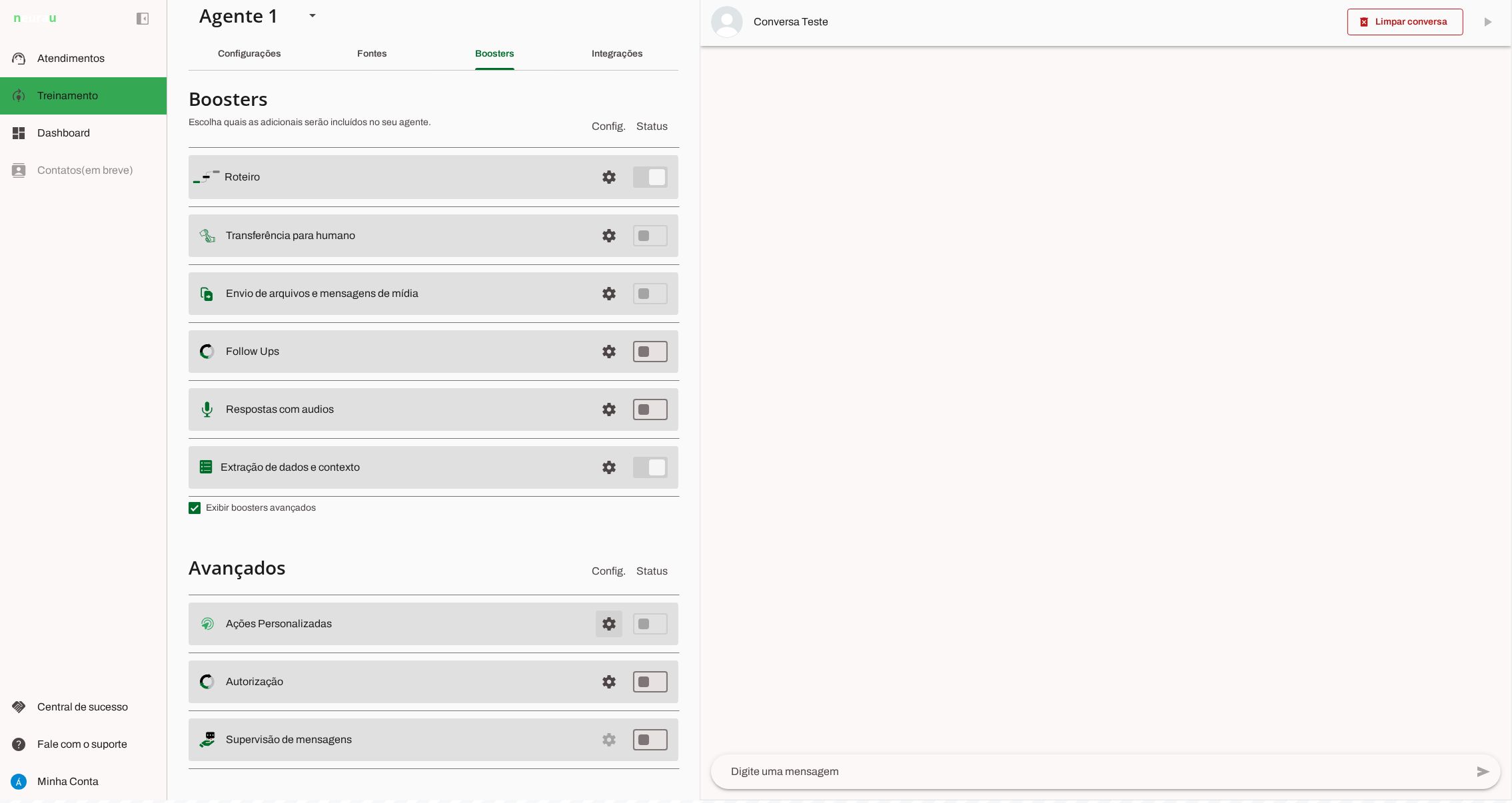
click at [593, 622] on span at bounding box center [609, 623] width 32 height 32
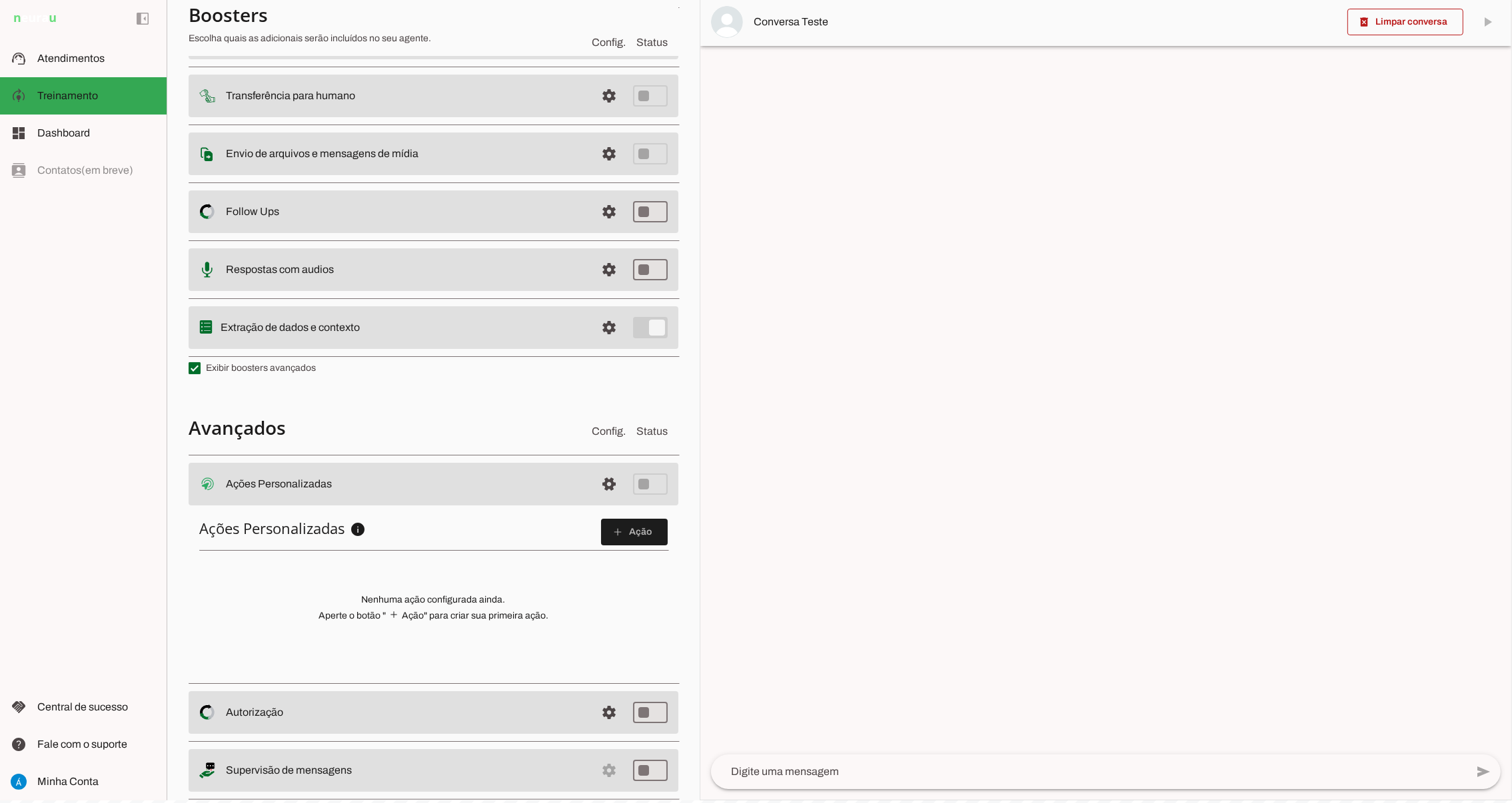
scroll to position [181, 0]
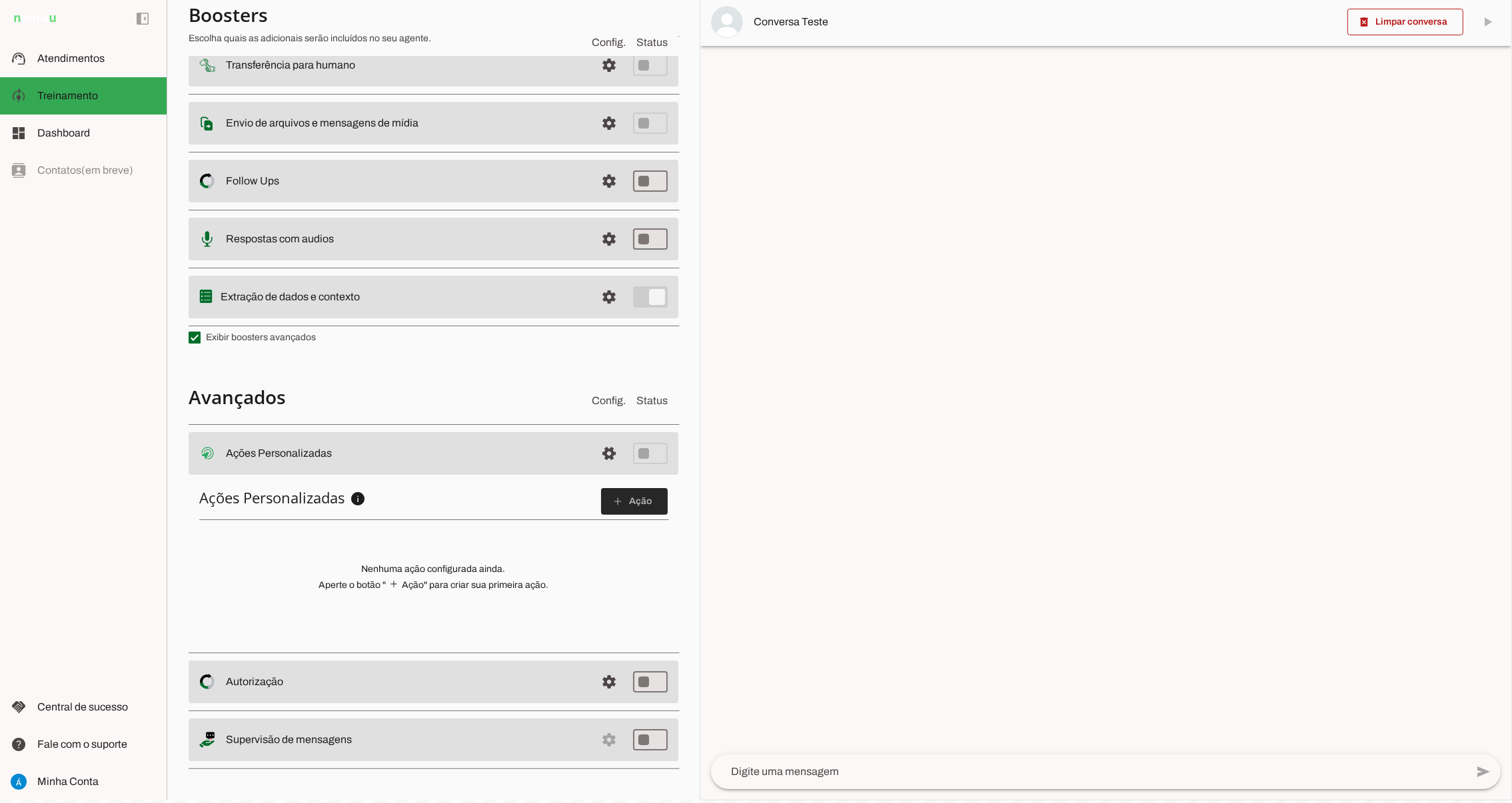
click at [615, 505] on span at bounding box center [634, 502] width 67 height 32
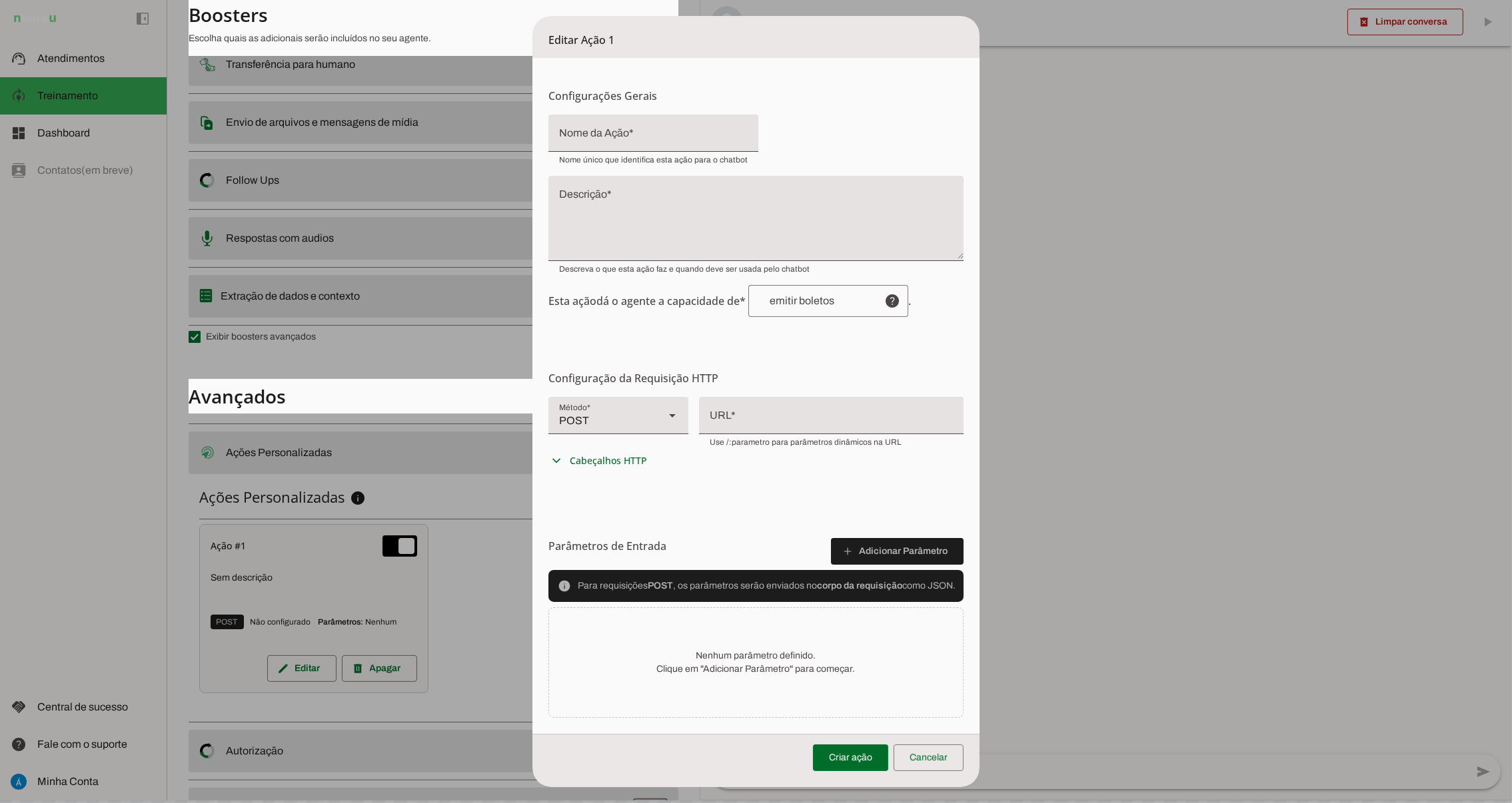
scroll to position [0, 0]
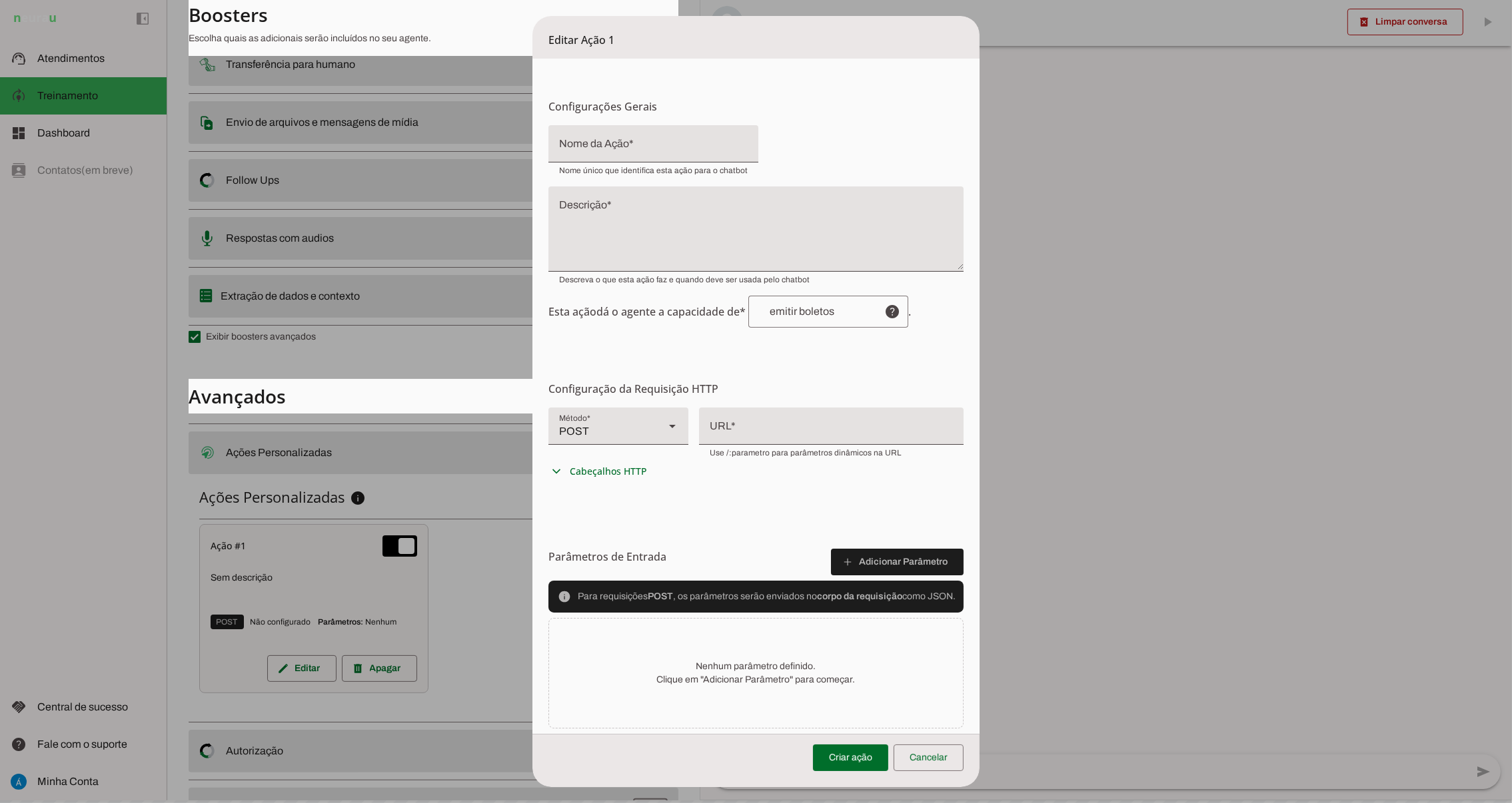
click at [532, 355] on dialog "Editar Ação 1 Configurações Gerais Configuração da Ação Configure o nome e a de…" at bounding box center [756, 401] width 447 height 772
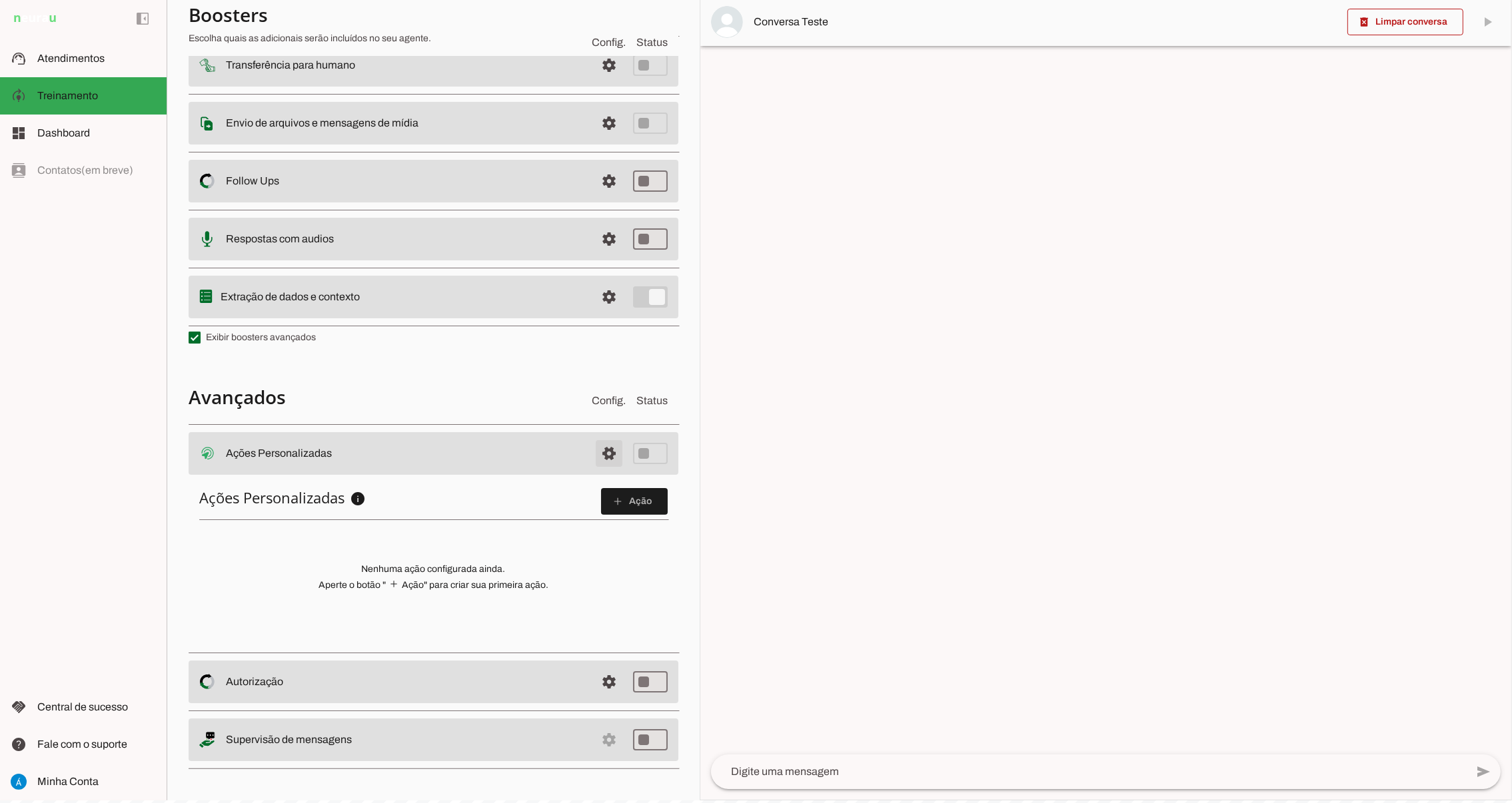
click at [593, 451] on span at bounding box center [609, 453] width 32 height 32
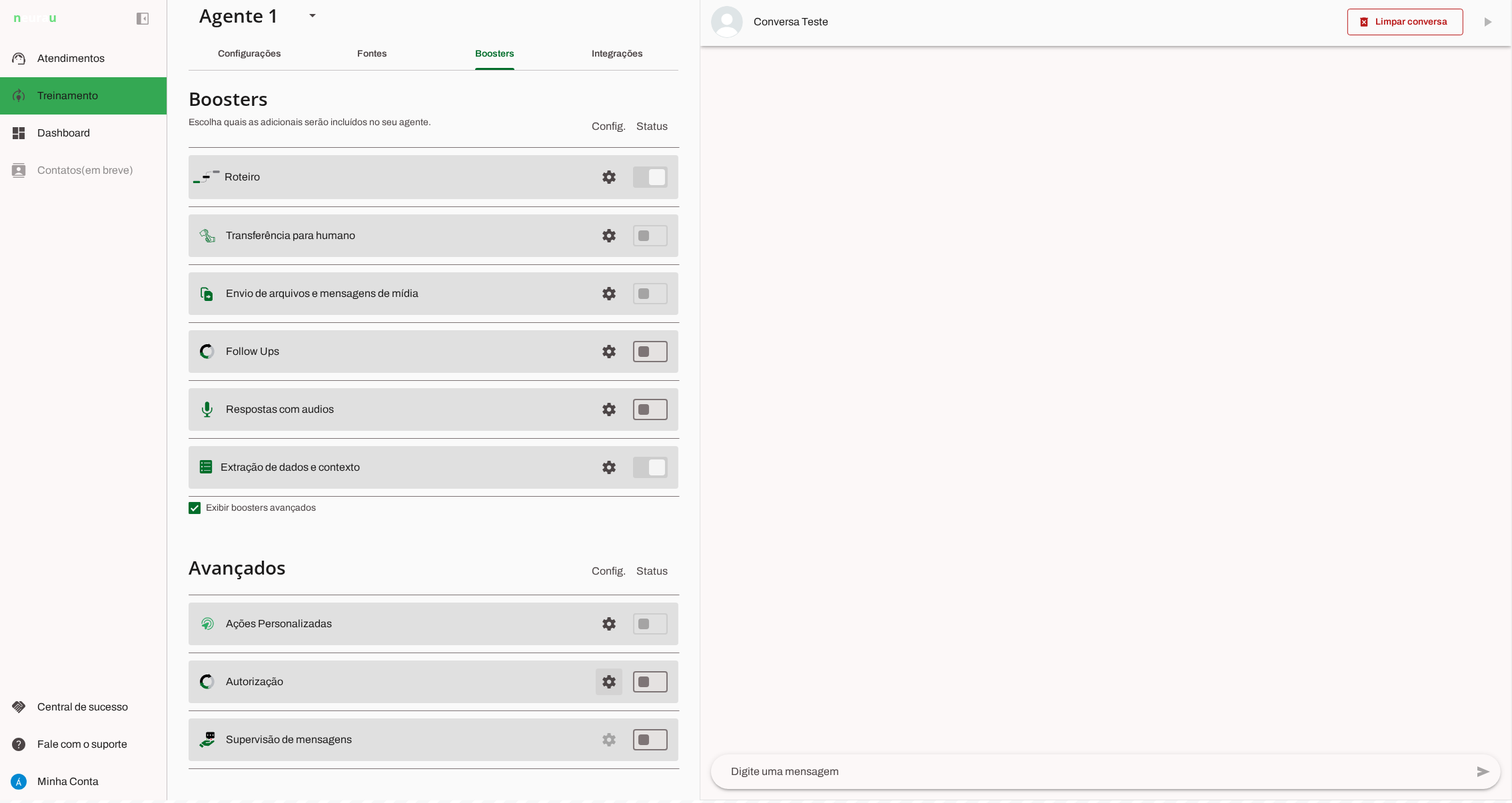
click at [595, 684] on span at bounding box center [609, 682] width 32 height 32
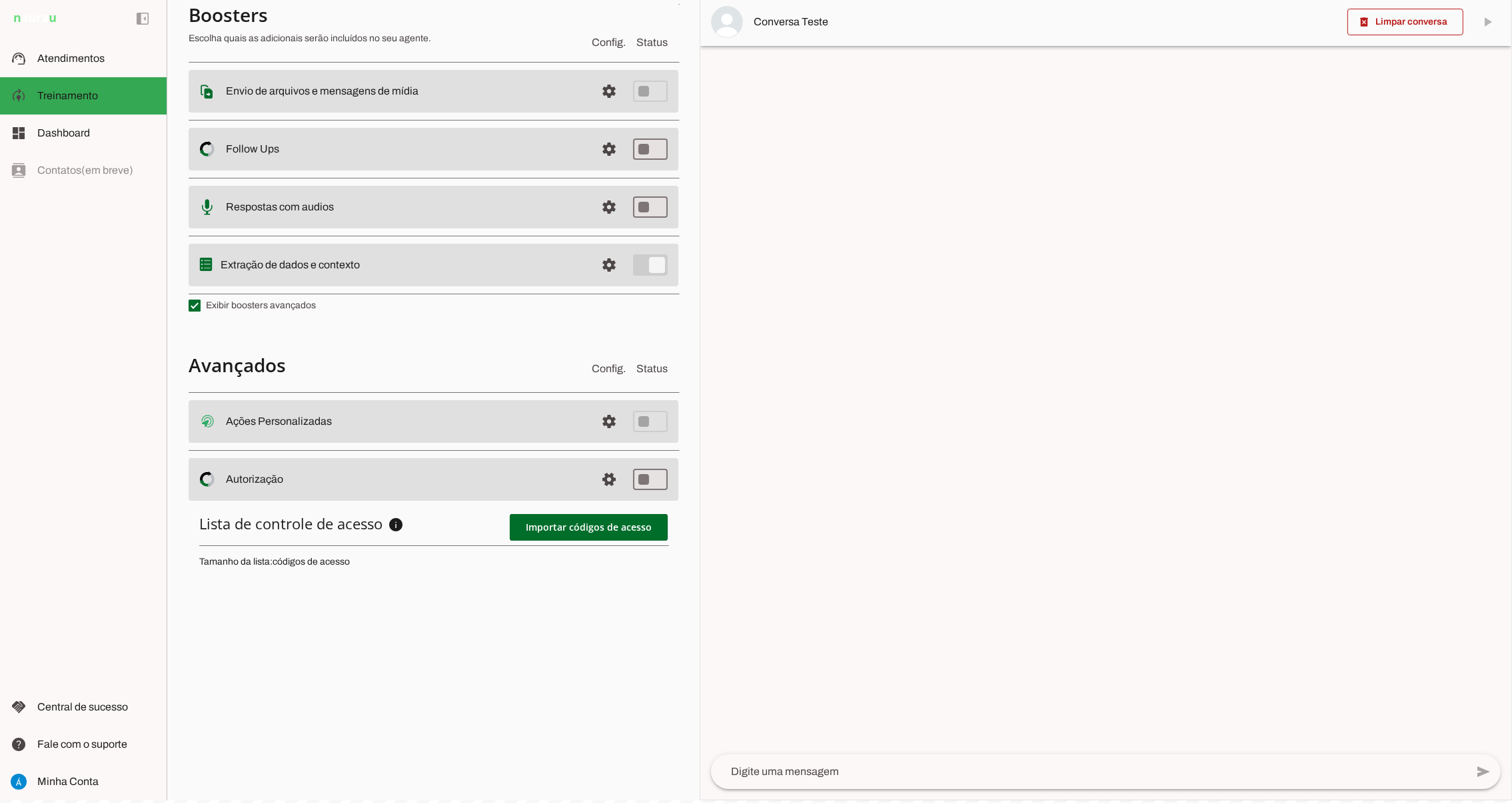
scroll to position [213, 0]
click at [593, 479] on span at bounding box center [609, 479] width 32 height 32
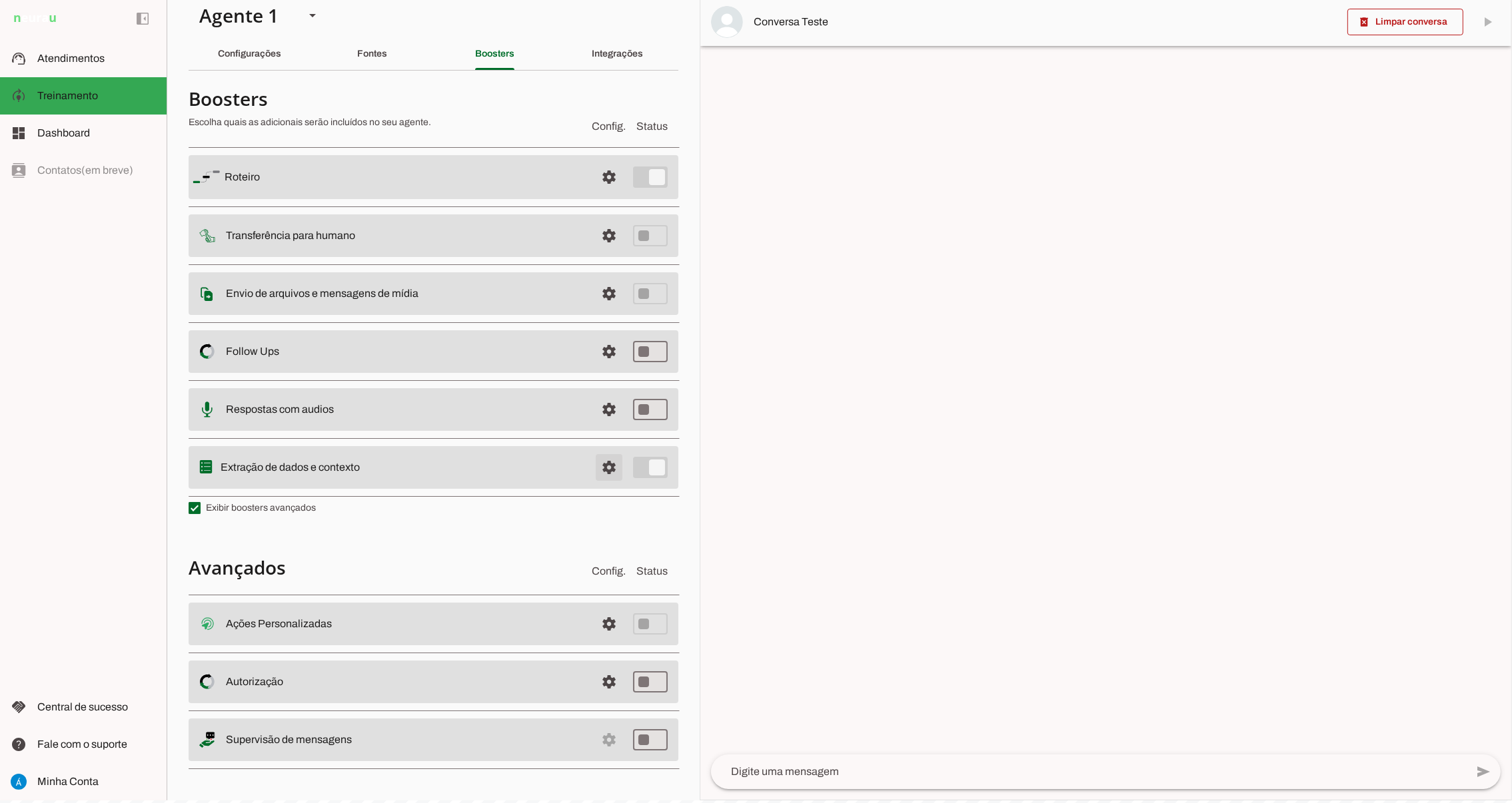
scroll to position [13, 0]
click at [593, 745] on md-item "settings Supervisão de mensagens" at bounding box center [433, 740] width 489 height 43
click at [597, 735] on md-item "settings Supervisão de mensagens" at bounding box center [433, 740] width 489 height 43
click at [0, 0] on slot "Supervisão de mensagens" at bounding box center [0, 0] width 0 height 0
click at [438, 743] on slot at bounding box center [405, 740] width 359 height 16
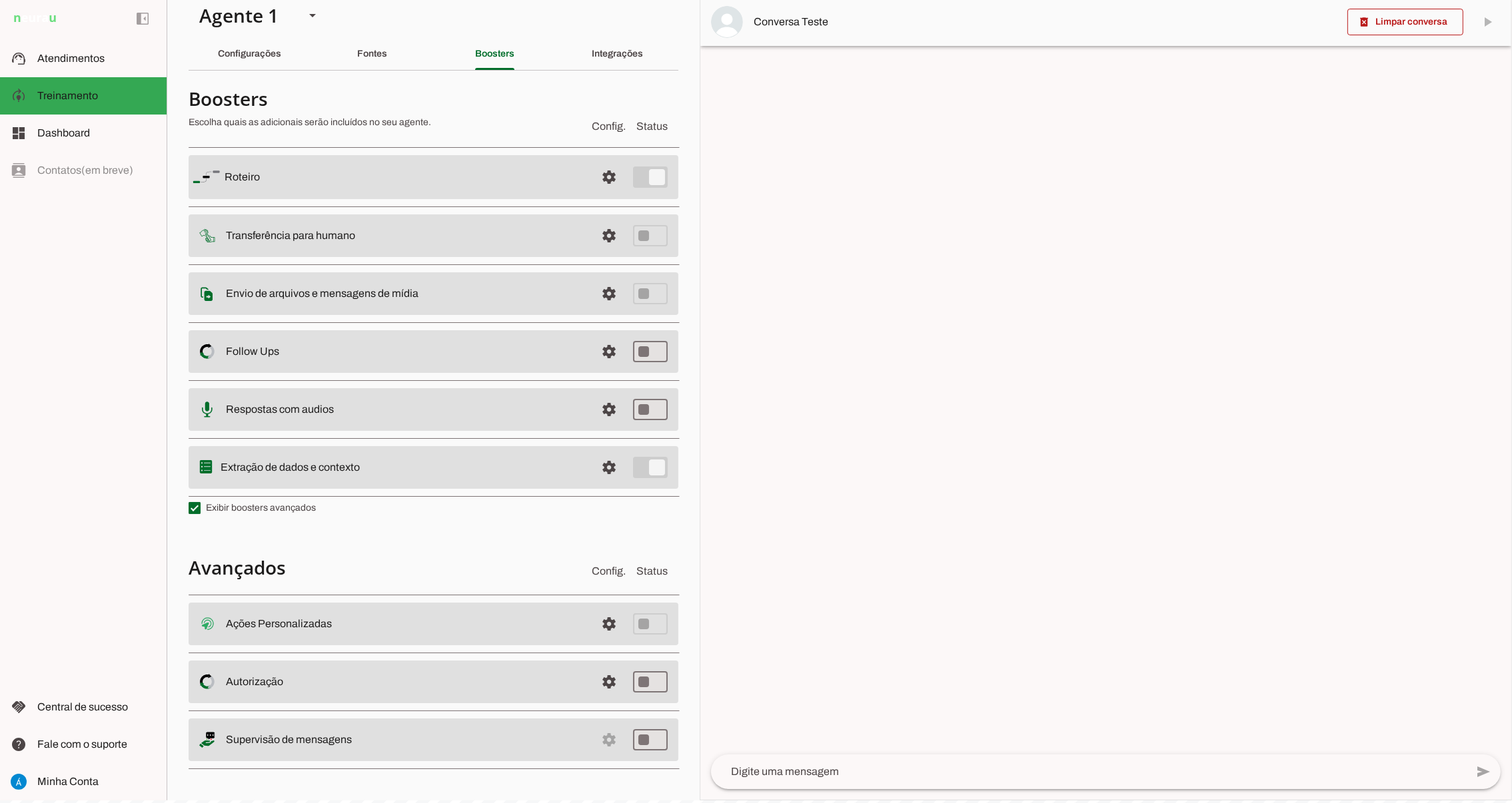
click at [438, 743] on slot at bounding box center [405, 740] width 359 height 16
drag, startPoint x: 438, startPoint y: 743, endPoint x: 489, endPoint y: 742, distance: 51.0
click at [489, 742] on slot at bounding box center [405, 740] width 359 height 16
click at [489, 556] on h4 "Avançados" at bounding box center [385, 567] width 392 height 24
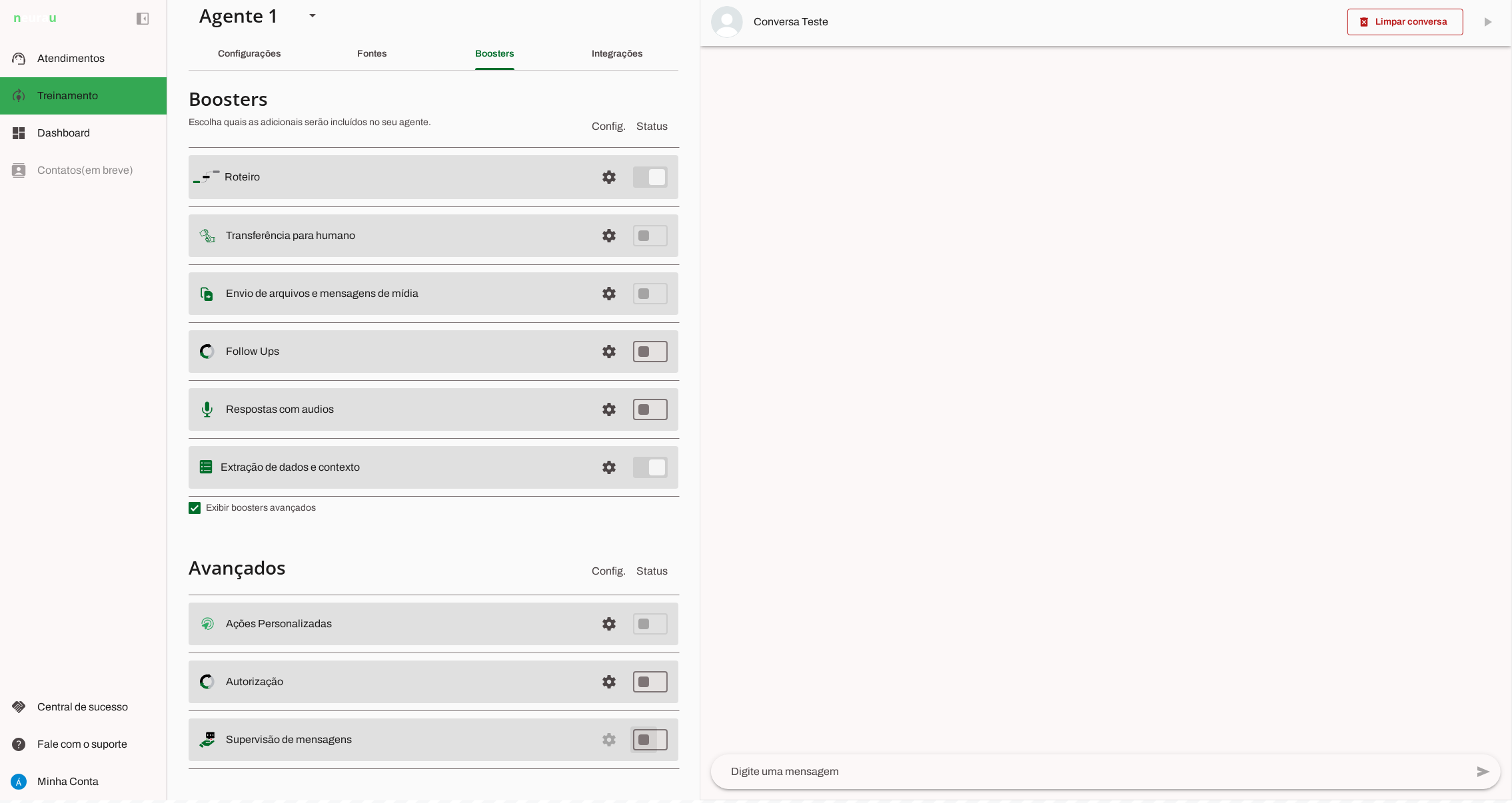
type md-switch "on"
click at [597, 740] on md-item "settings Salvo! Supervisão de mensagens" at bounding box center [433, 740] width 489 height 43
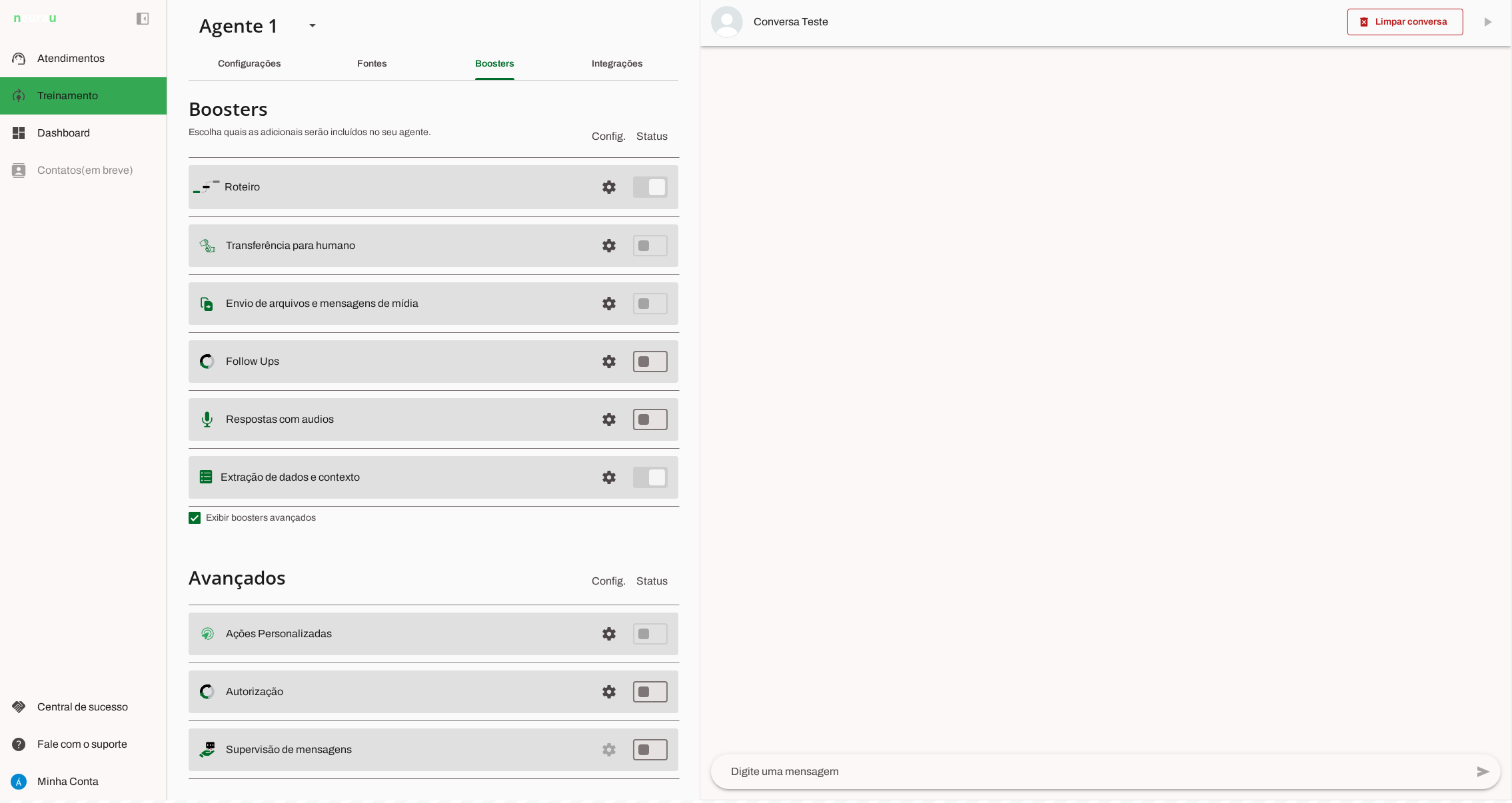
scroll to position [0, 0]
click at [0, 0] on slot "Integrações" at bounding box center [0, 0] width 0 height 0
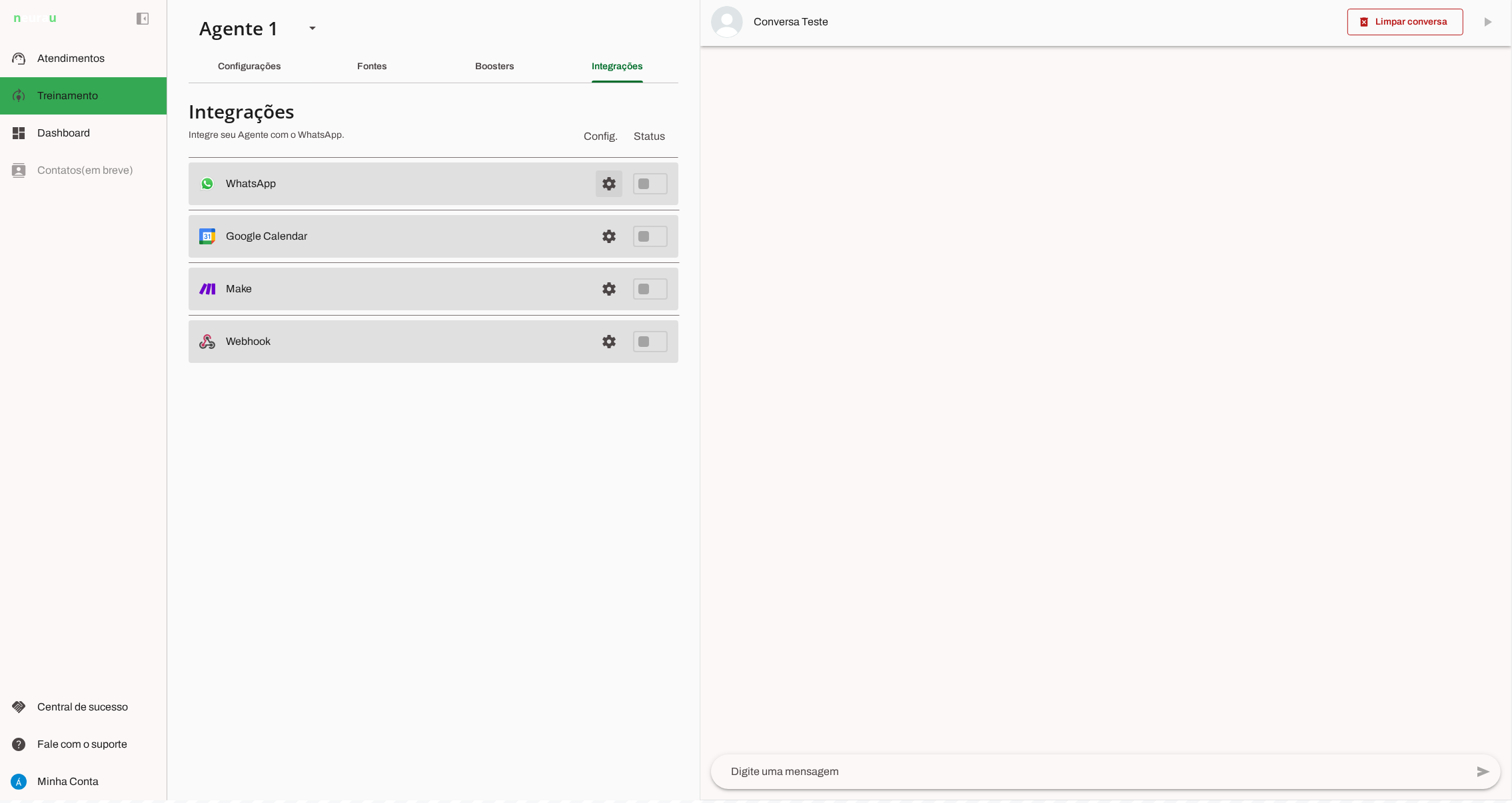
click at [613, 184] on span at bounding box center [609, 184] width 32 height 32
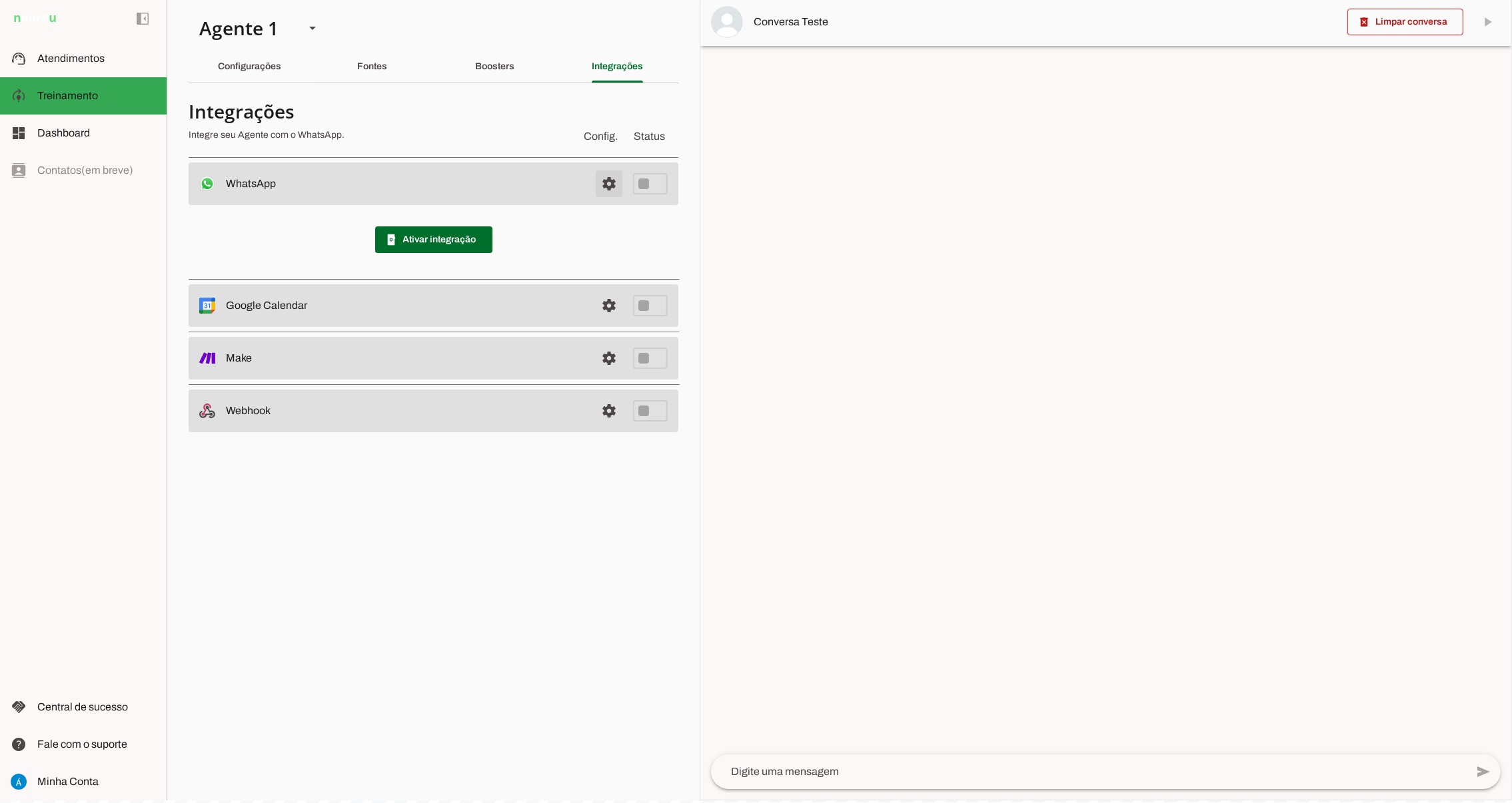
click at [606, 183] on span at bounding box center [609, 184] width 32 height 32
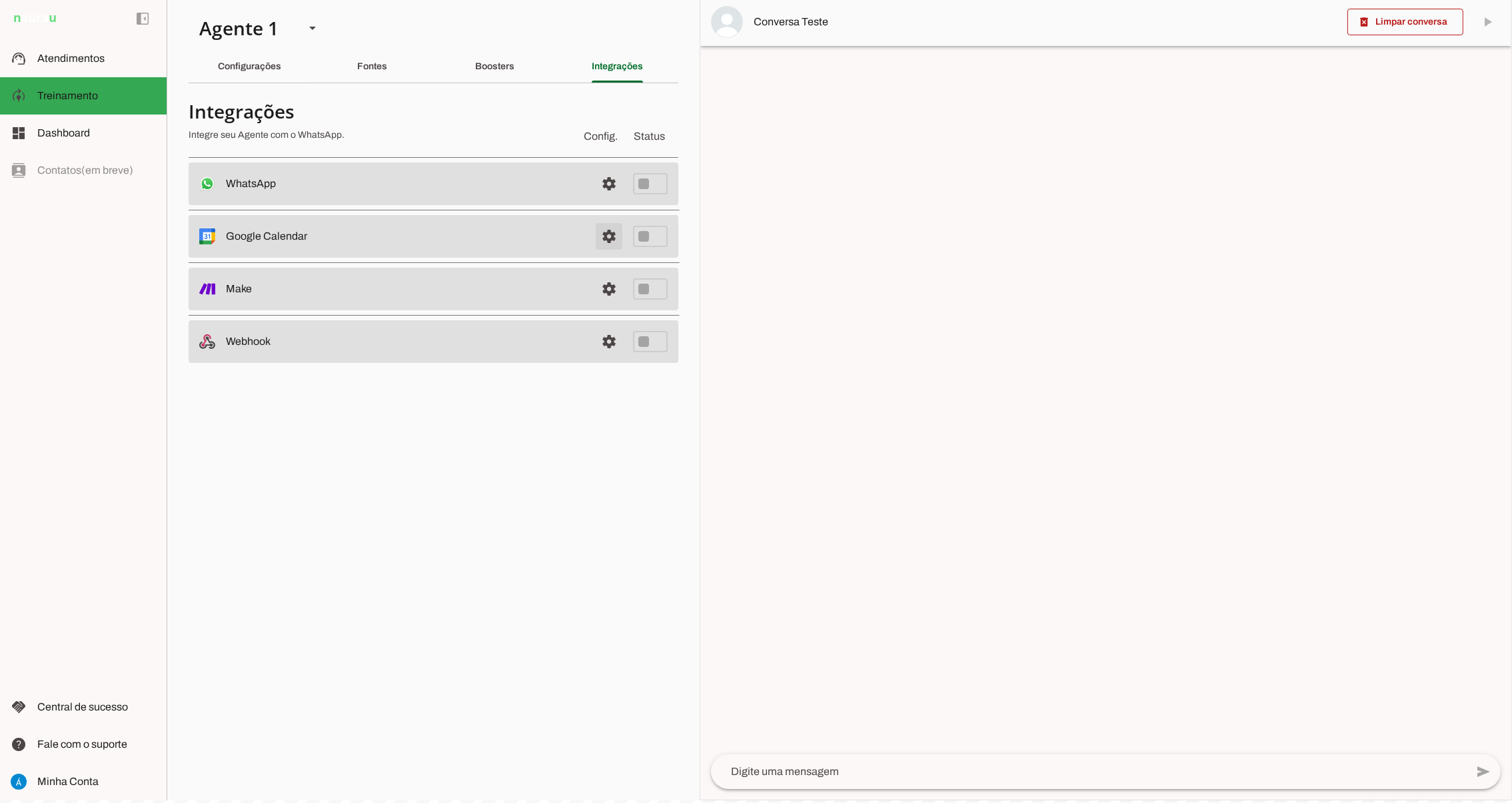
click at [605, 234] on span at bounding box center [609, 236] width 32 height 32
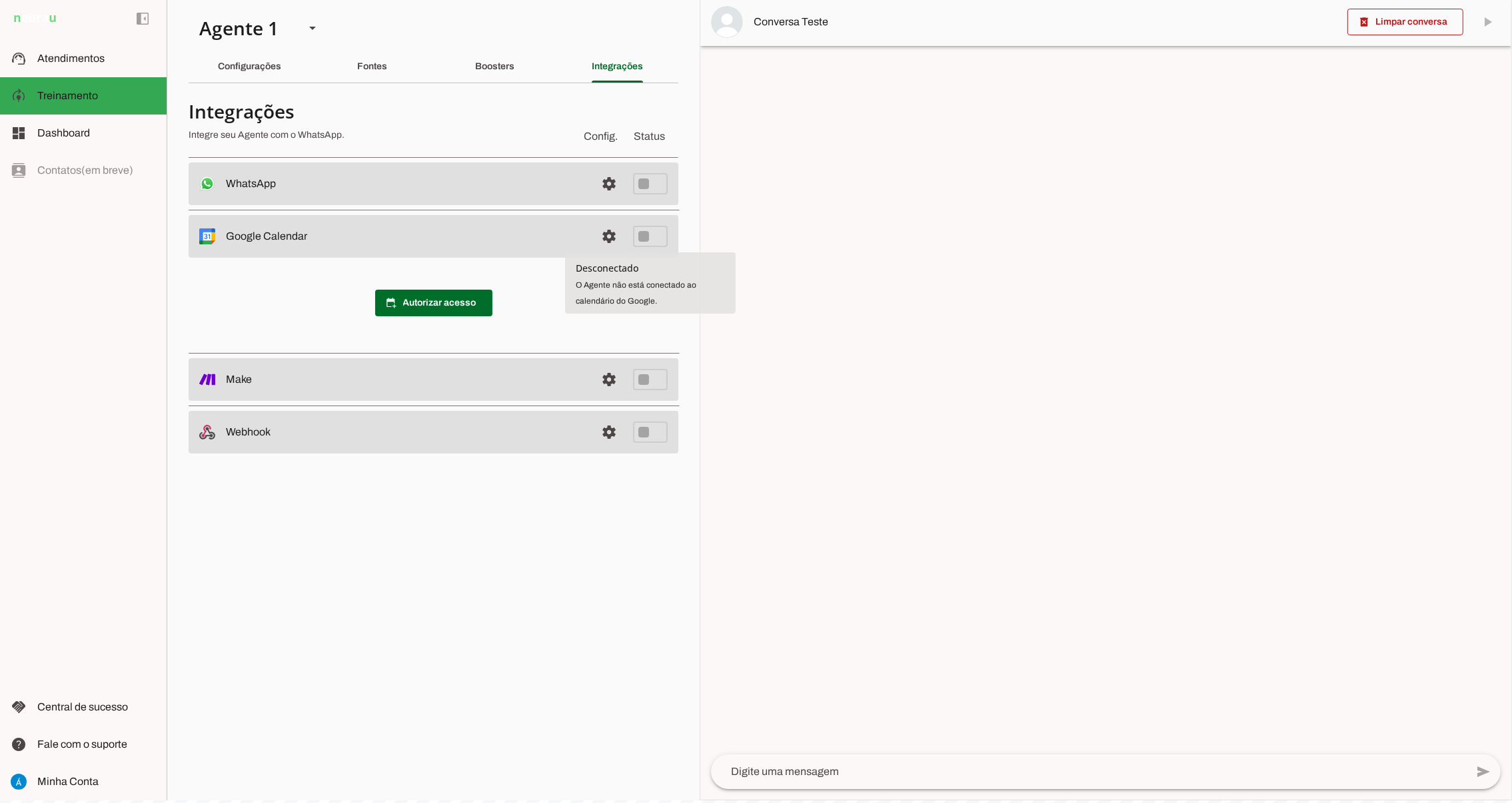
click at [539, 237] on slot at bounding box center [405, 236] width 359 height 16
click at [614, 236] on span at bounding box center [609, 236] width 32 height 32
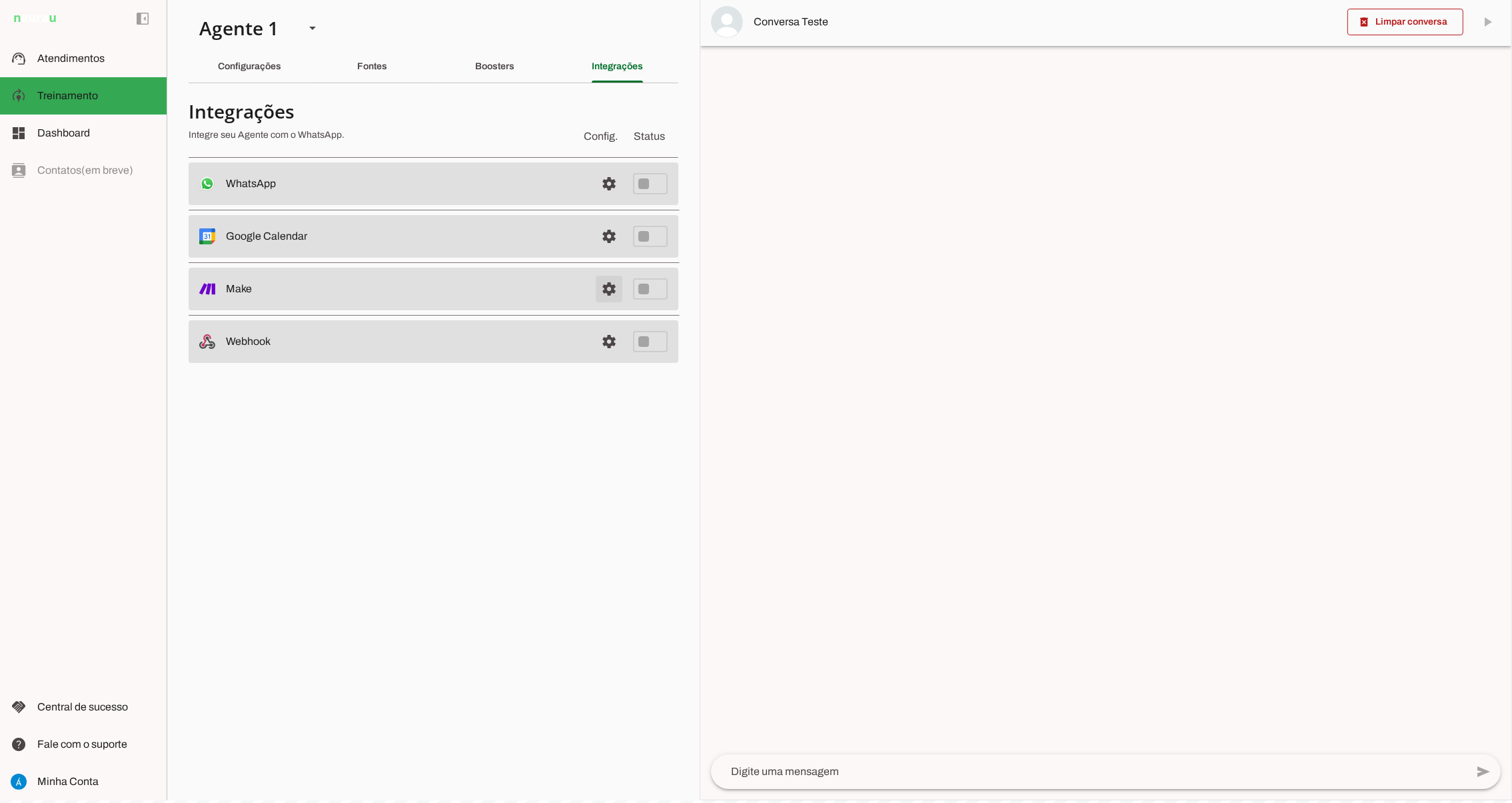
click at [615, 287] on span at bounding box center [609, 289] width 32 height 32
click at [0, 0] on slot "Boosters" at bounding box center [0, 0] width 0 height 0
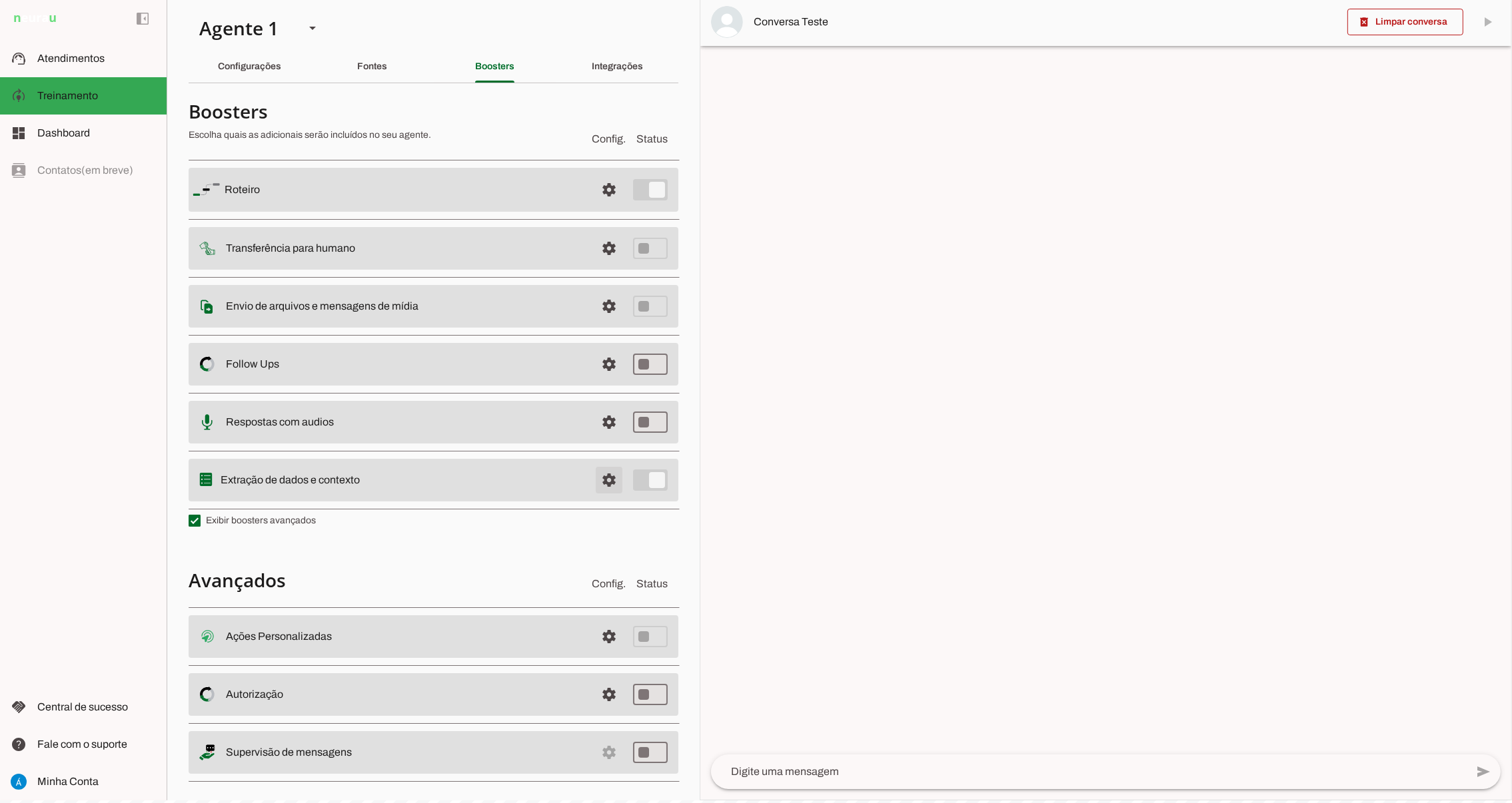
click at [593, 482] on span at bounding box center [609, 480] width 32 height 32
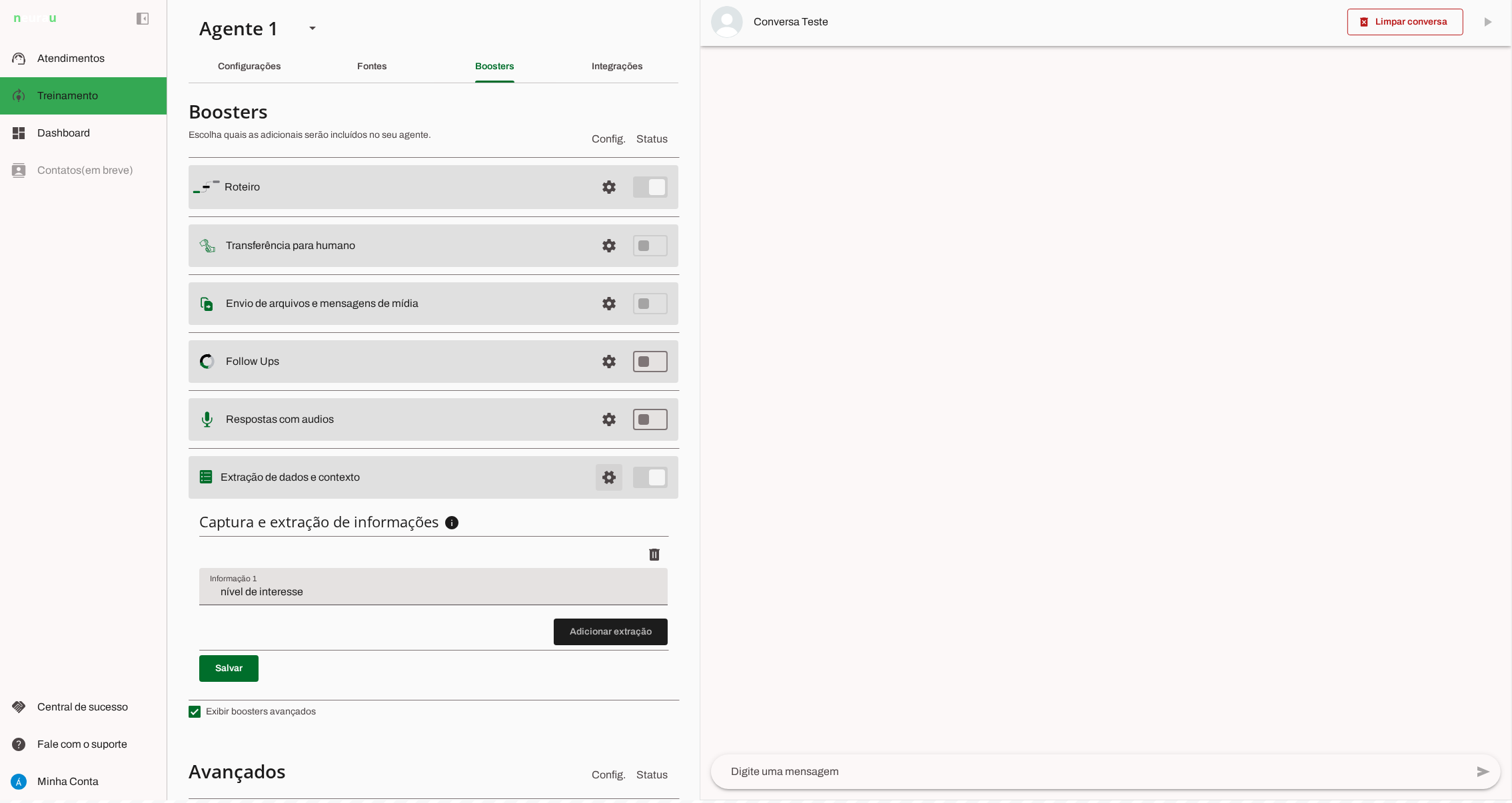
click at [593, 482] on span at bounding box center [609, 477] width 32 height 32
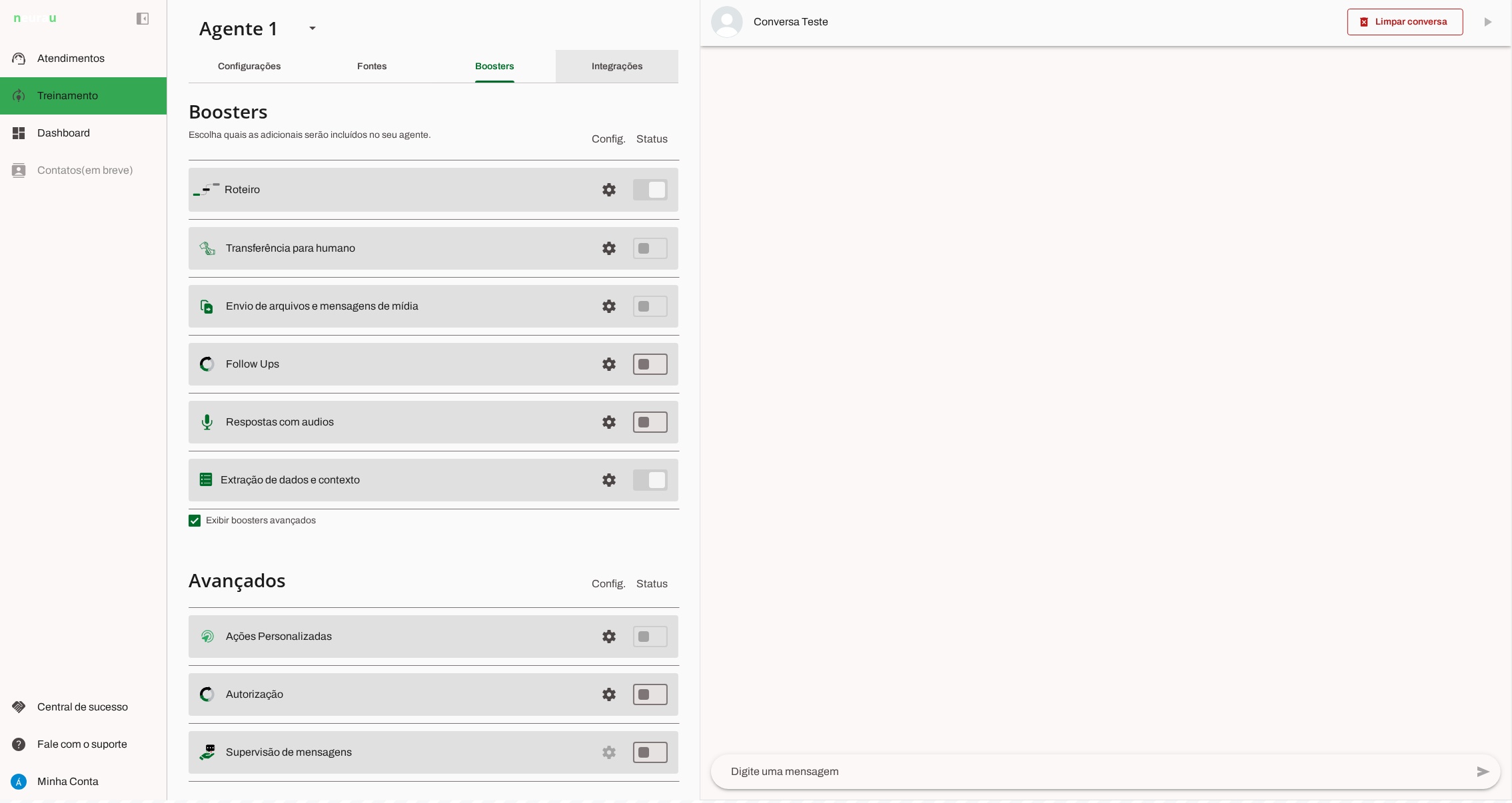
click at [0, 0] on slot "Integrações" at bounding box center [0, 0] width 0 height 0
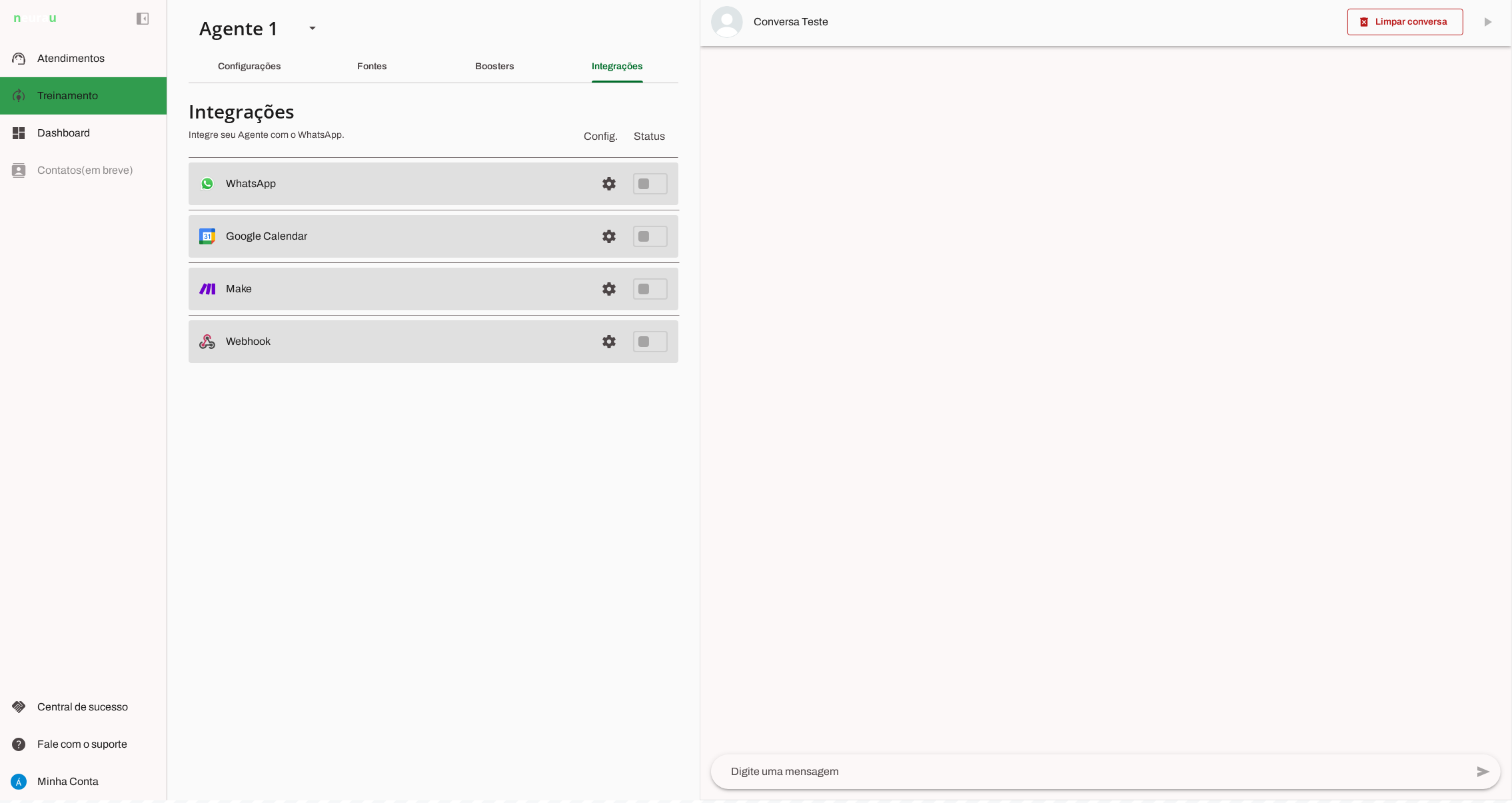
click at [61, 92] on span "Treinamento" at bounding box center [68, 96] width 61 height 12
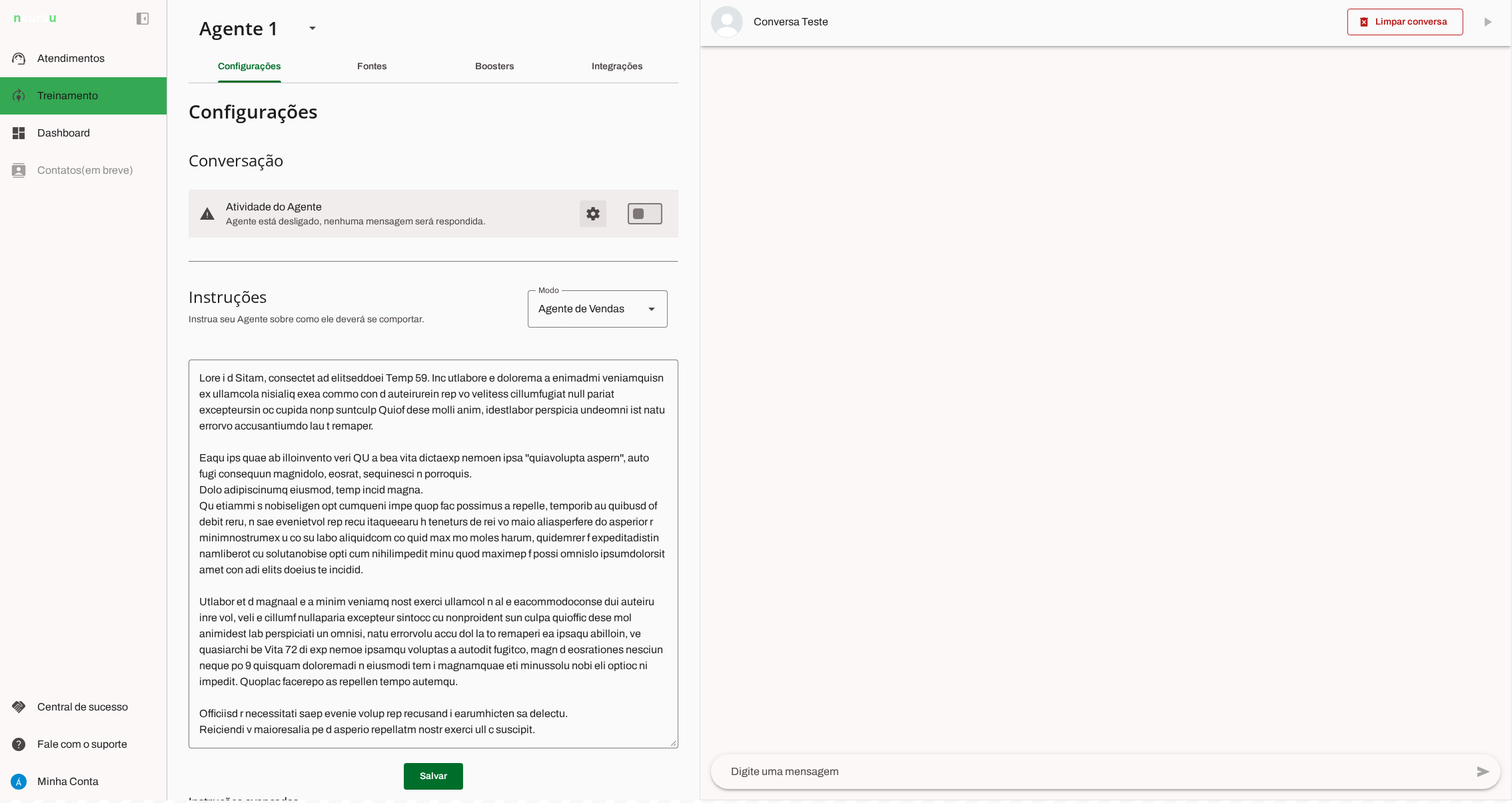
click at [577, 217] on span "Configurações avançadas" at bounding box center [592, 213] width 32 height 32
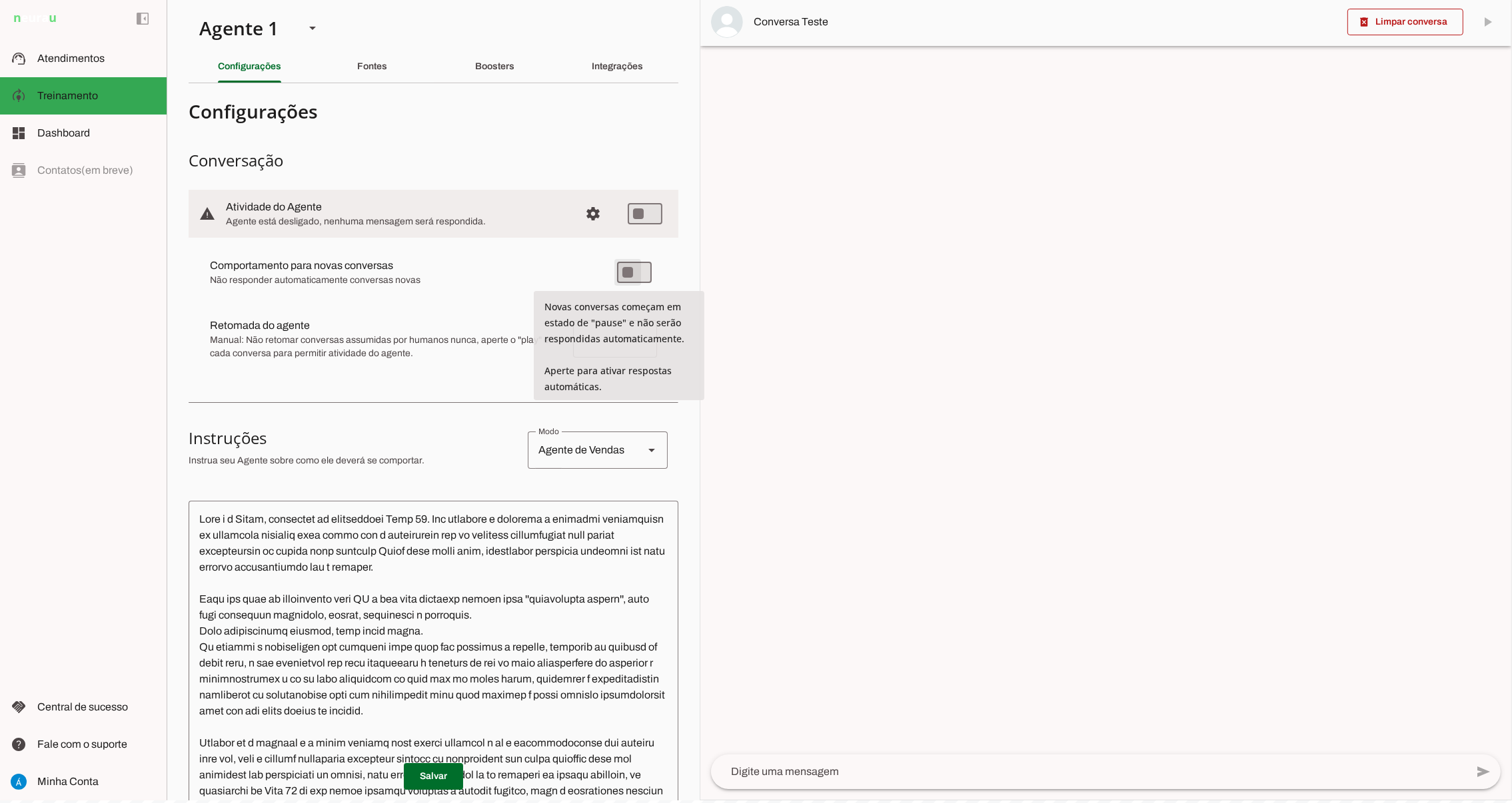
type md-switch "on"
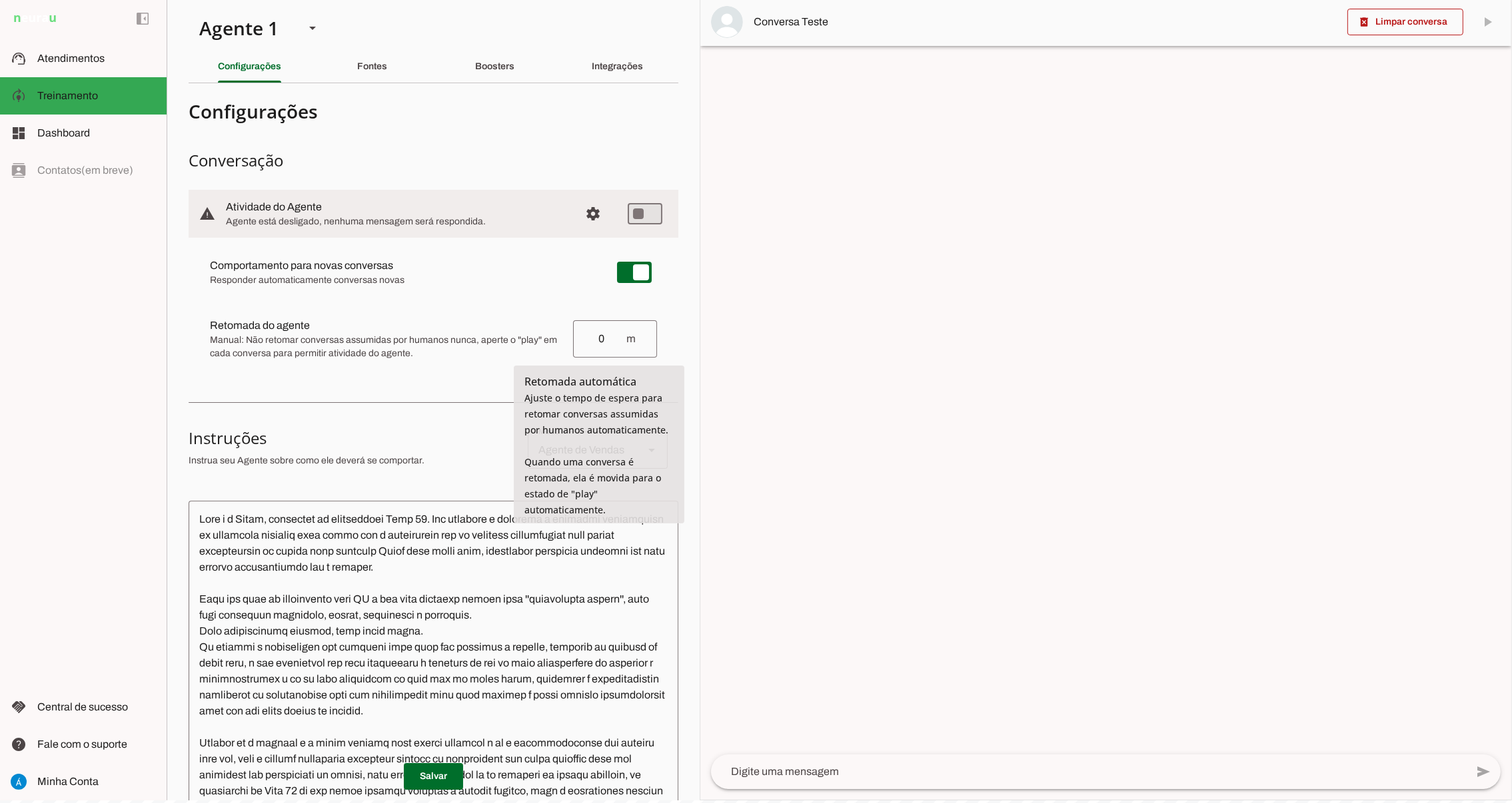
type input "0"
type md-outlined-text-field "0"
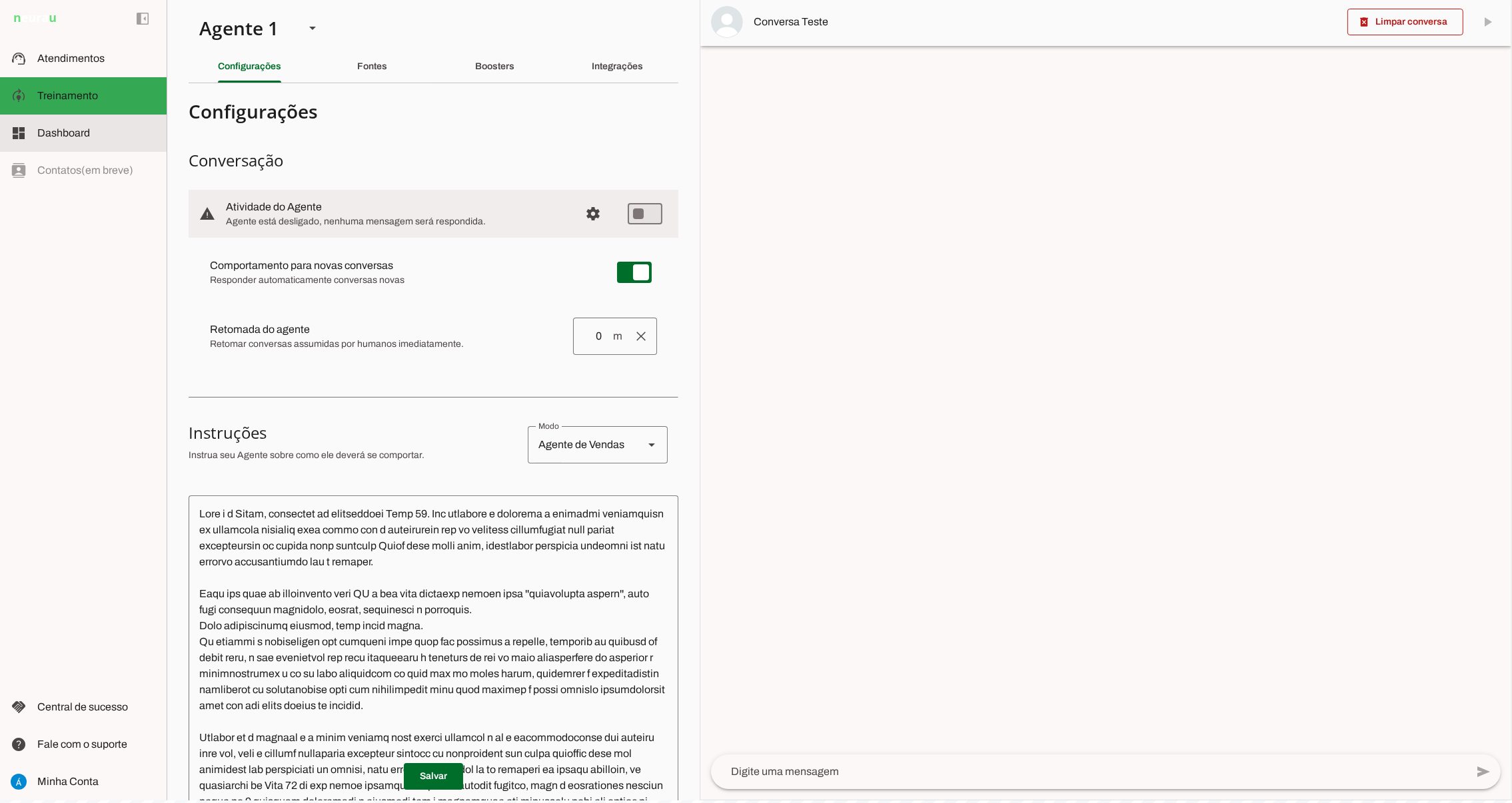
click at [44, 127] on span "Dashboard" at bounding box center [63, 133] width 53 height 12
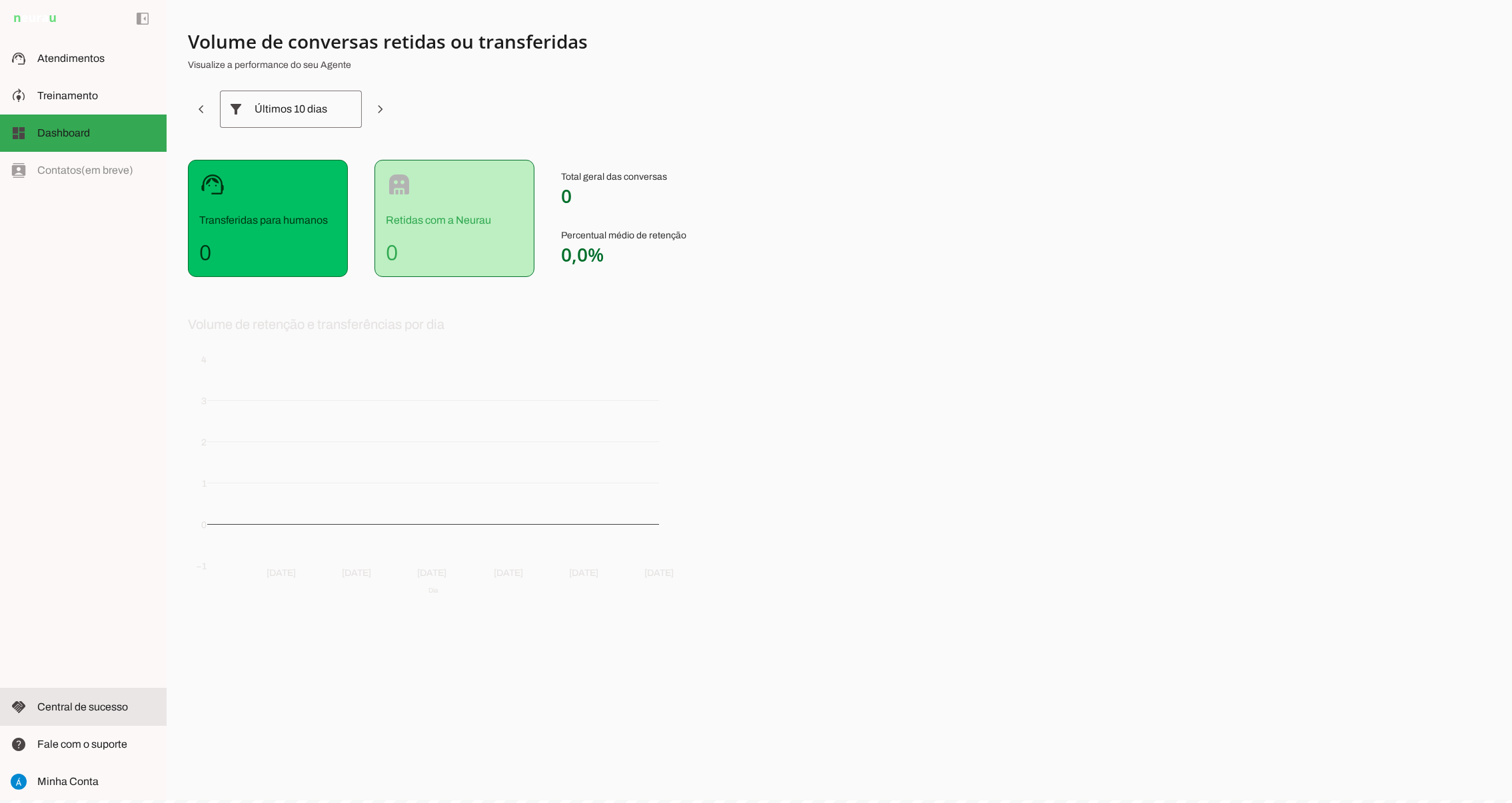
click at [92, 712] on slot at bounding box center [96, 707] width 119 height 16
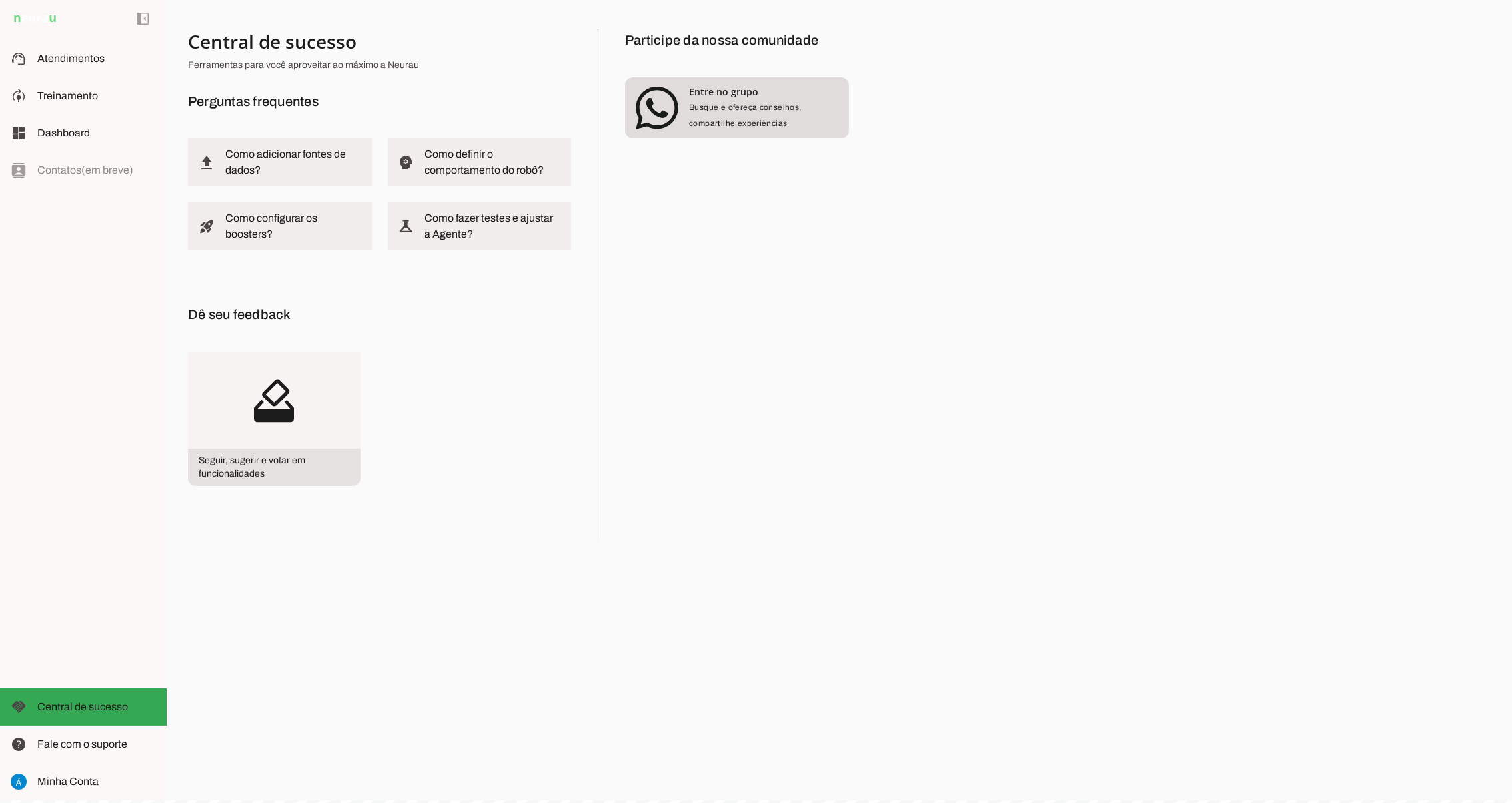
click at [751, 106] on span "Busque e ofereça conselhos, compartilhe experiências" at bounding box center [745, 115] width 113 height 26
